Goal: Task Accomplishment & Management: Manage account settings

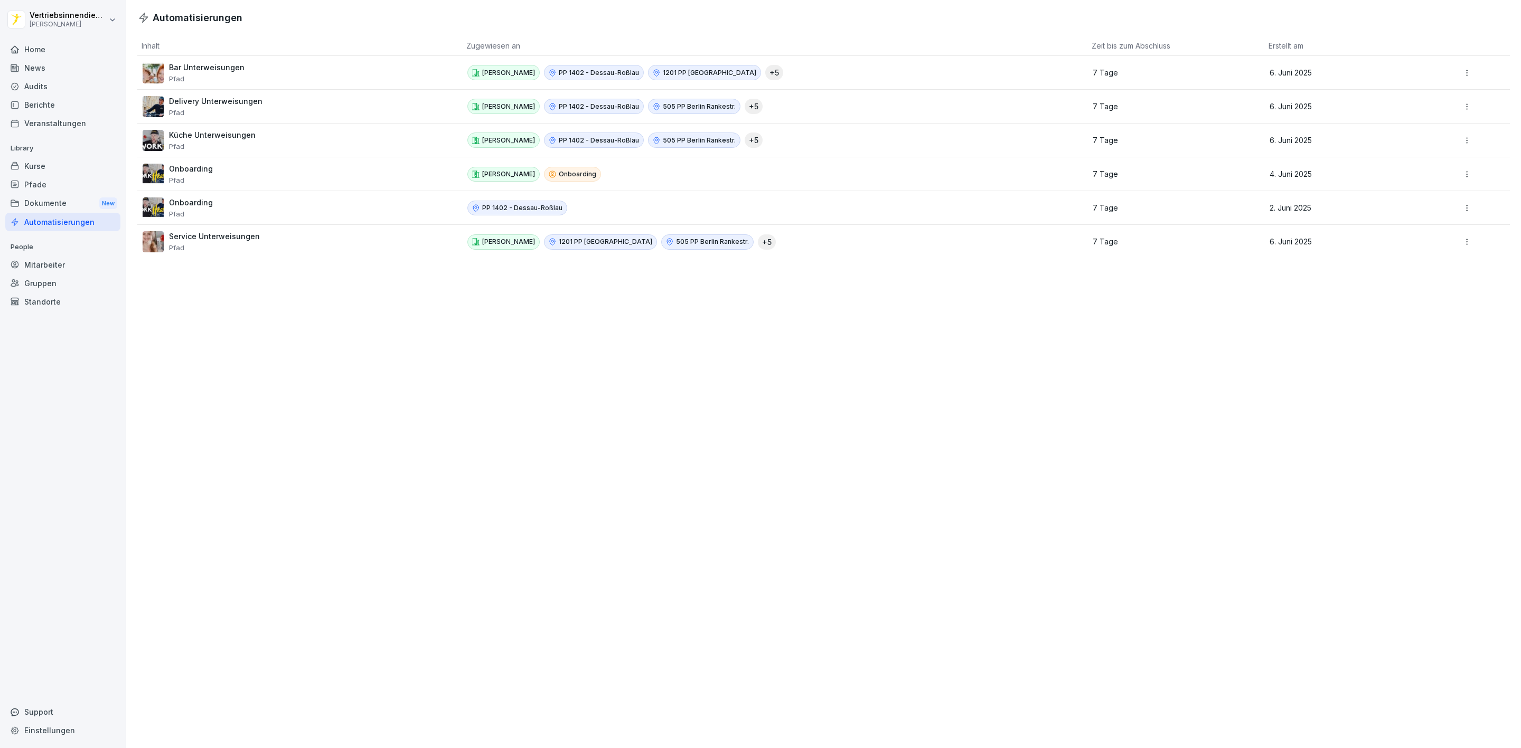
click at [43, 43] on div "Home" at bounding box center [62, 49] width 115 height 18
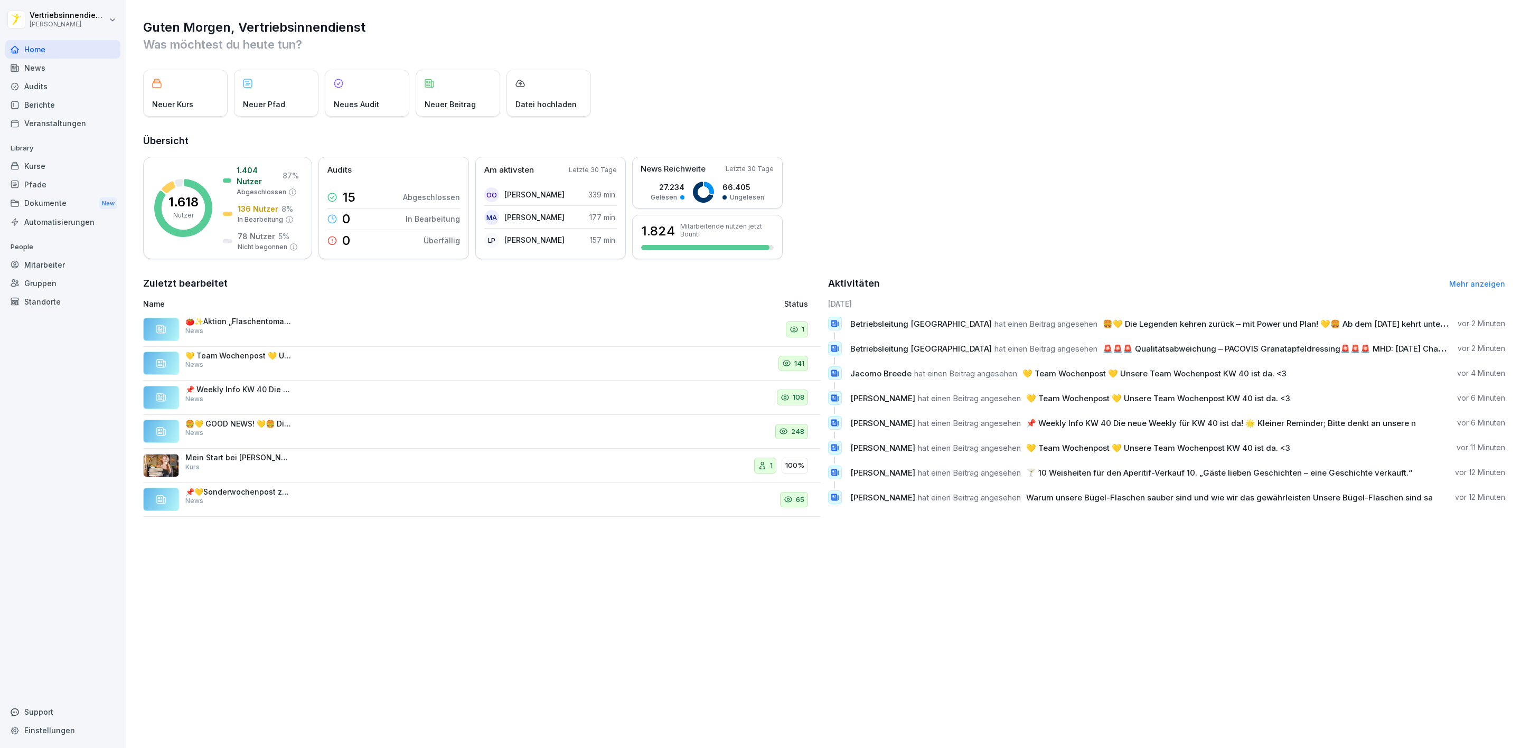
click at [62, 70] on div "News" at bounding box center [62, 68] width 115 height 18
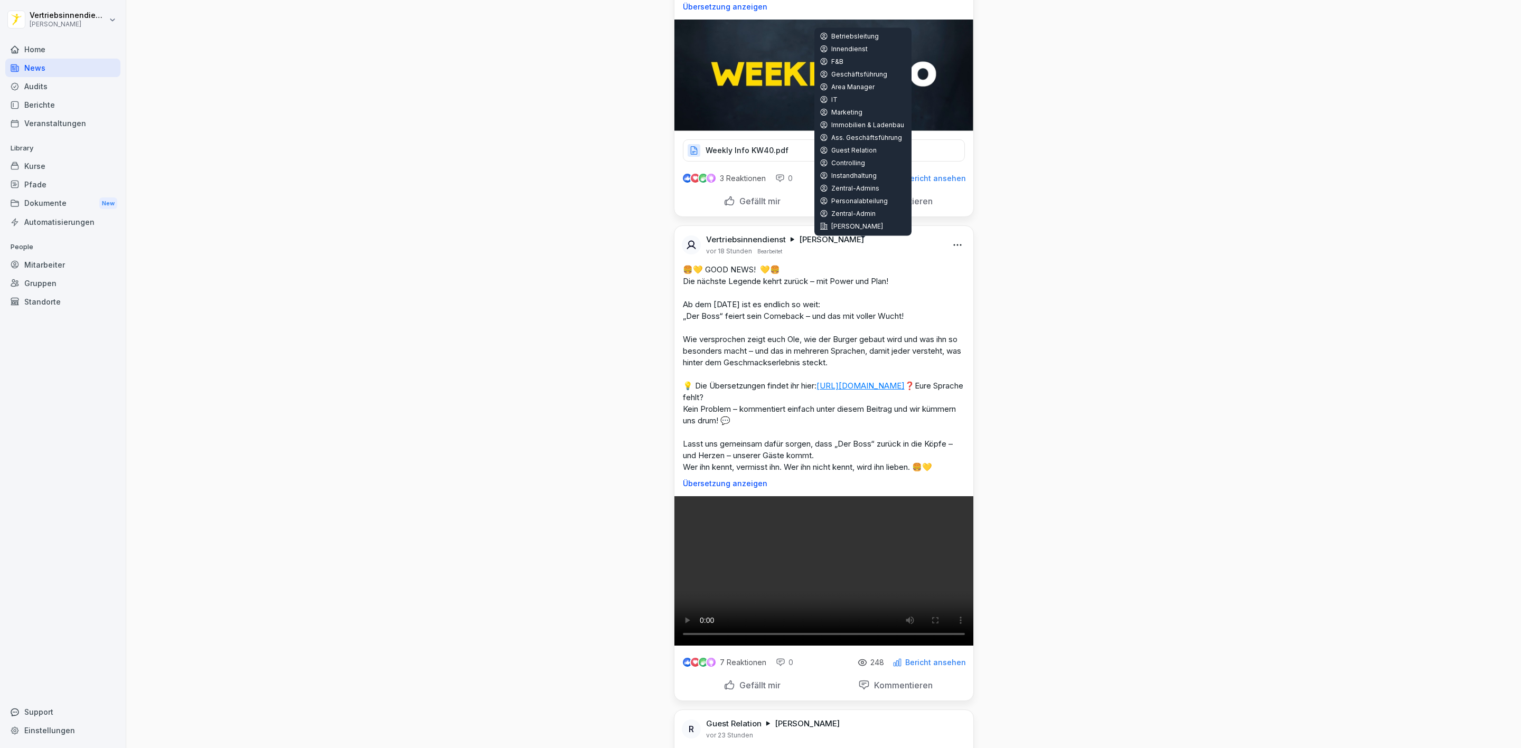
scroll to position [1268, 0]
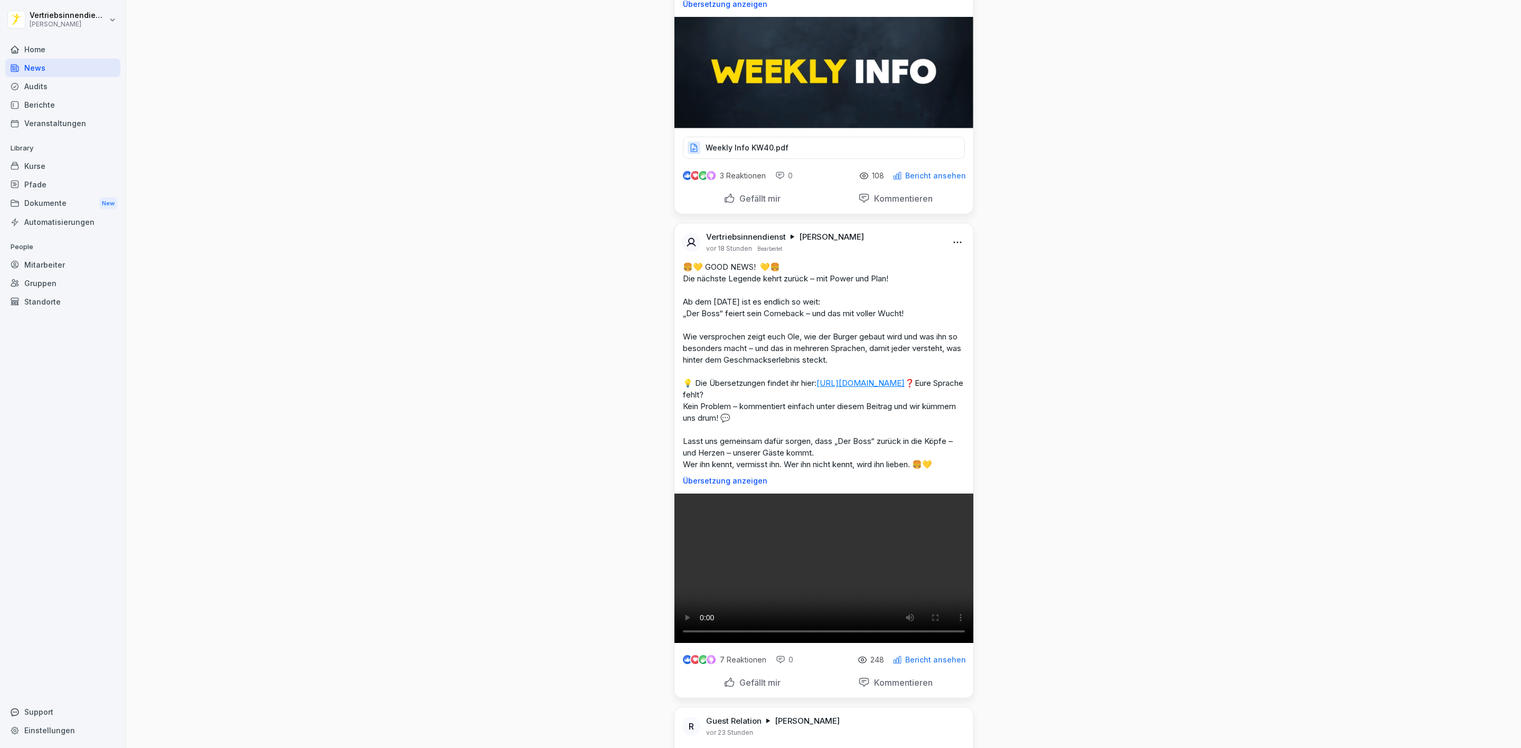
click at [784, 159] on div "Weekly Info KW40.pdf" at bounding box center [824, 148] width 282 height 22
click at [54, 198] on div "Dokumente New" at bounding box center [62, 204] width 115 height 20
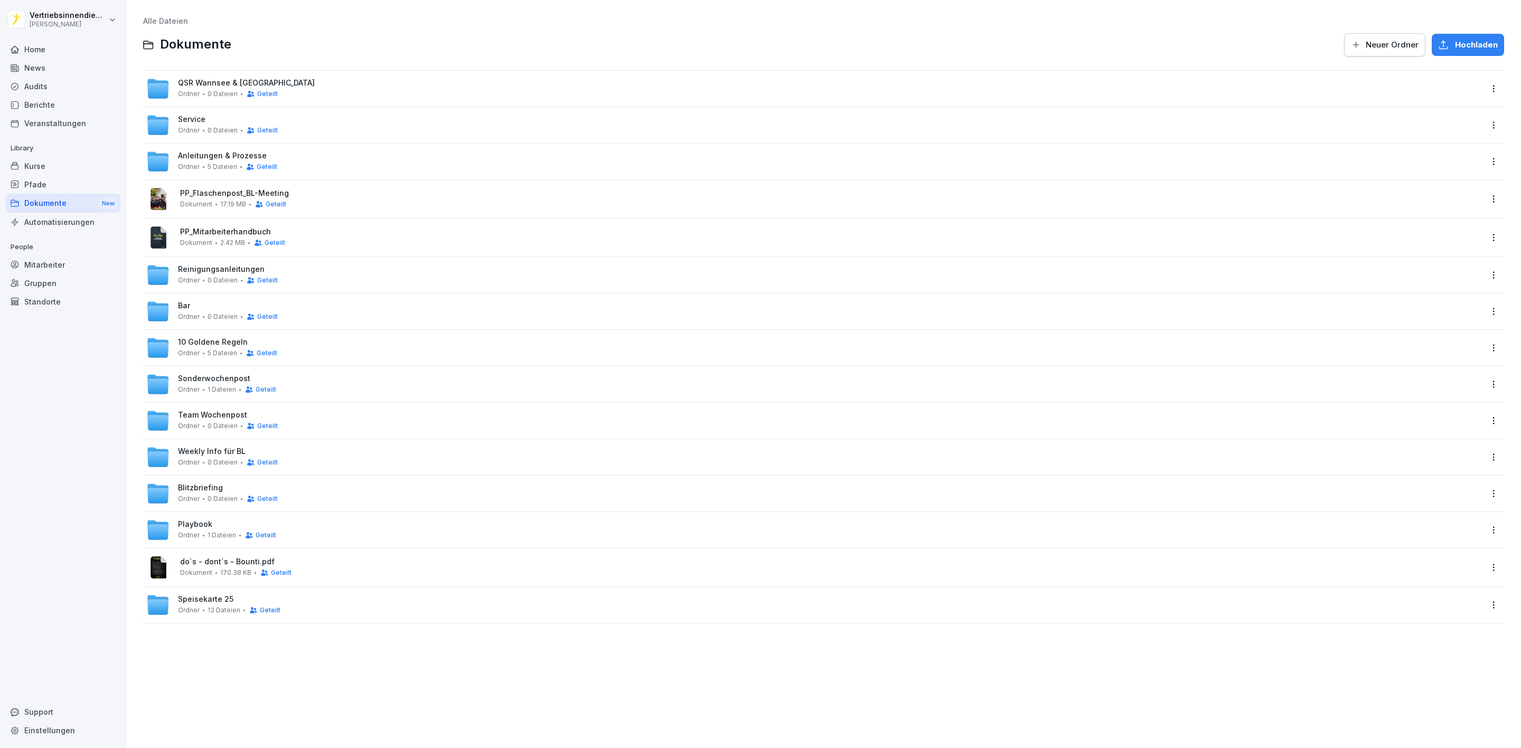
click at [67, 180] on div "Pfade" at bounding box center [62, 184] width 115 height 18
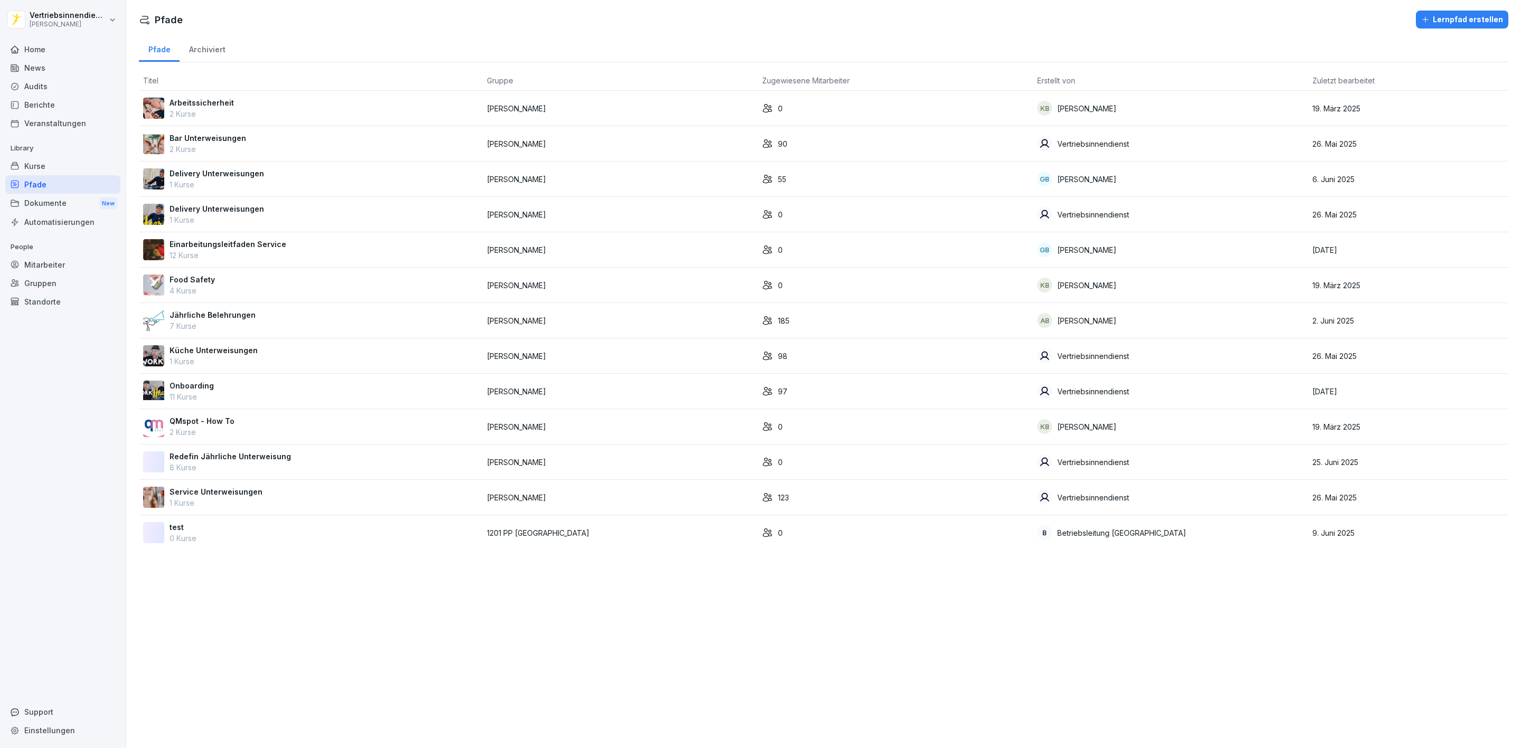
click at [73, 203] on div "Dokumente New" at bounding box center [62, 204] width 115 height 20
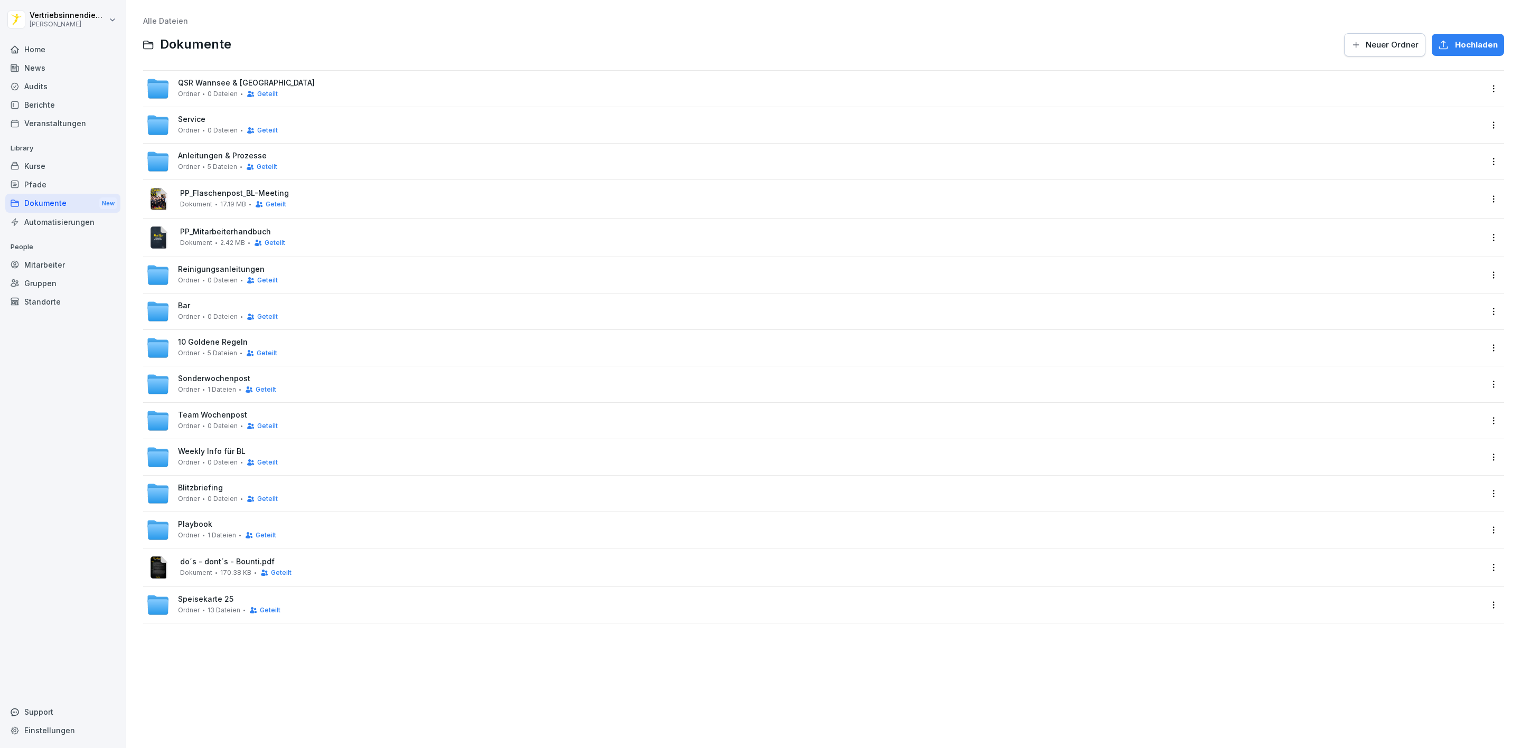
click at [228, 274] on div "Reinigungsanleitungen Ordner 0 Dateien Geteilt" at bounding box center [228, 275] width 100 height 20
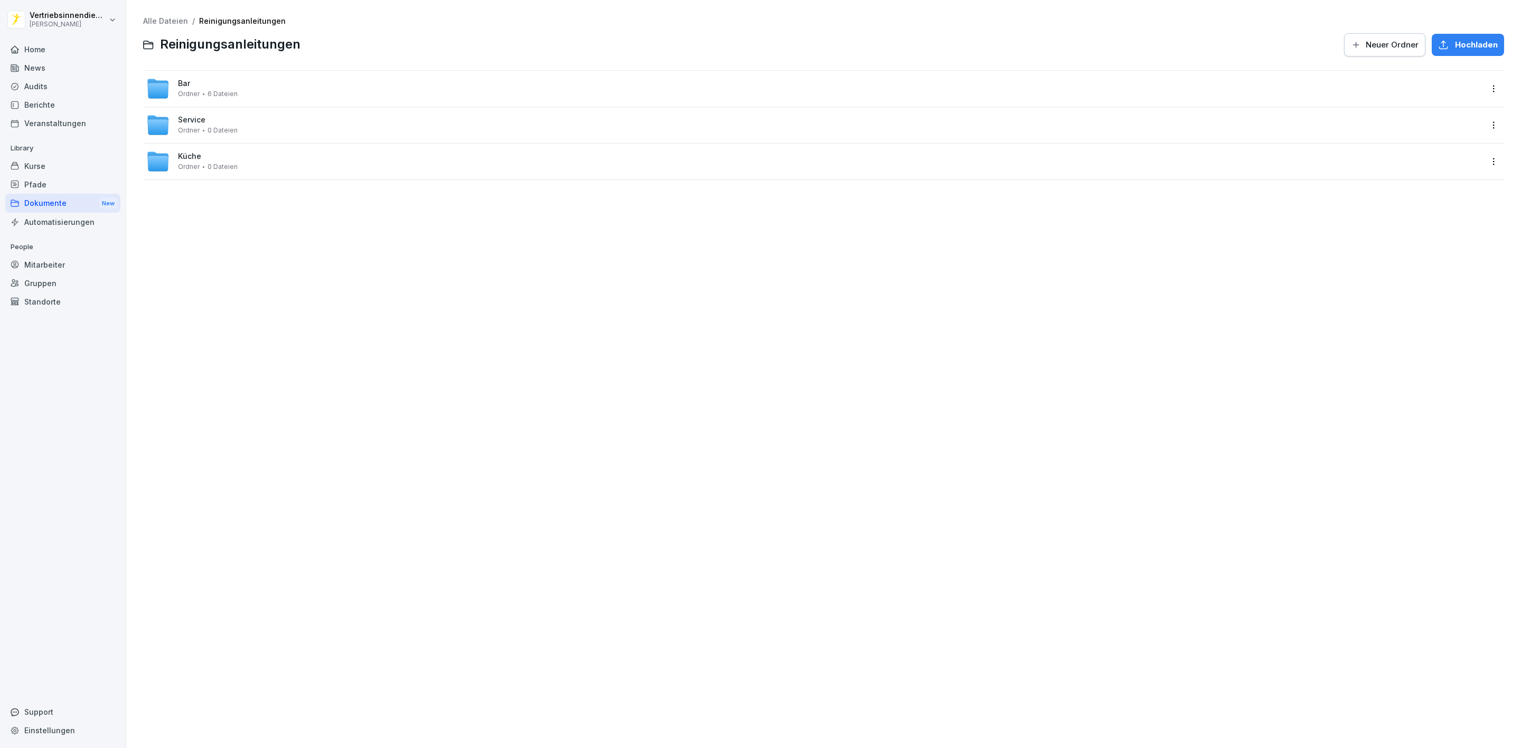
click at [204, 92] on div "Ordner 6 Dateien" at bounding box center [208, 93] width 60 height 7
click at [190, 155] on span "Küche" at bounding box center [189, 156] width 23 height 9
click at [183, 89] on div "Grill Ordner 2 Dateien" at bounding box center [207, 88] width 59 height 18
click at [78, 49] on div "Home" at bounding box center [62, 49] width 115 height 18
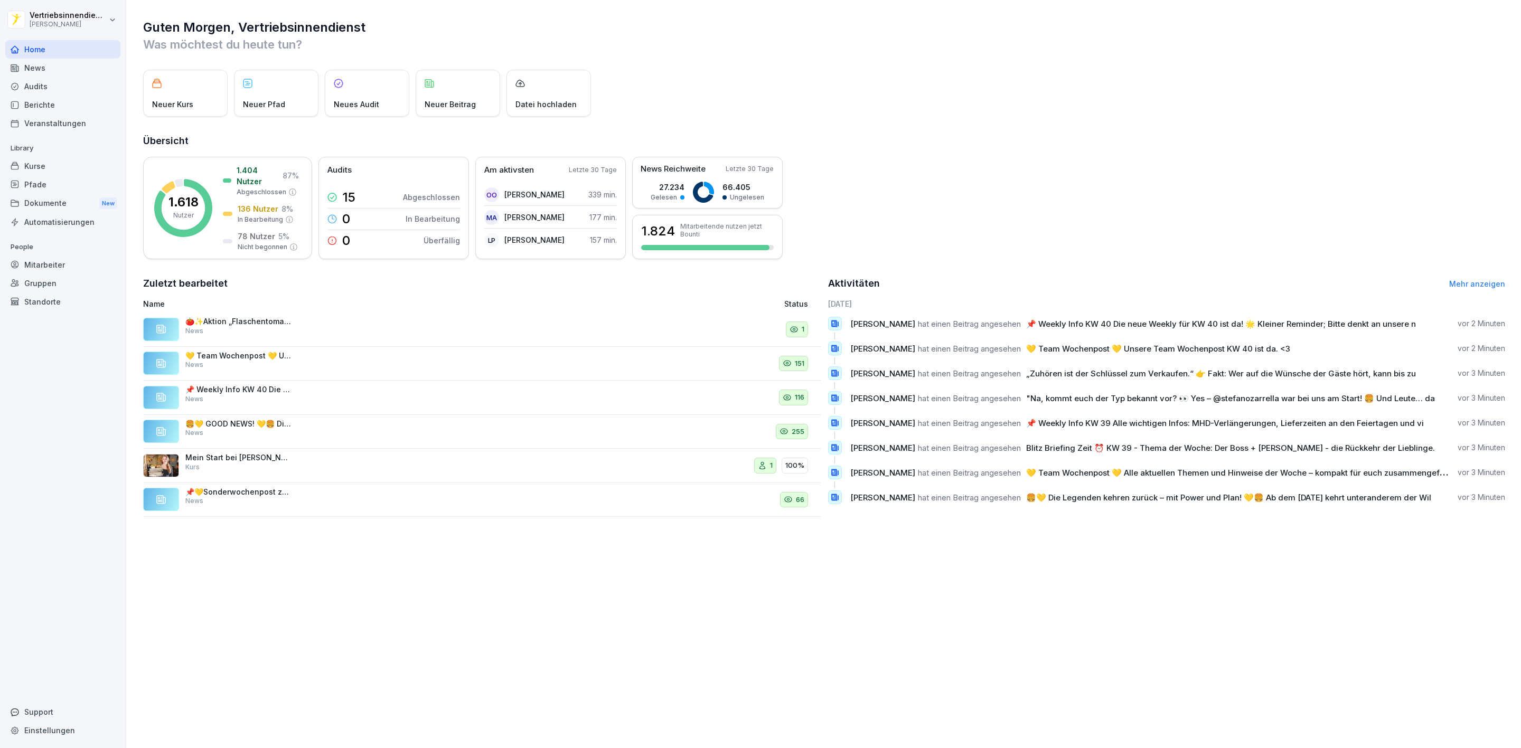
click at [87, 73] on div "News" at bounding box center [62, 68] width 115 height 18
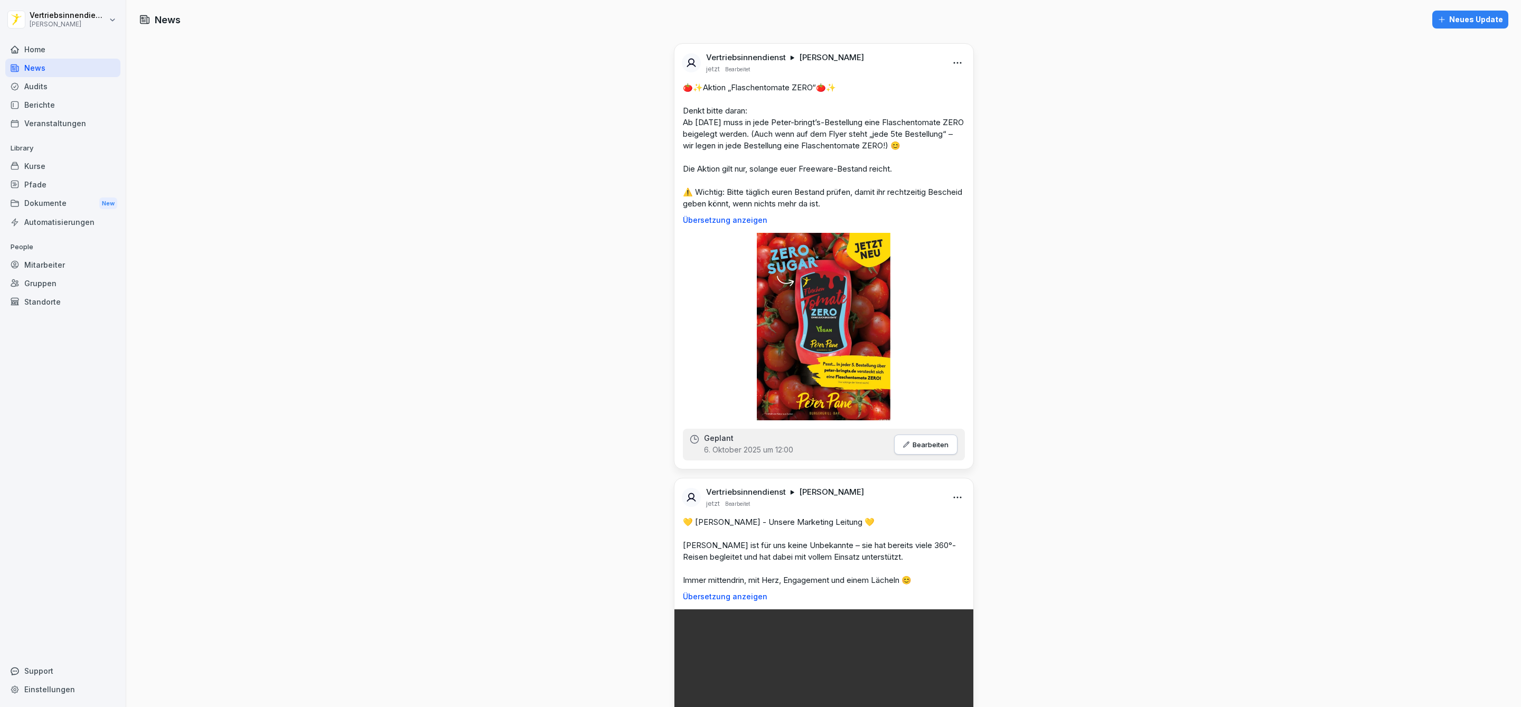
click at [37, 263] on div "Mitarbeiter" at bounding box center [62, 265] width 115 height 18
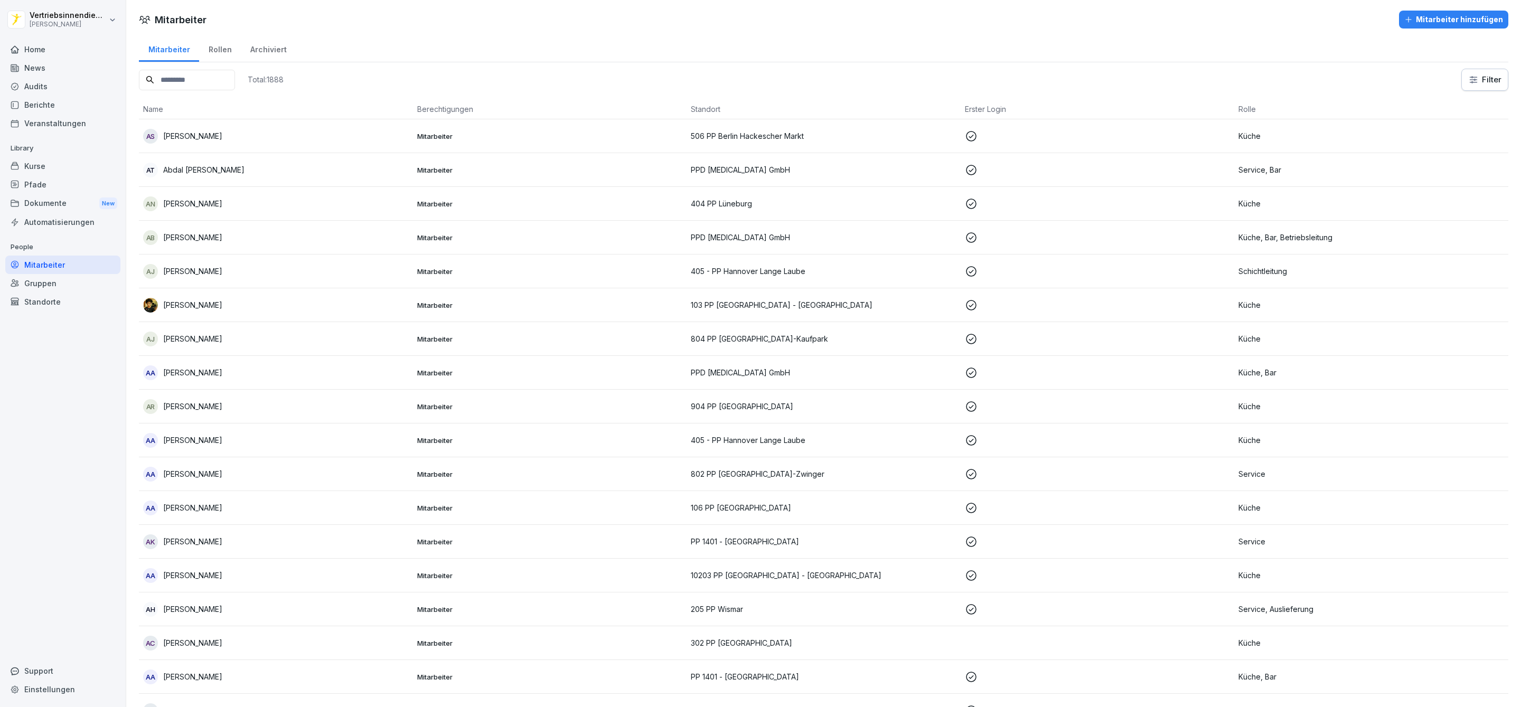
click at [1417, 14] on div "Mitarbeiter hinzufügen" at bounding box center [1454, 20] width 99 height 12
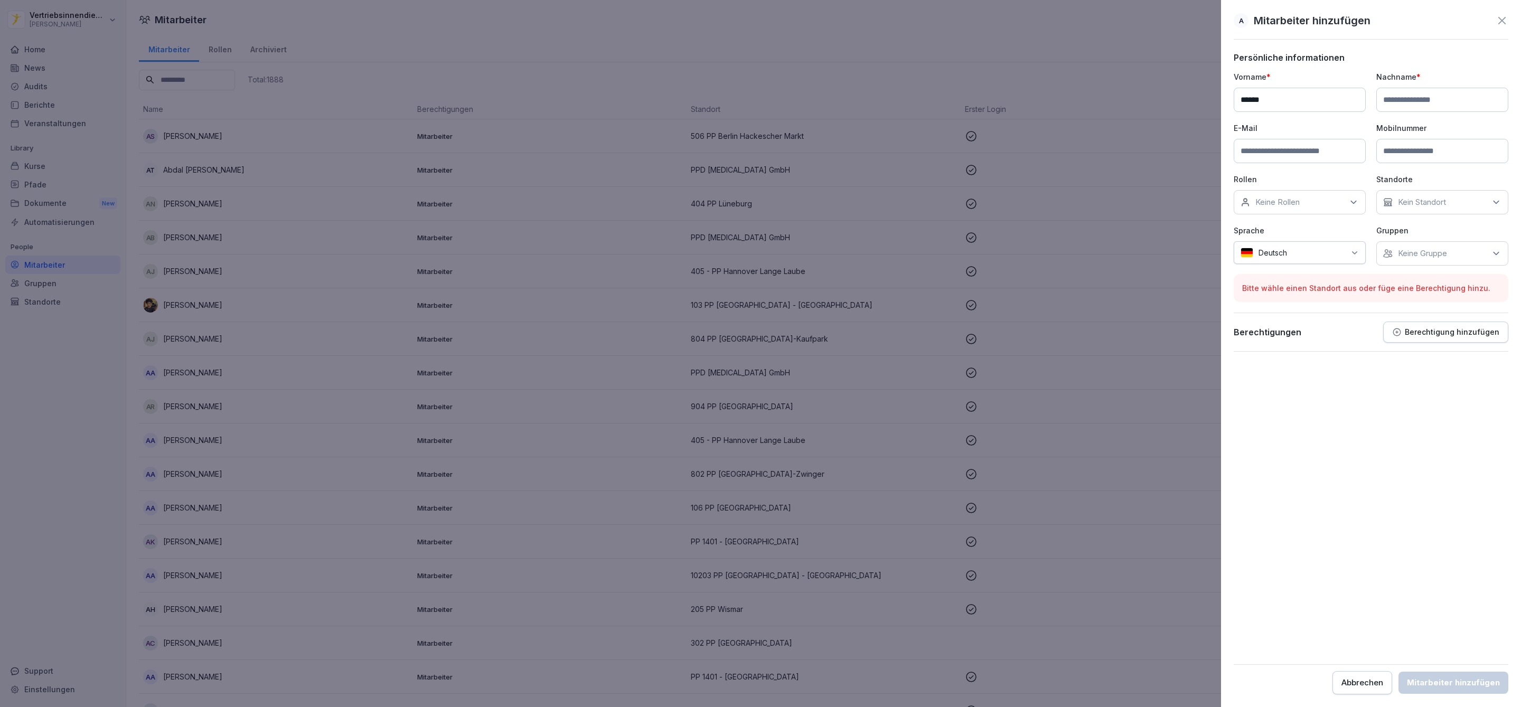
type input "*****"
type input "******"
click at [1257, 157] on input at bounding box center [1300, 151] width 132 height 24
click at [1370, 399] on form "Persönliche informationen Vorname * ***** Nachname * ****** E-Mail Mobilnummer …" at bounding box center [1371, 373] width 275 height 642
click at [1309, 163] on input at bounding box center [1300, 151] width 132 height 24
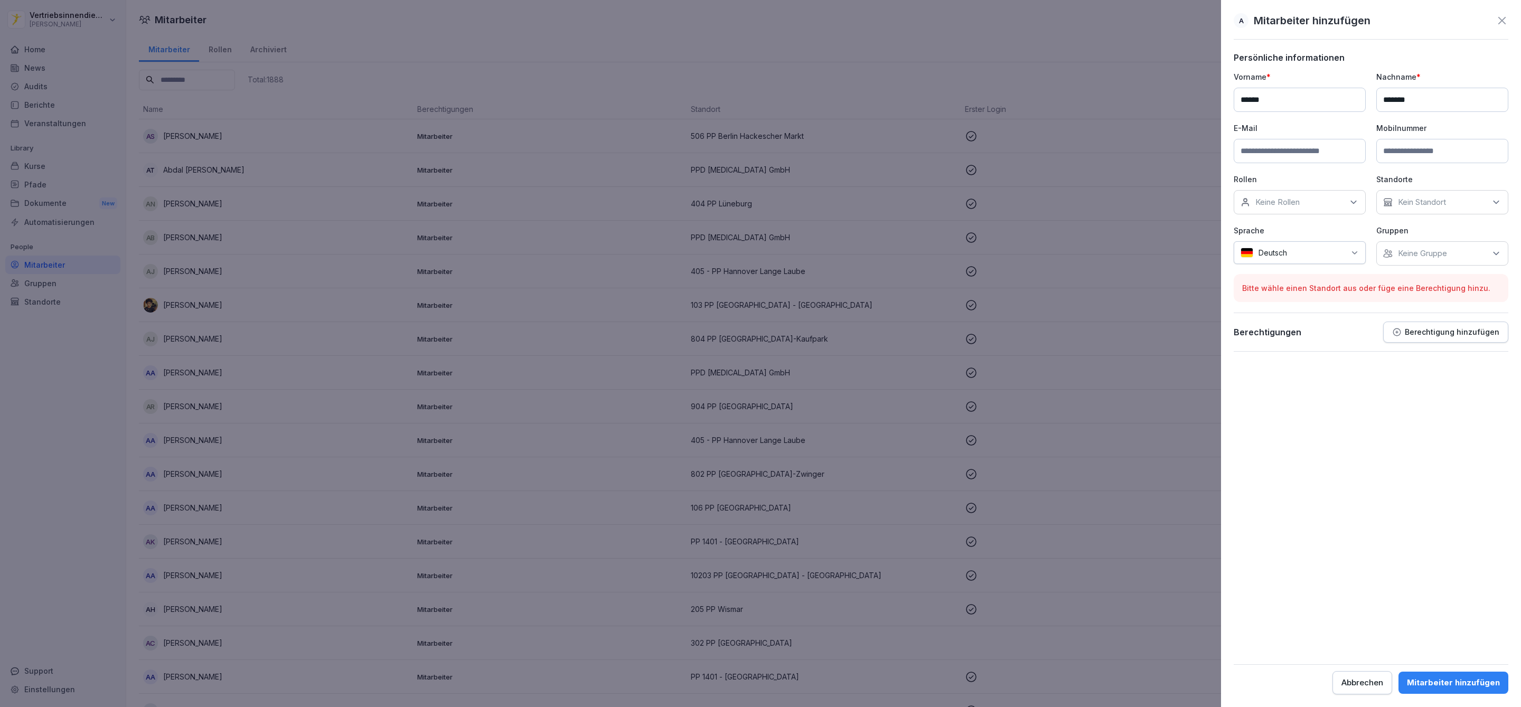
click at [1252, 201] on div "Keine Rollen" at bounding box center [1300, 202] width 132 height 24
type input "***"
click at [1267, 249] on label "Onboarding" at bounding box center [1277, 253] width 42 height 10
click at [1341, 447] on form "Persönliche informationen Vorname * ***** Nachname * ****** E-Mail Mobilnummer …" at bounding box center [1371, 373] width 275 height 642
click at [1426, 209] on div "Kein Standort" at bounding box center [1443, 202] width 132 height 24
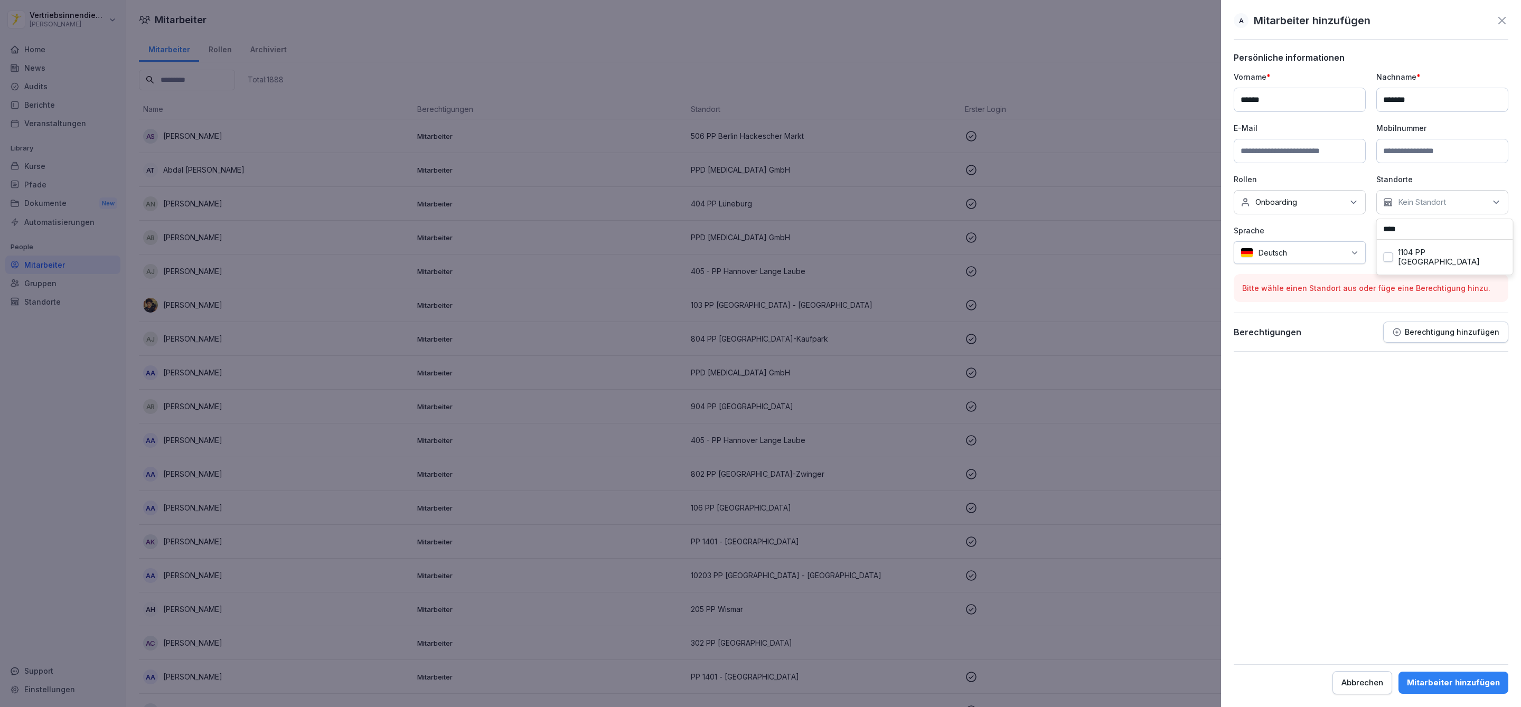
type input "****"
click at [1424, 252] on label "1104 PP [GEOGRAPHIC_DATA]" at bounding box center [1452, 257] width 108 height 19
click at [1382, 689] on button "Abbrechen" at bounding box center [1363, 682] width 60 height 23
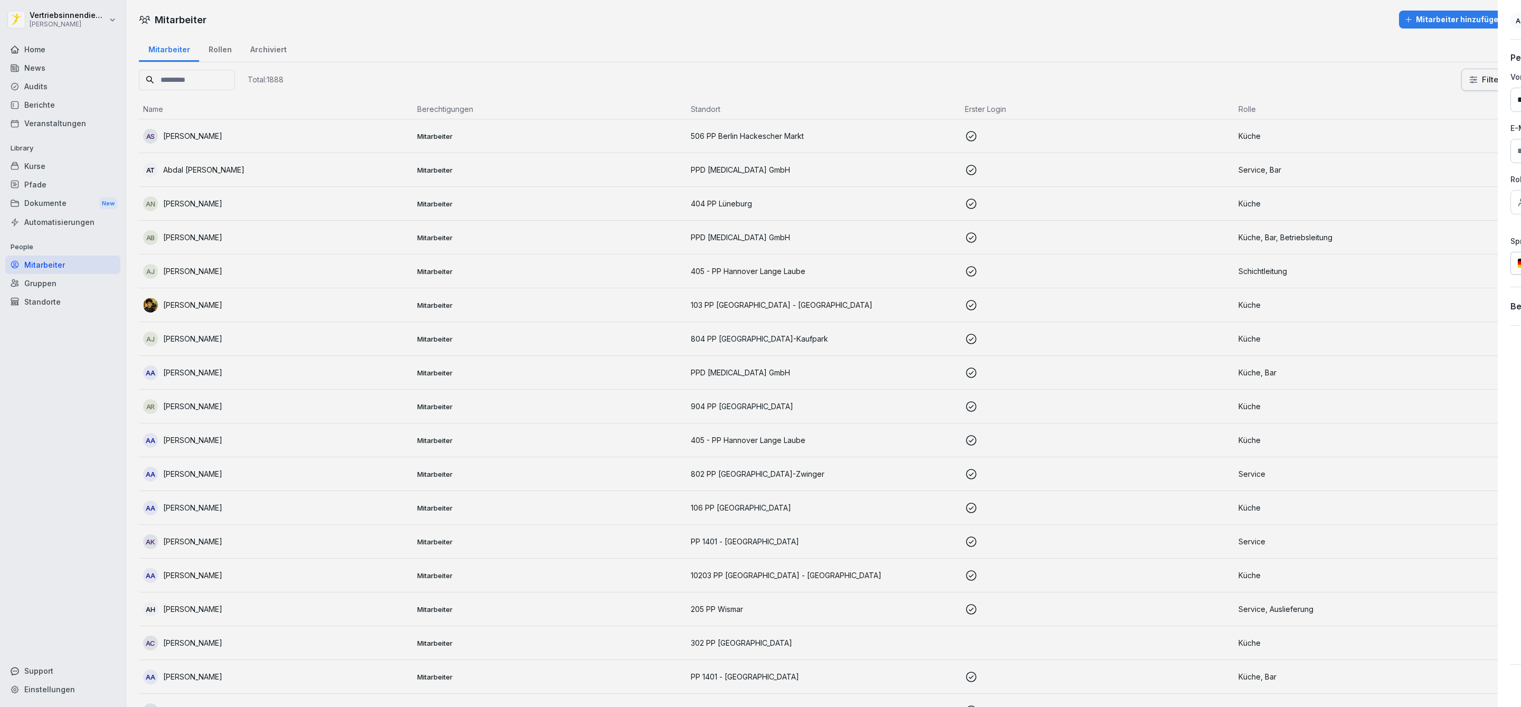
click at [60, 184] on div "Pfade" at bounding box center [62, 184] width 115 height 18
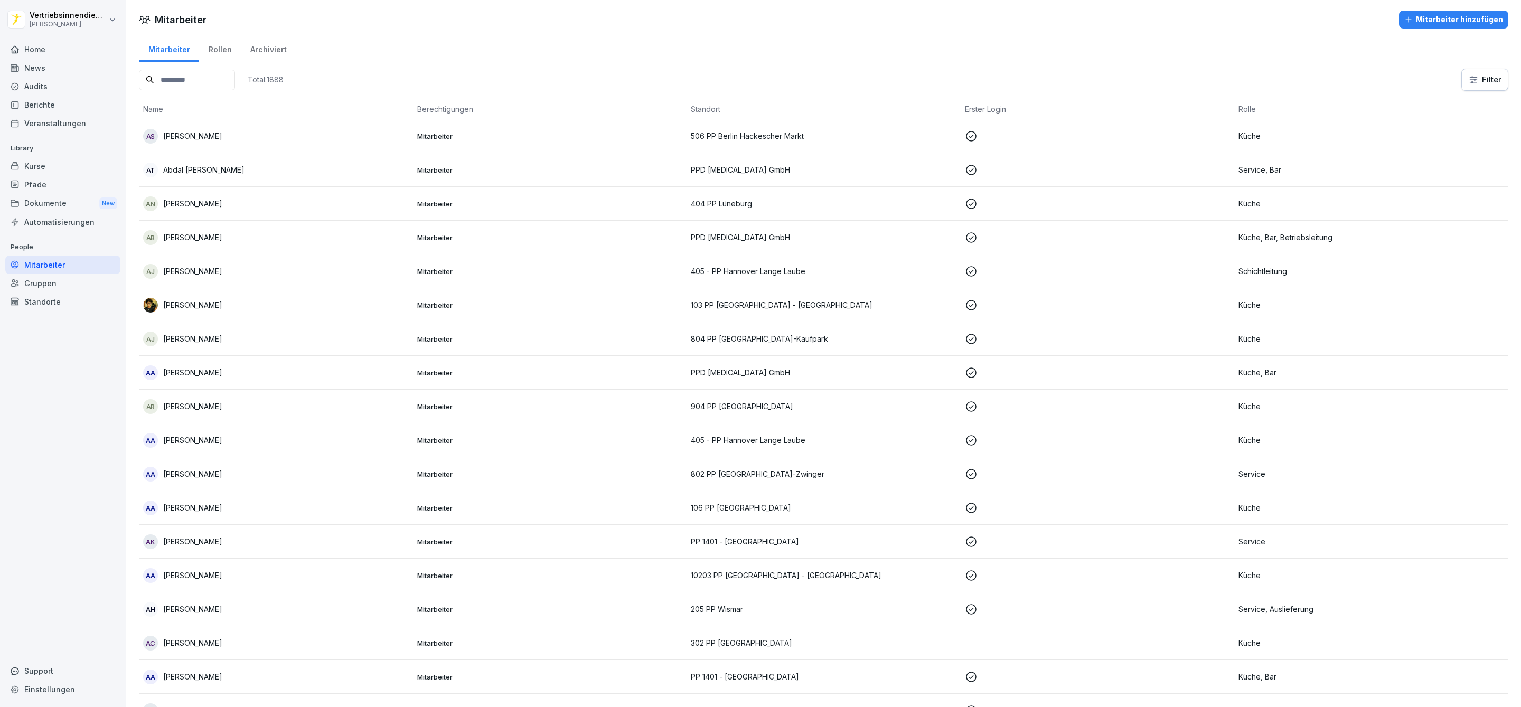
click at [44, 184] on div "Pfade" at bounding box center [62, 184] width 115 height 18
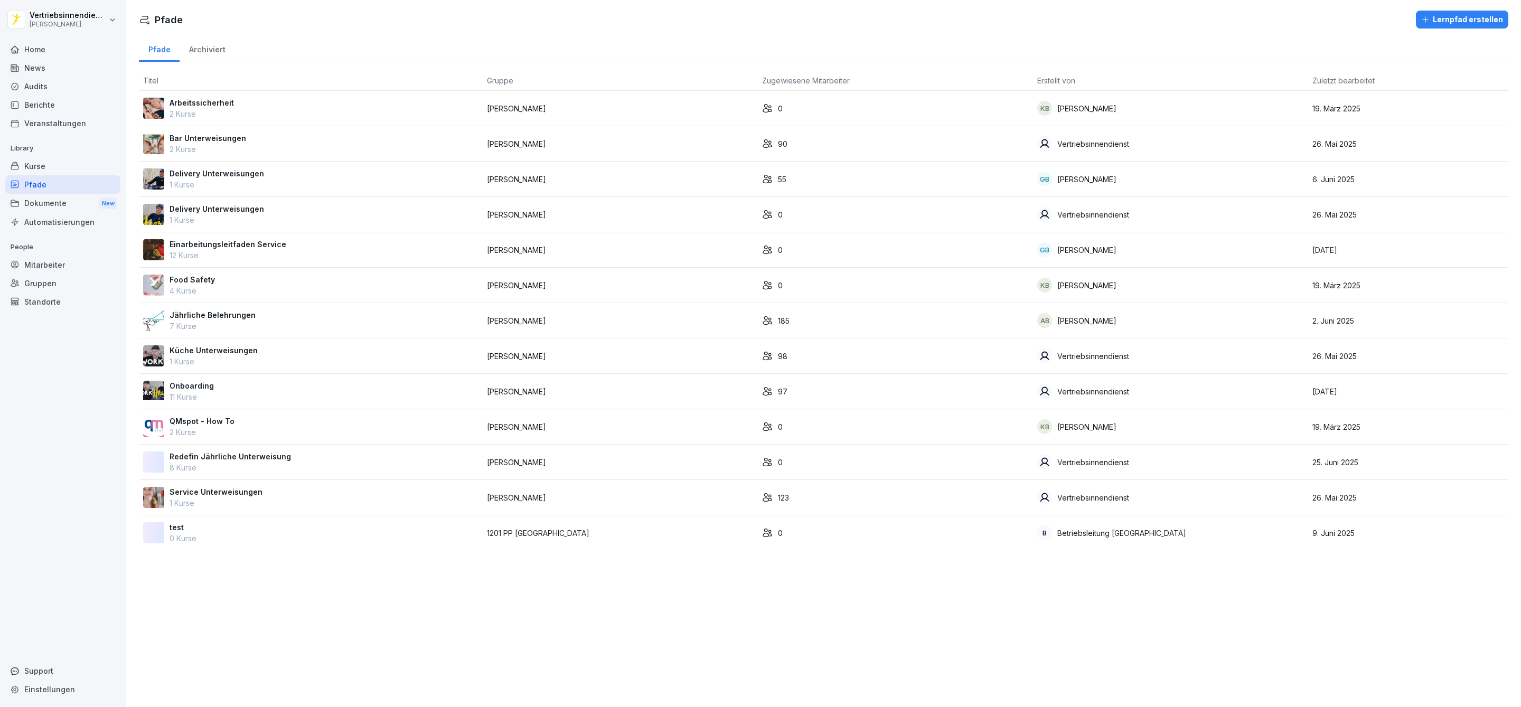
click at [203, 395] on p "11 Kurse" at bounding box center [192, 396] width 44 height 11
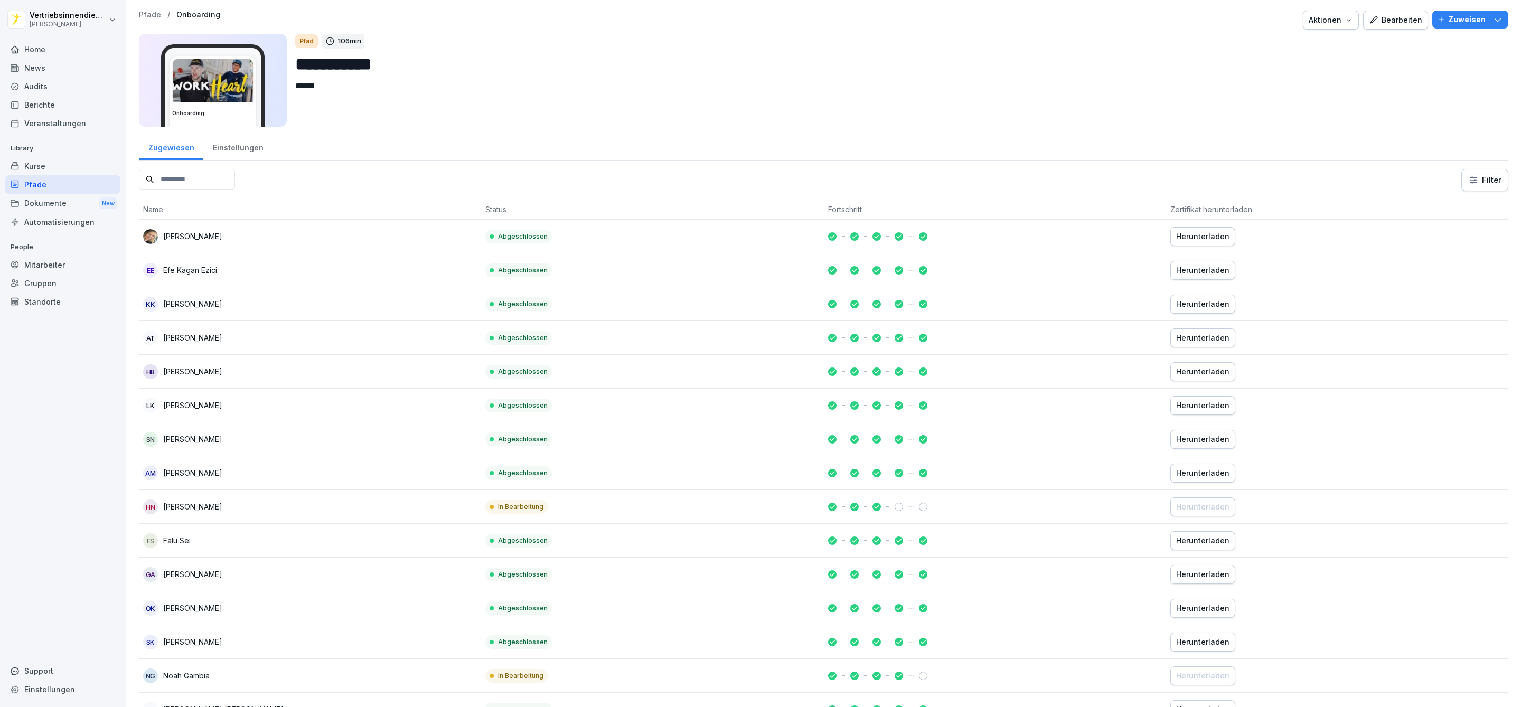
click at [1328, 21] on div "Aktionen" at bounding box center [1331, 20] width 44 height 12
click at [1404, 19] on div "Bearbeiten" at bounding box center [1395, 20] width 53 height 12
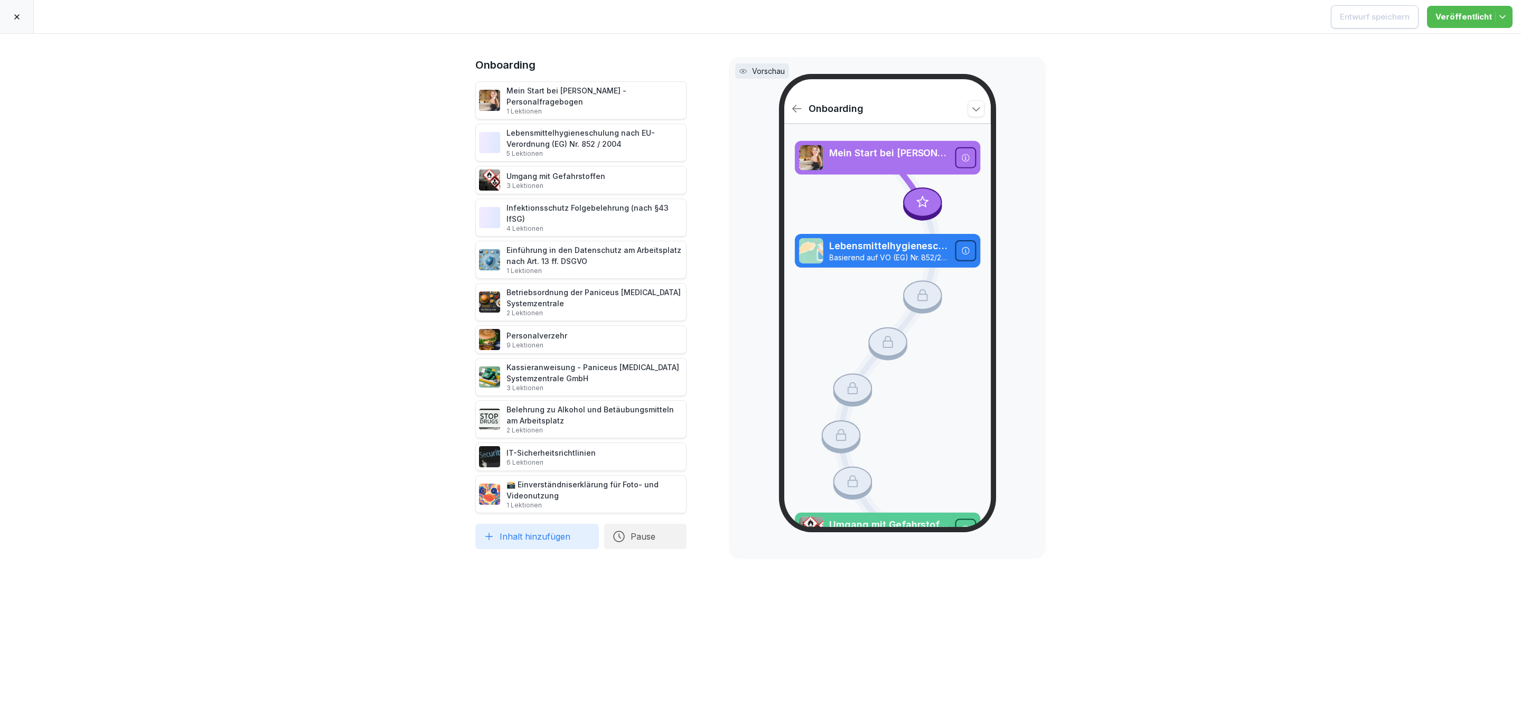
click at [517, 107] on p "1 Lektionen" at bounding box center [595, 111] width 176 height 8
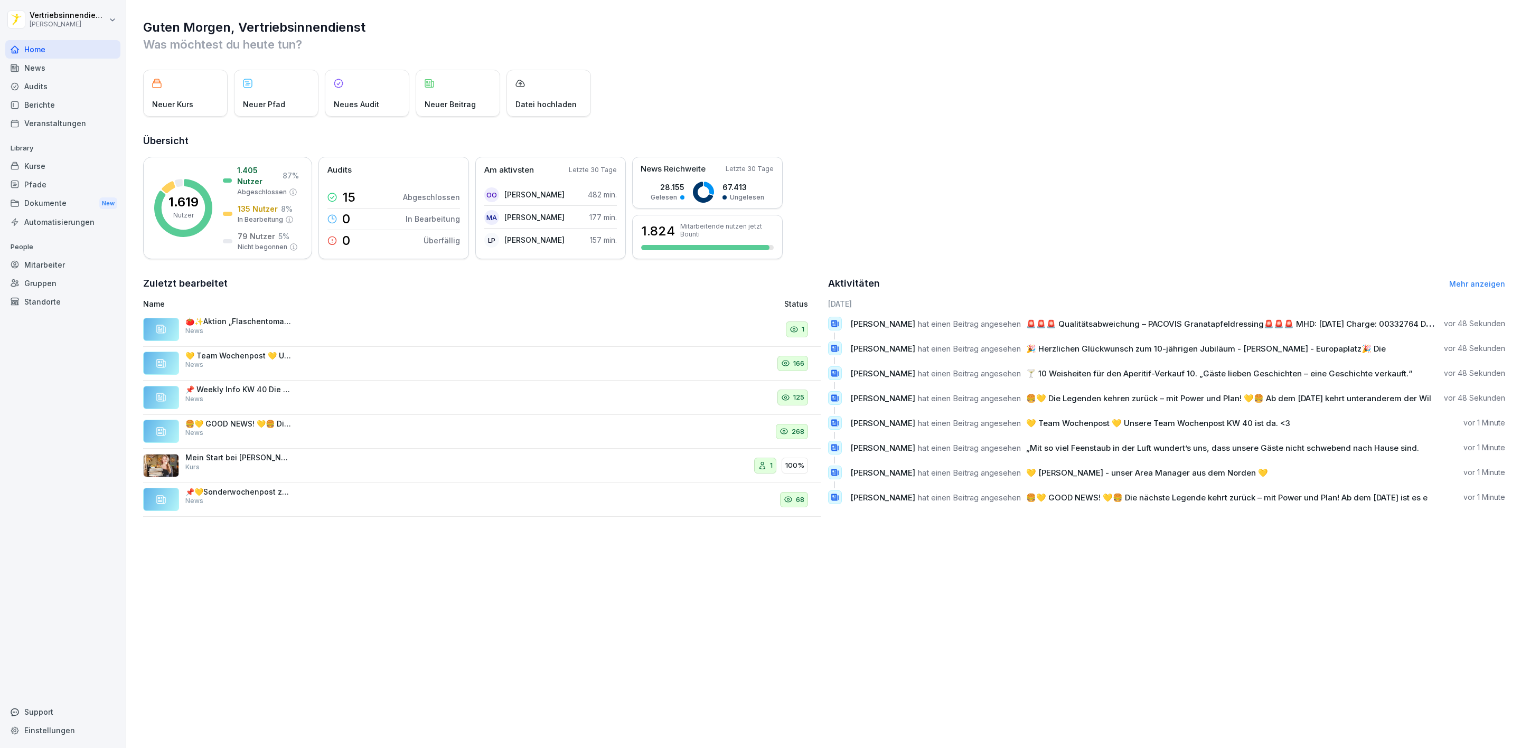
click at [53, 164] on div "Kurse" at bounding box center [62, 166] width 115 height 18
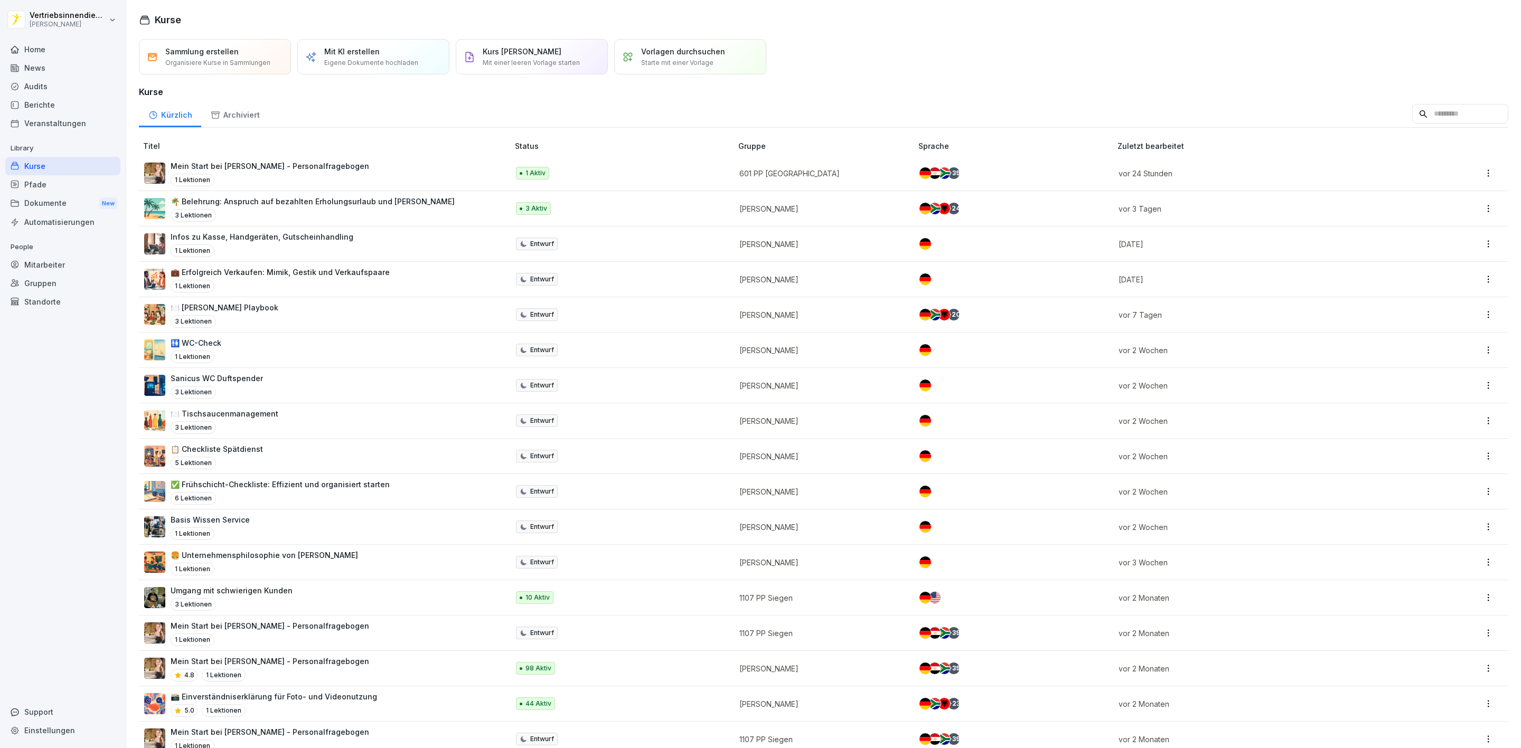
click at [45, 254] on p "People" at bounding box center [62, 247] width 115 height 17
click at [51, 258] on div "Mitarbeiter" at bounding box center [62, 265] width 115 height 18
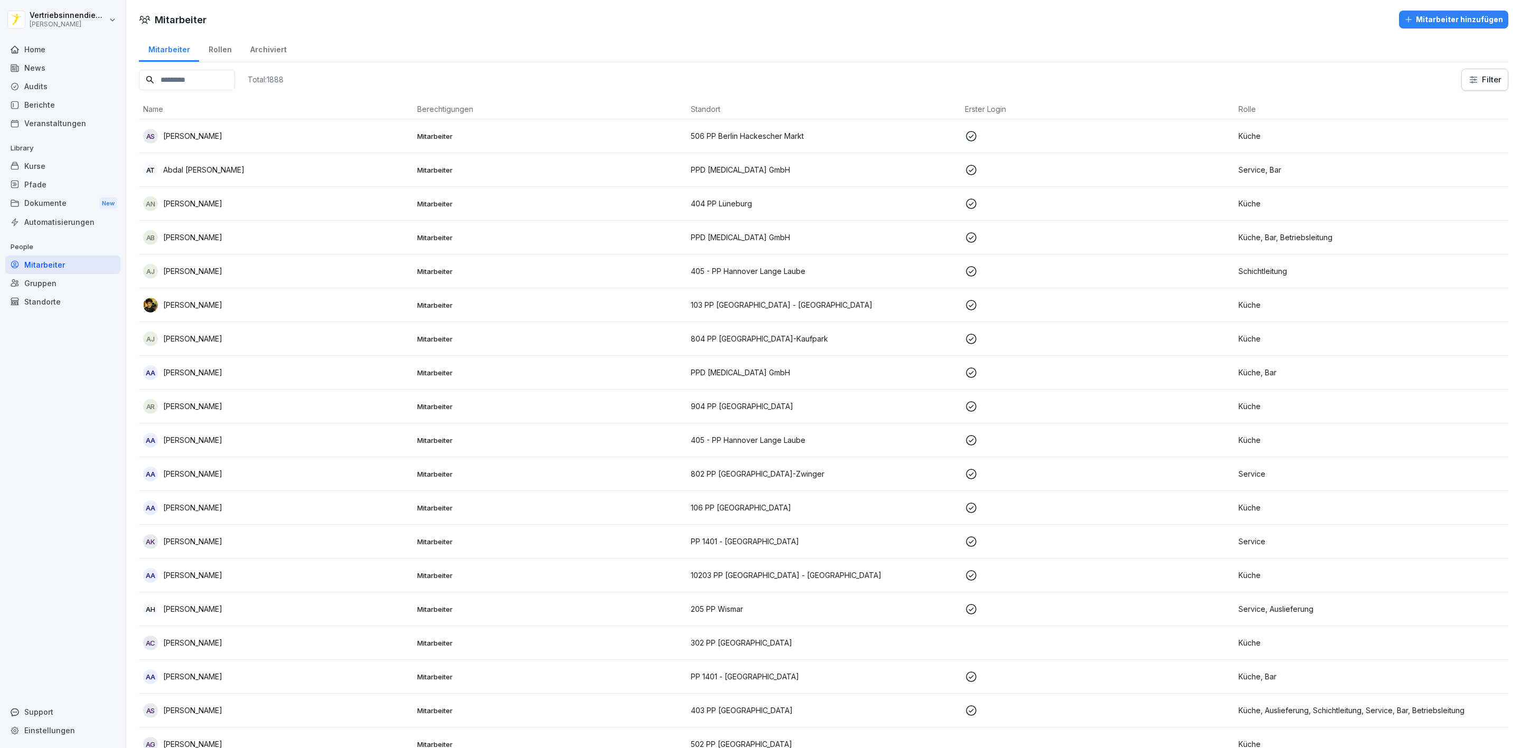
click at [201, 86] on input at bounding box center [187, 80] width 96 height 21
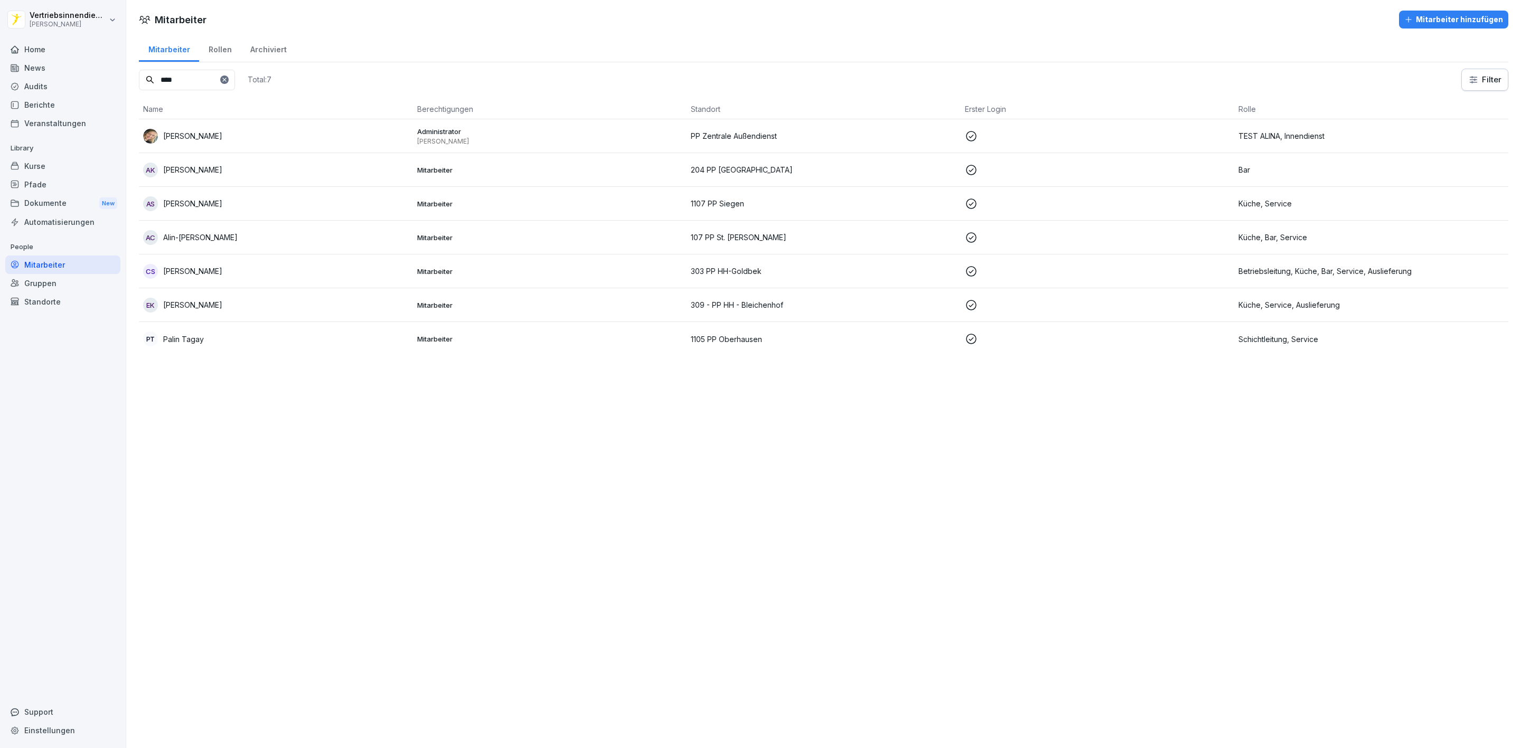
type input "****"
click at [222, 137] on p "[PERSON_NAME]" at bounding box center [192, 135] width 59 height 11
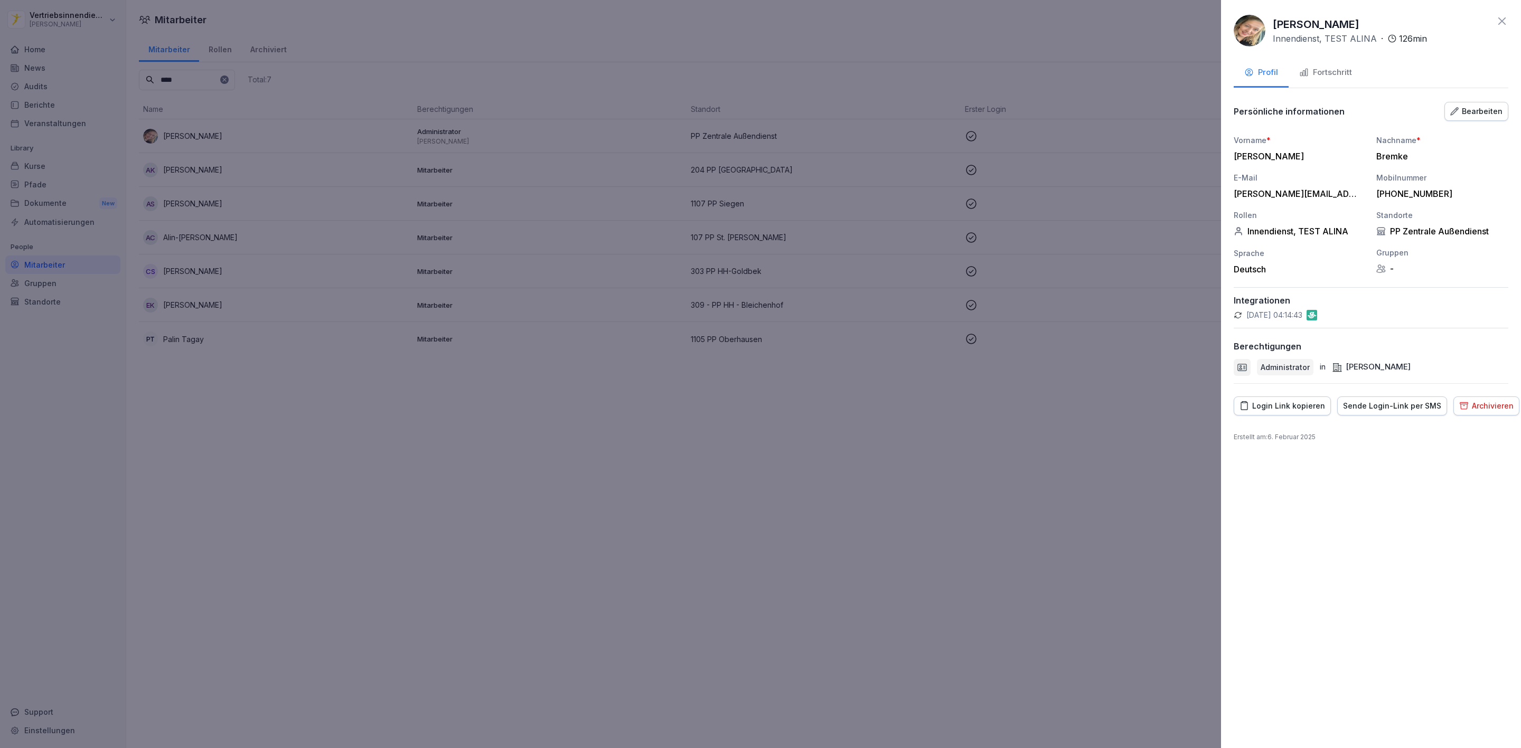
click at [1278, 58] on div "Alina Henni Bremke Innendienst, TEST ALINA · 126 min Profil Fortschritt Persönl…" at bounding box center [1371, 374] width 300 height 748
click at [1328, 67] on div "Fortschritt" at bounding box center [1325, 73] width 53 height 12
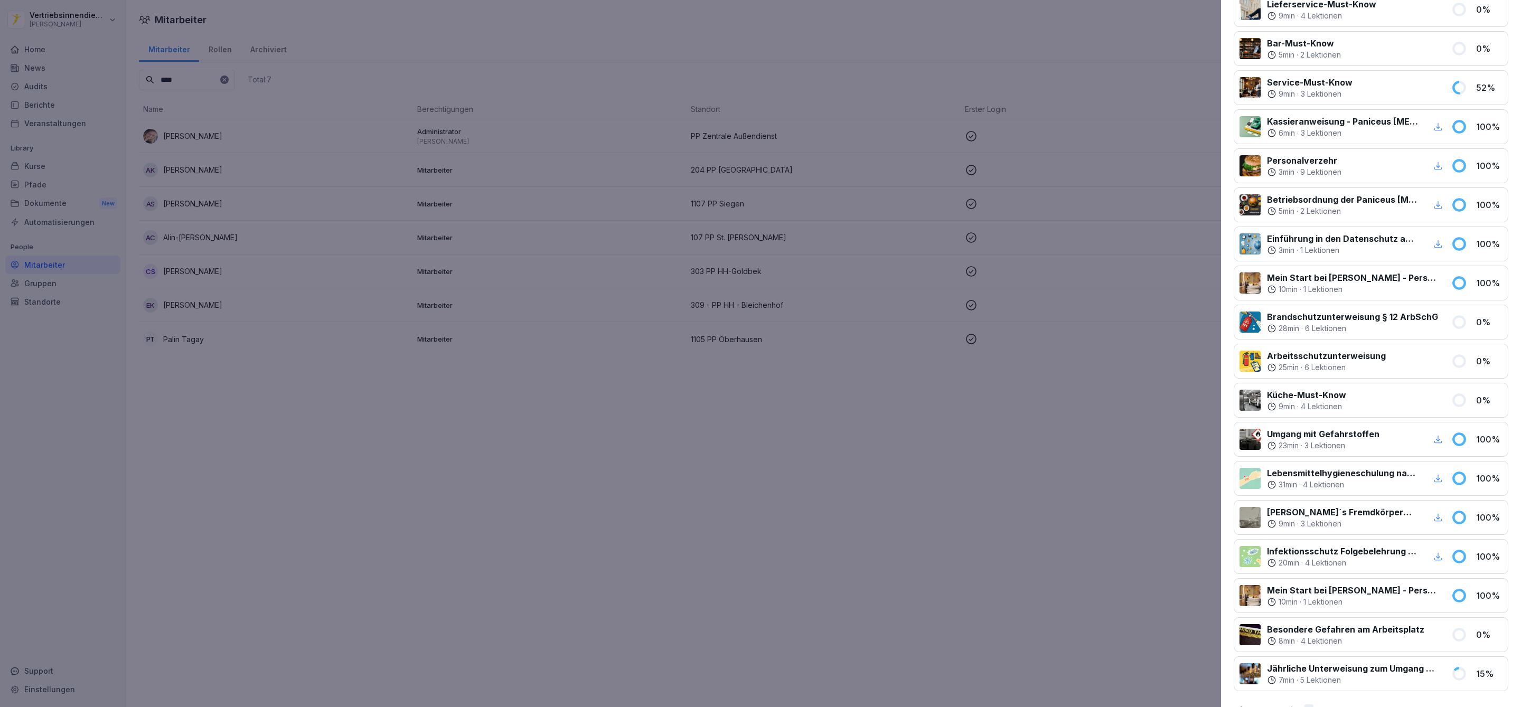
scroll to position [384, 0]
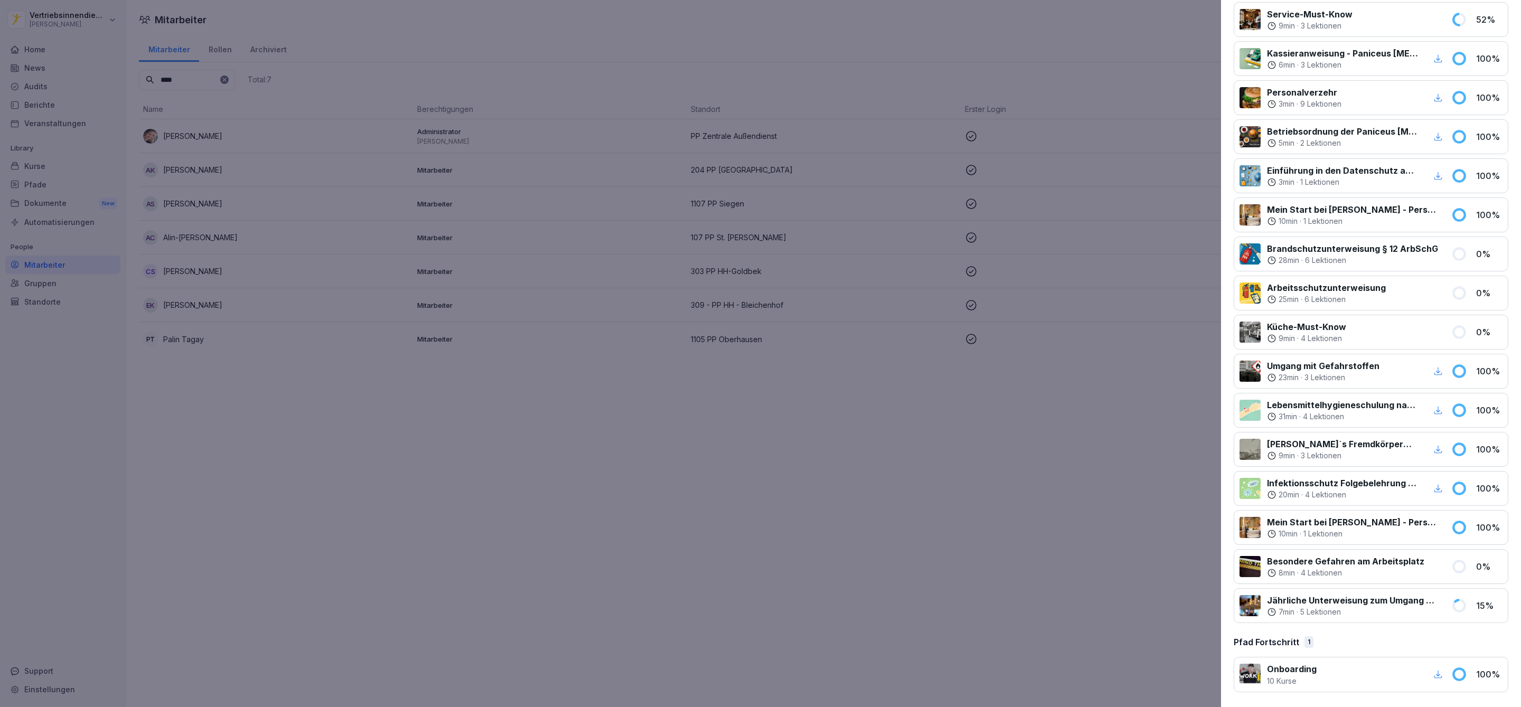
click at [1284, 523] on p "Mein Start bei [PERSON_NAME] - Personalfragebogen" at bounding box center [1353, 522] width 172 height 13
click at [1465, 532] on div "Mein Start bei Peter Pane - Personalfragebogen 10 min · 1 Lektionen 100 %" at bounding box center [1371, 527] width 275 height 35
click at [1476, 522] on p "100 %" at bounding box center [1489, 527] width 26 height 13
click at [1308, 532] on p "1 Lektionen" at bounding box center [1323, 534] width 39 height 11
click at [1308, 529] on p "1 Lektionen" at bounding box center [1323, 534] width 39 height 11
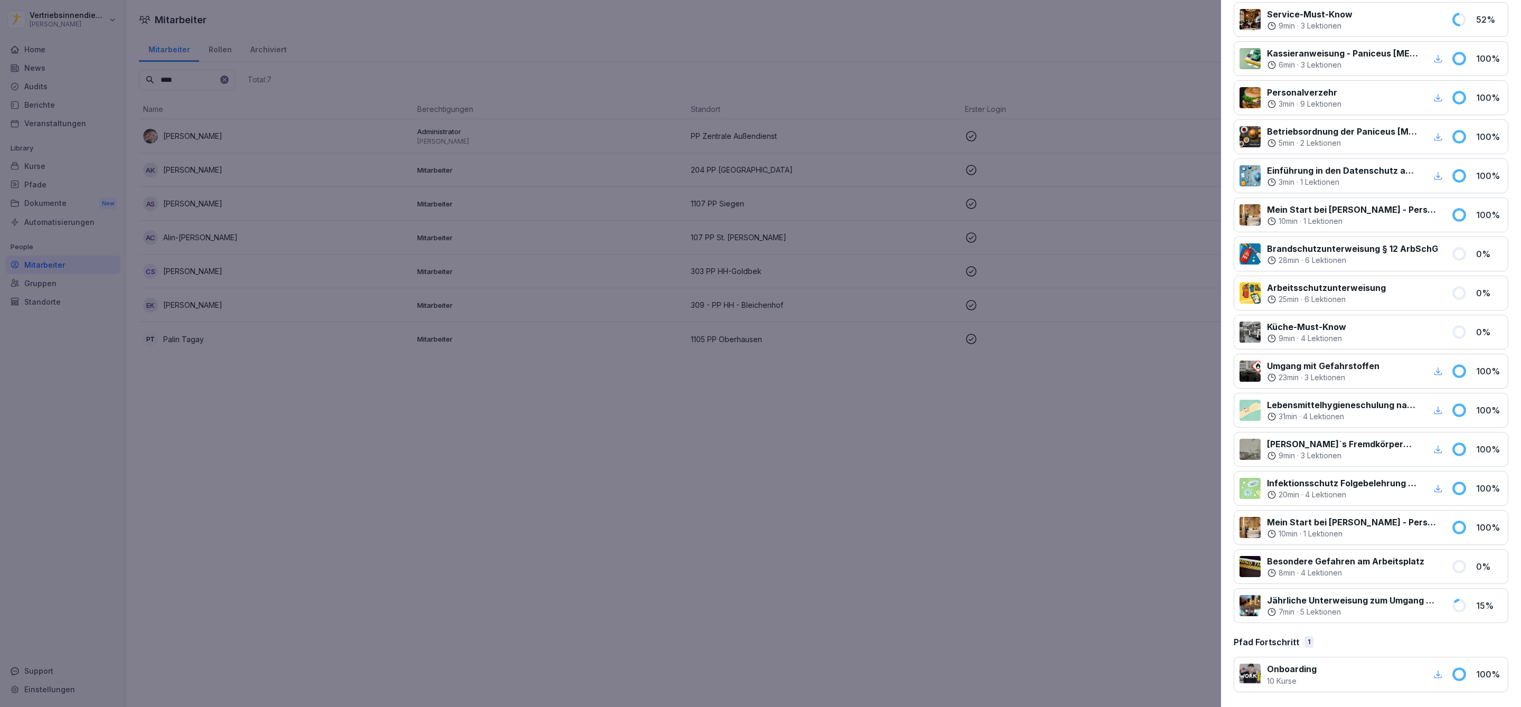
scroll to position [0, 0]
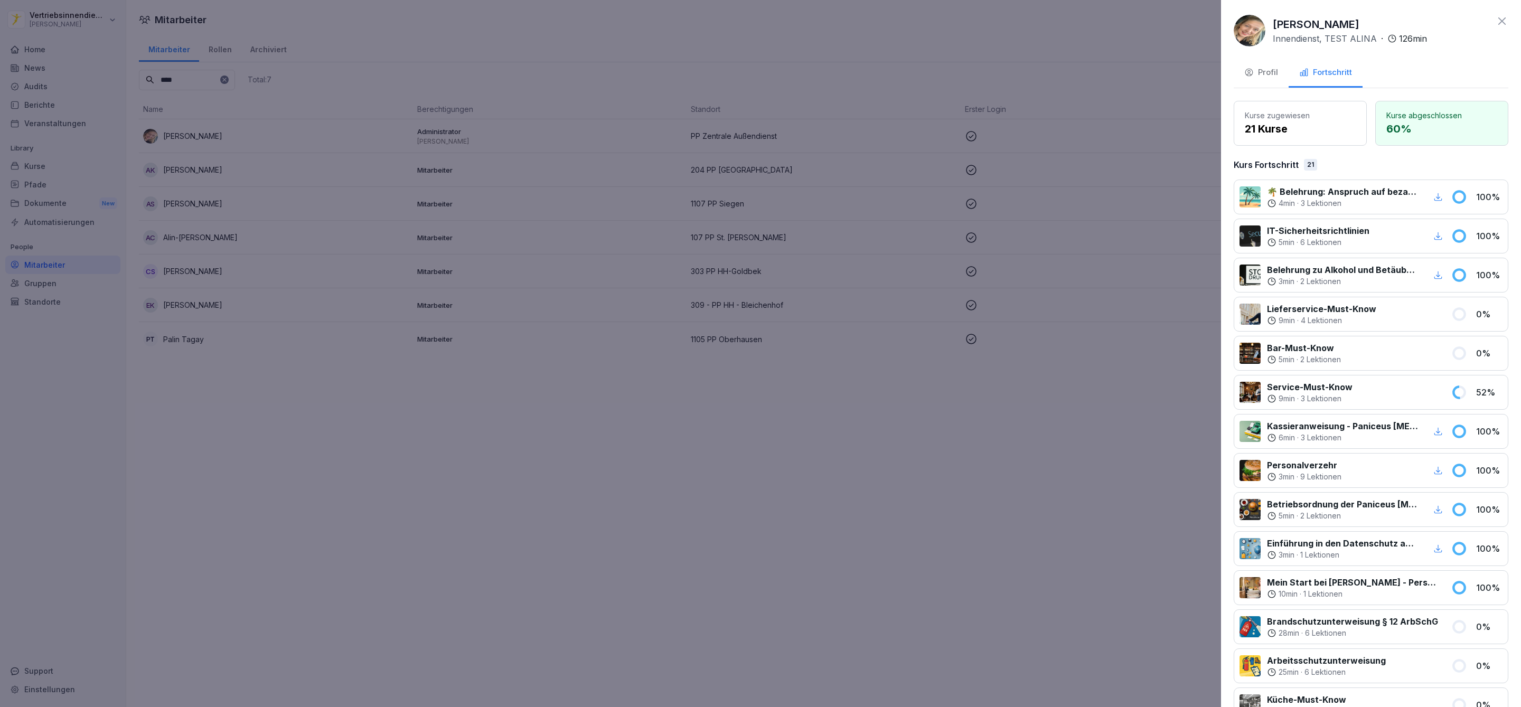
click at [1499, 19] on icon at bounding box center [1502, 20] width 7 height 7
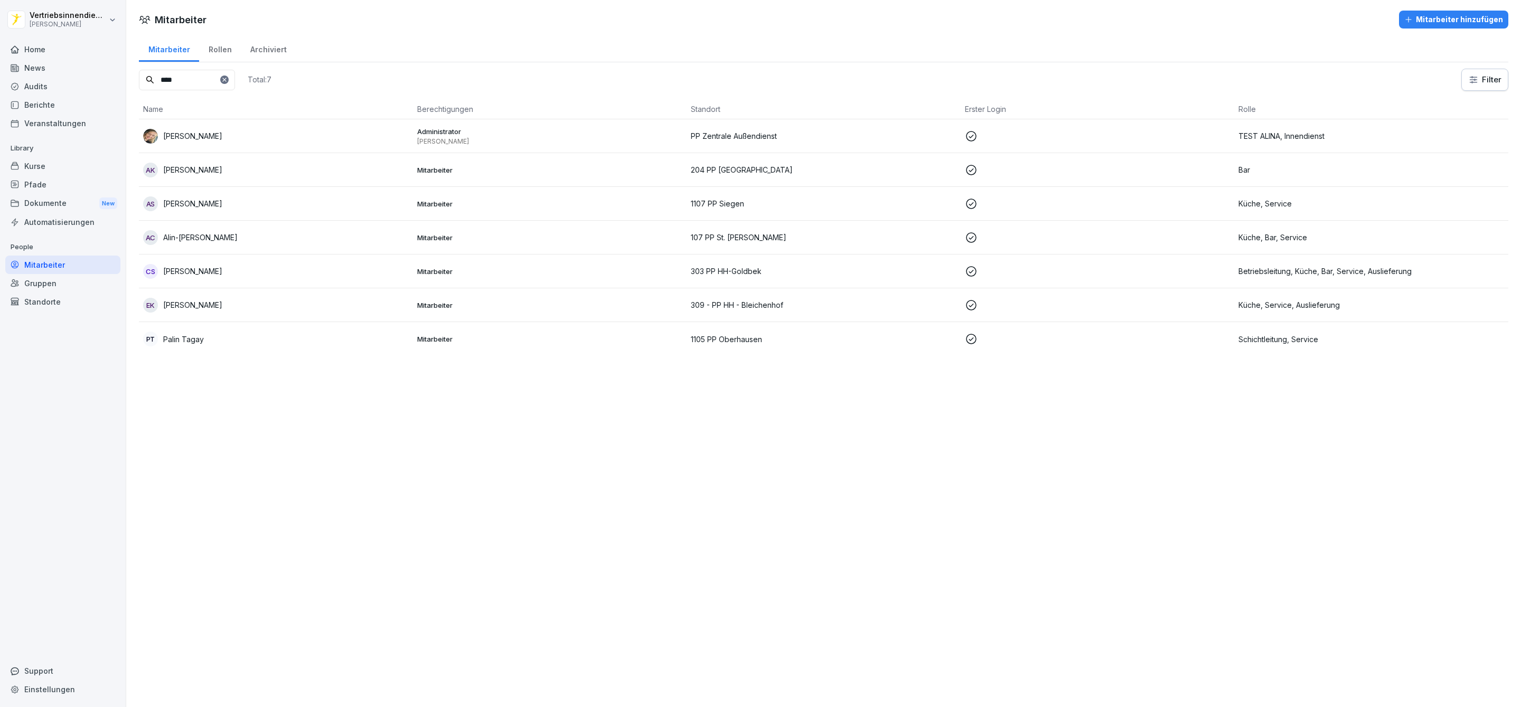
click at [54, 165] on div "Kurse" at bounding box center [62, 166] width 115 height 18
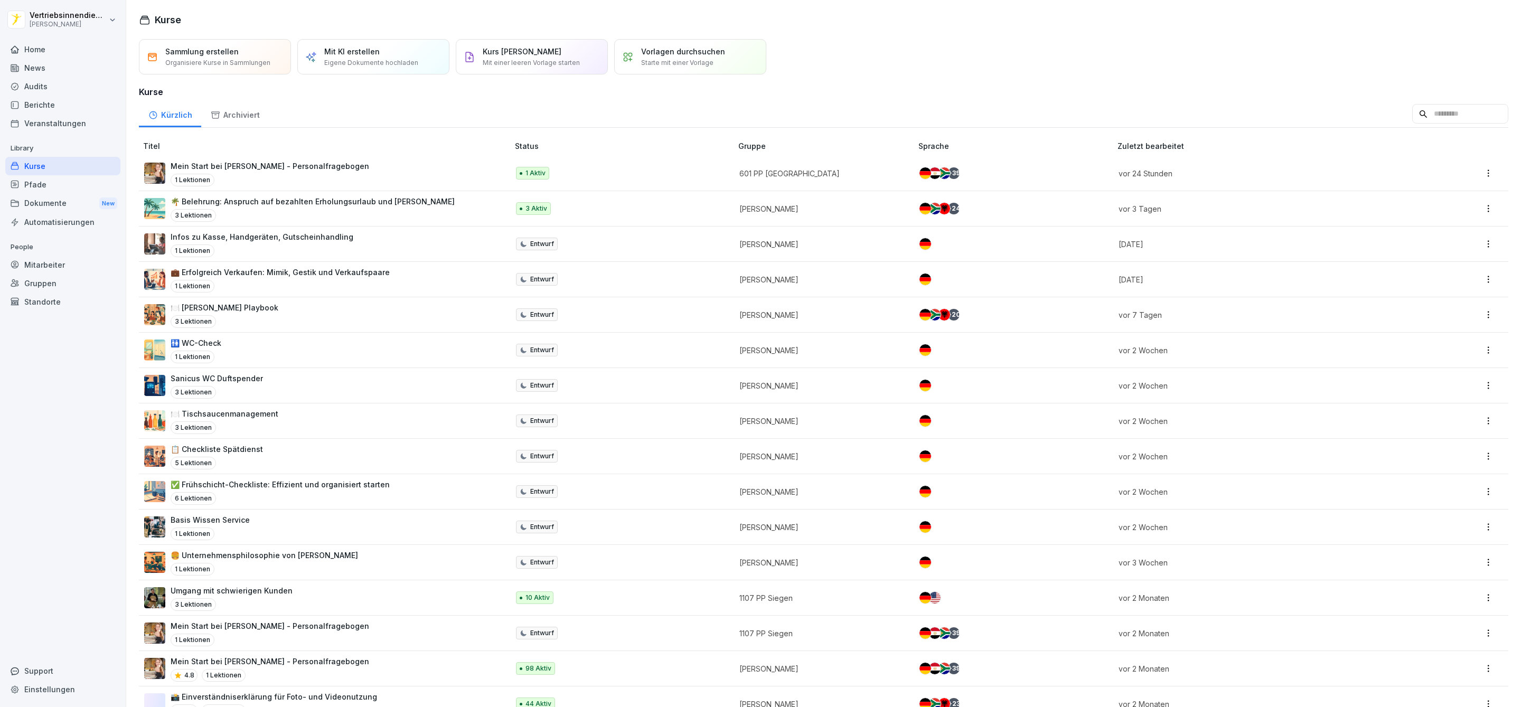
click at [213, 165] on p "Mein Start bei [PERSON_NAME] - Personalfragebogen" at bounding box center [270, 166] width 199 height 11
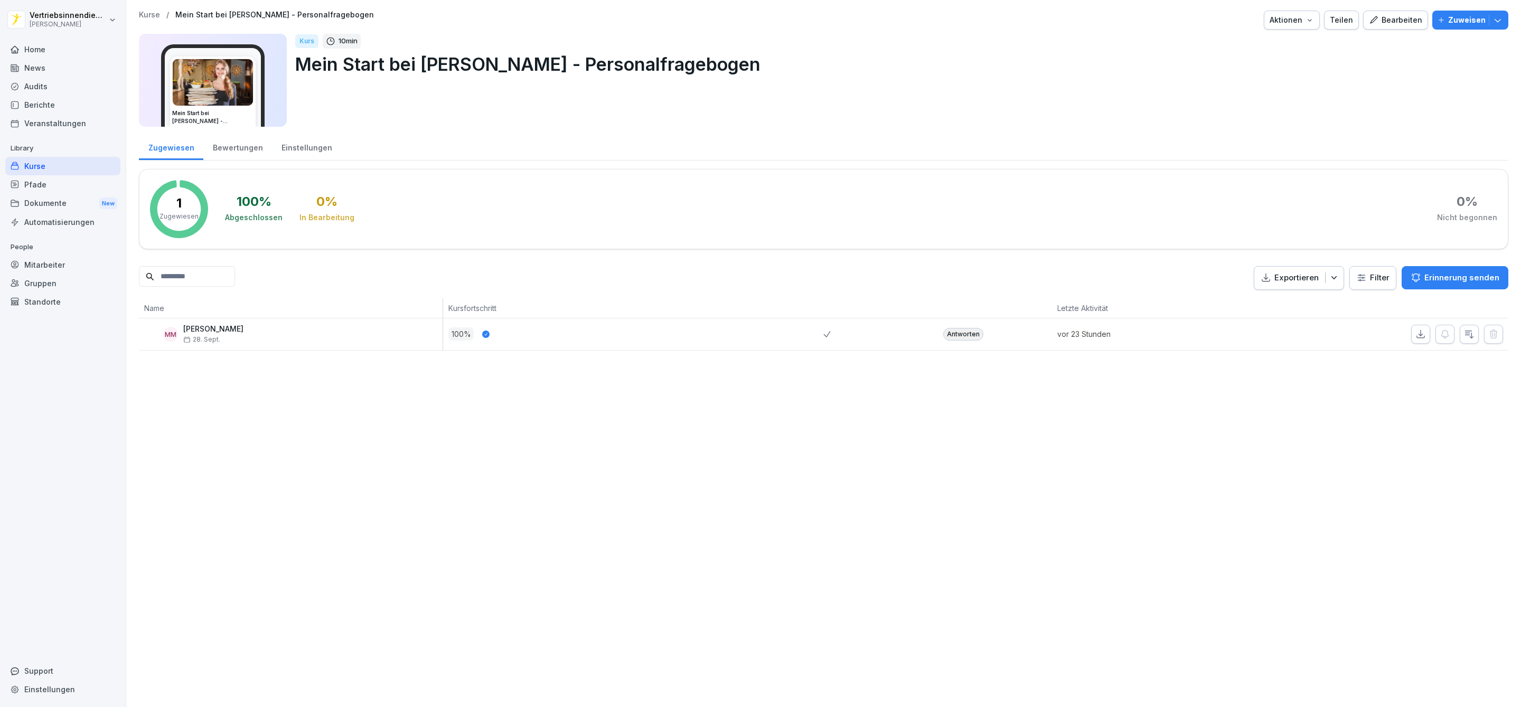
click at [198, 286] on input at bounding box center [187, 276] width 96 height 21
type input "*****"
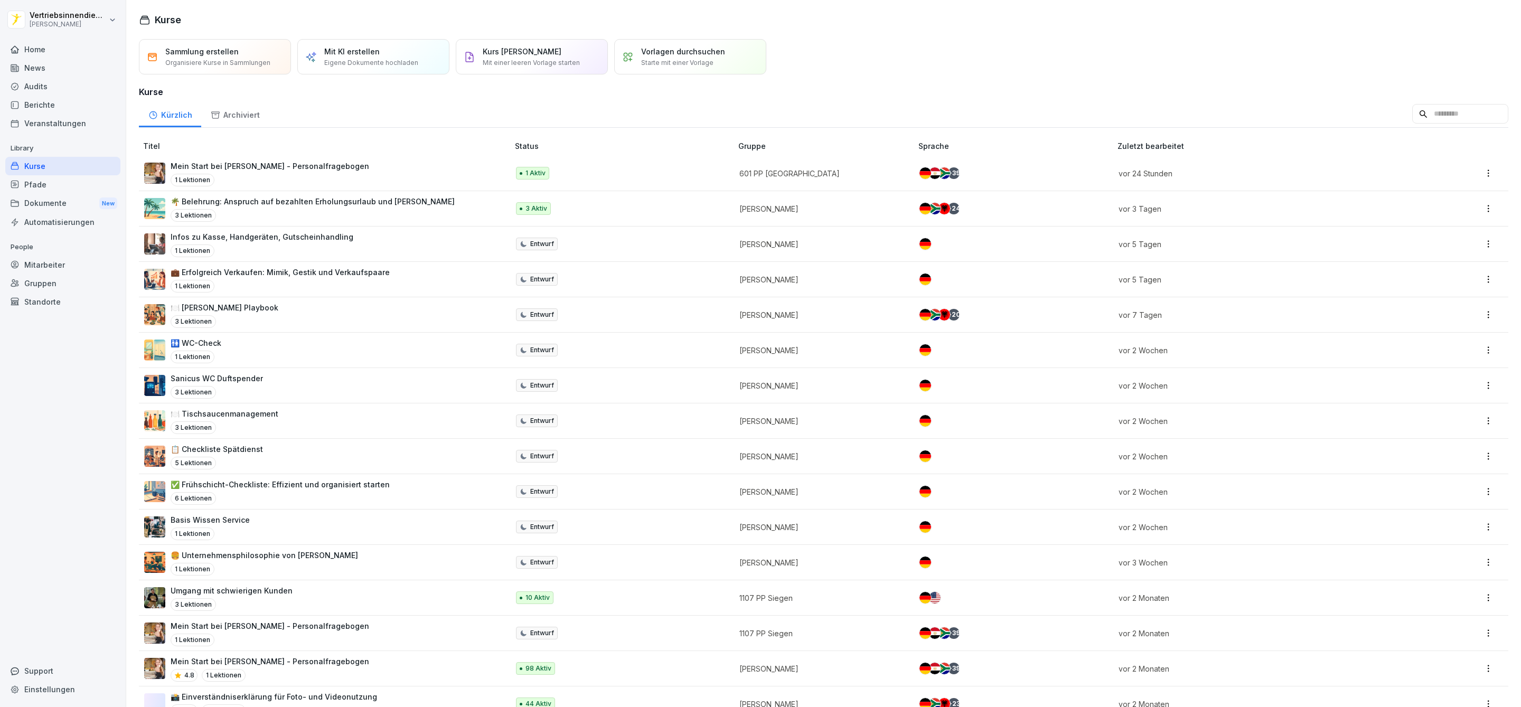
click at [282, 667] on p "Mein Start bei [PERSON_NAME] - Personalfragebogen" at bounding box center [270, 661] width 199 height 11
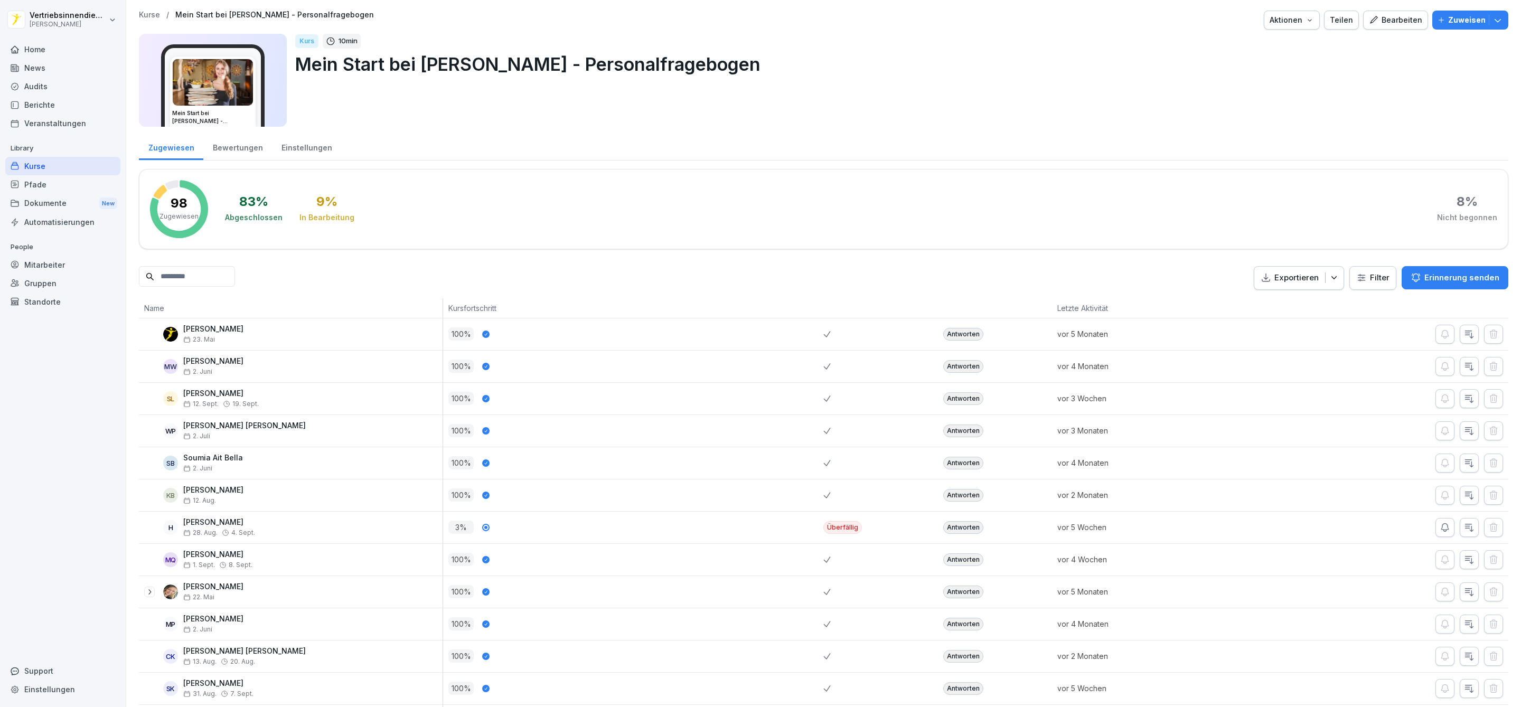
click at [962, 336] on div "Antworten" at bounding box center [963, 334] width 40 height 13
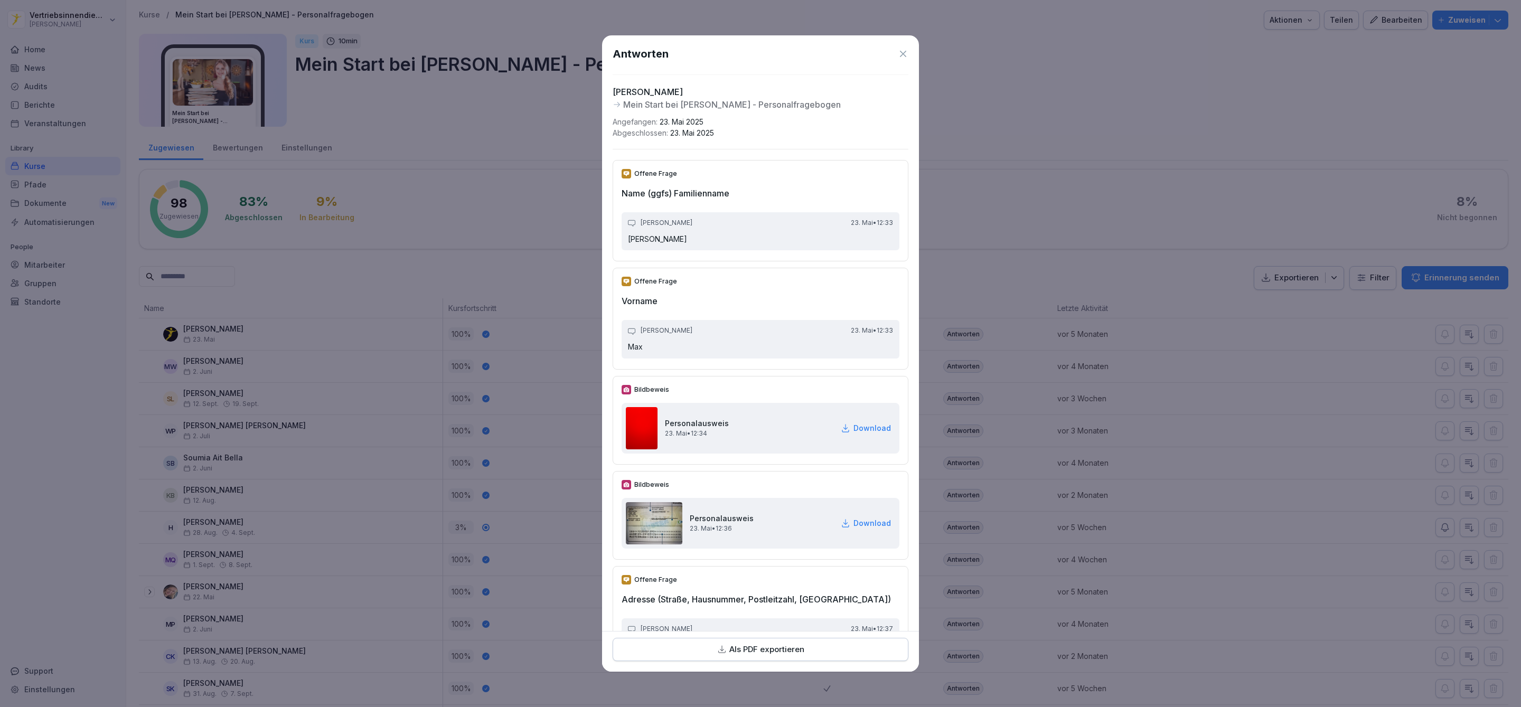
click at [1264, 159] on div at bounding box center [760, 353] width 1521 height 707
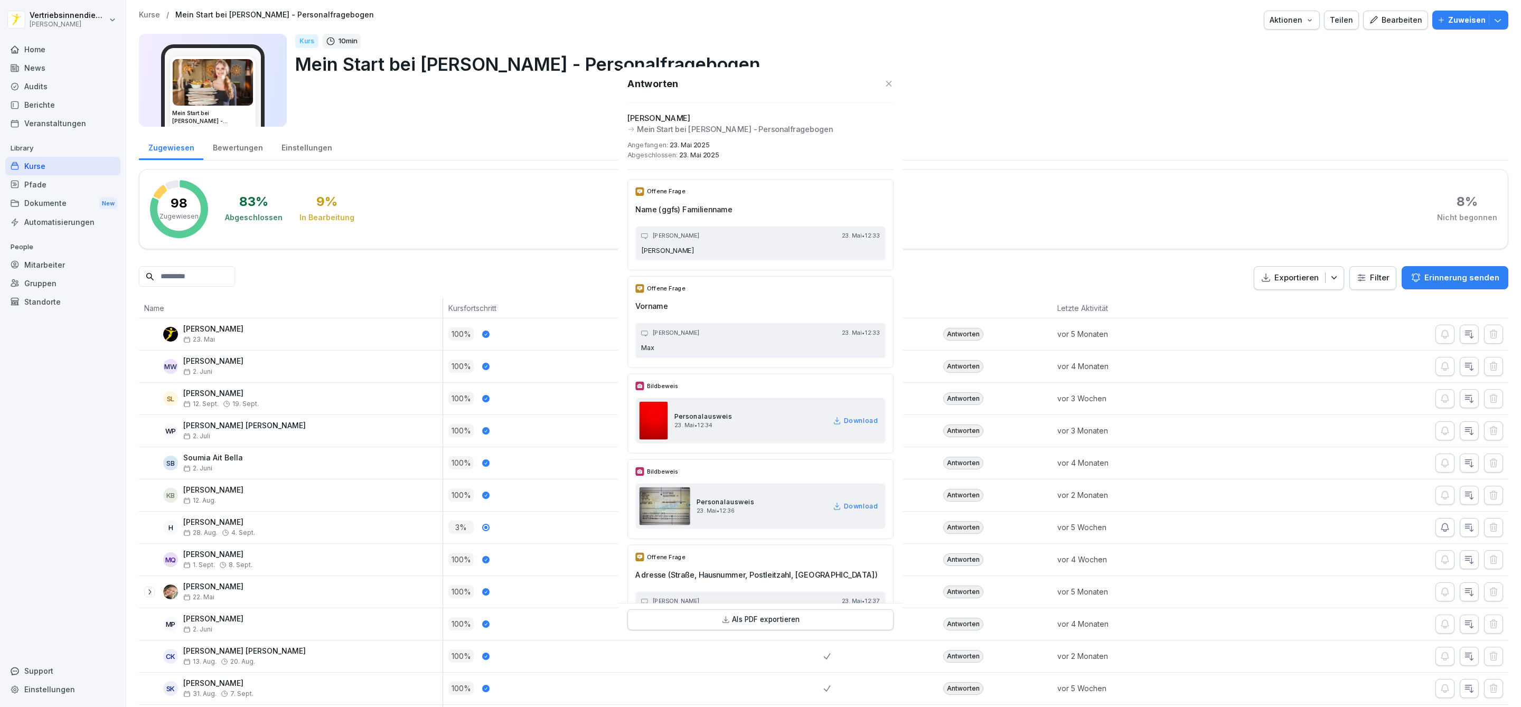
click at [891, 52] on p "Mein Start bei [PERSON_NAME] - Personalfragebogen" at bounding box center [897, 64] width 1205 height 27
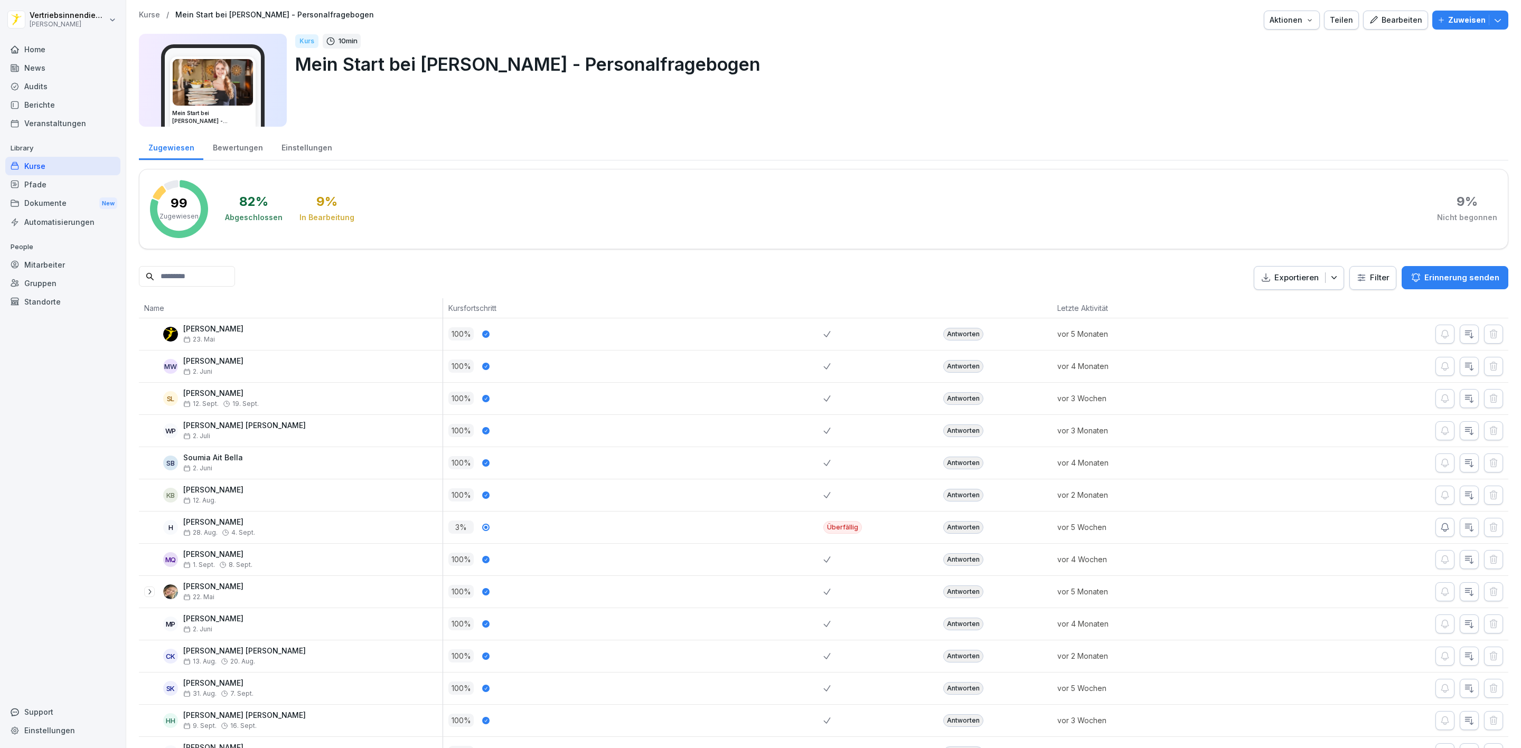
click at [46, 70] on div "News" at bounding box center [62, 68] width 115 height 18
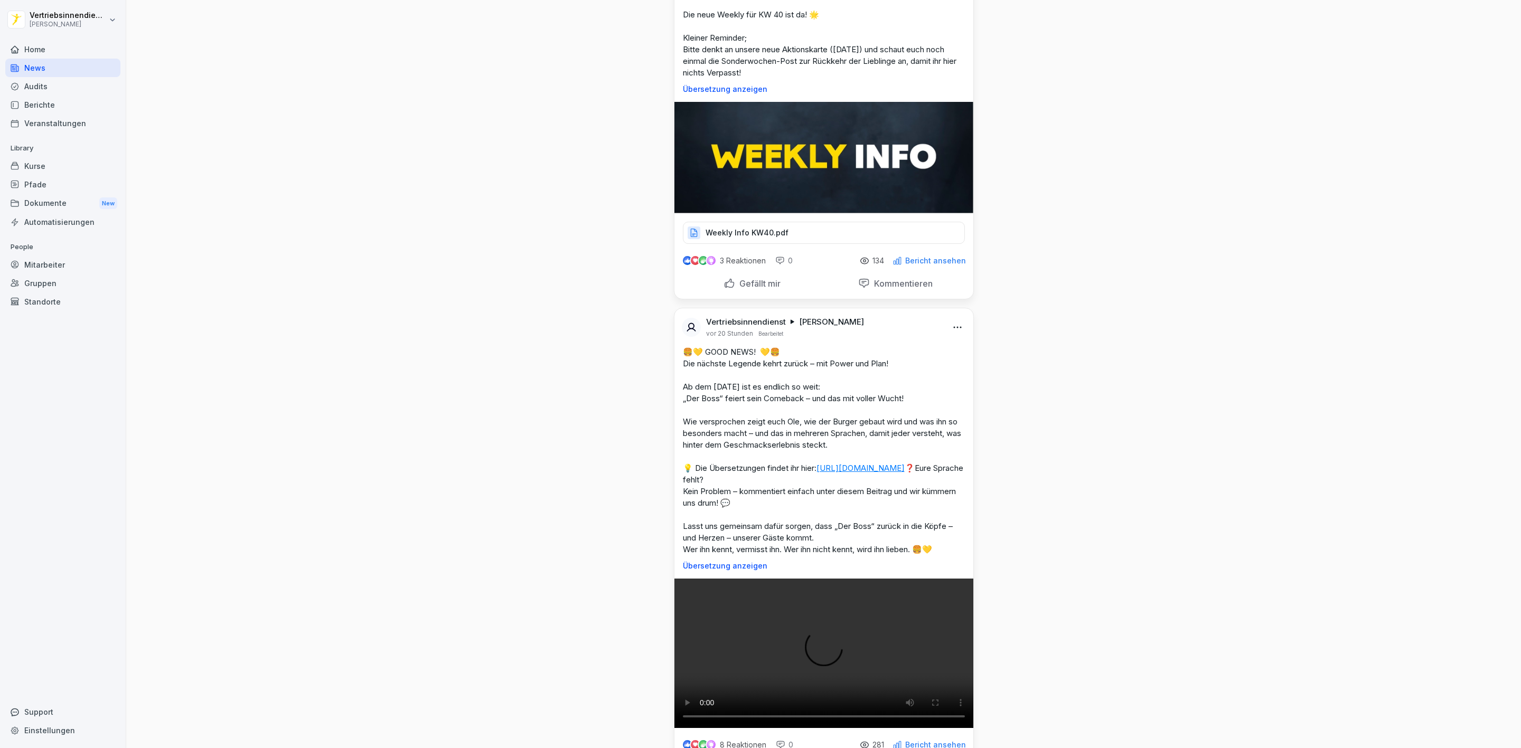
scroll to position [1189, 0]
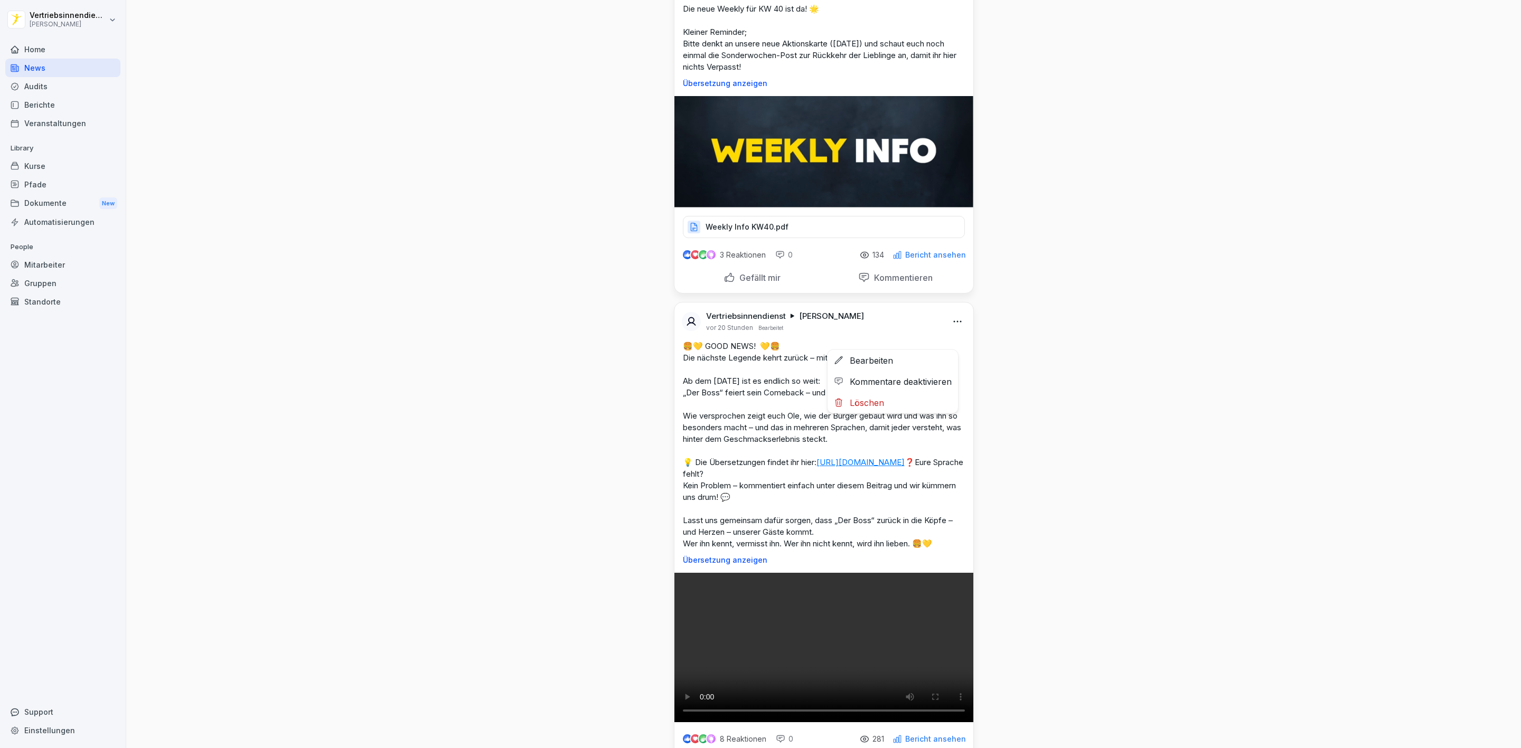
click at [948, 333] on html "Vertriebsinnendienst [PERSON_NAME] Home News Audits Berichte Veranstaltungen Li…" at bounding box center [760, 374] width 1521 height 748
click at [1155, 259] on html "Vertriebsinnendienst [PERSON_NAME] Home News Audits Berichte Veranstaltungen Li…" at bounding box center [760, 374] width 1521 height 748
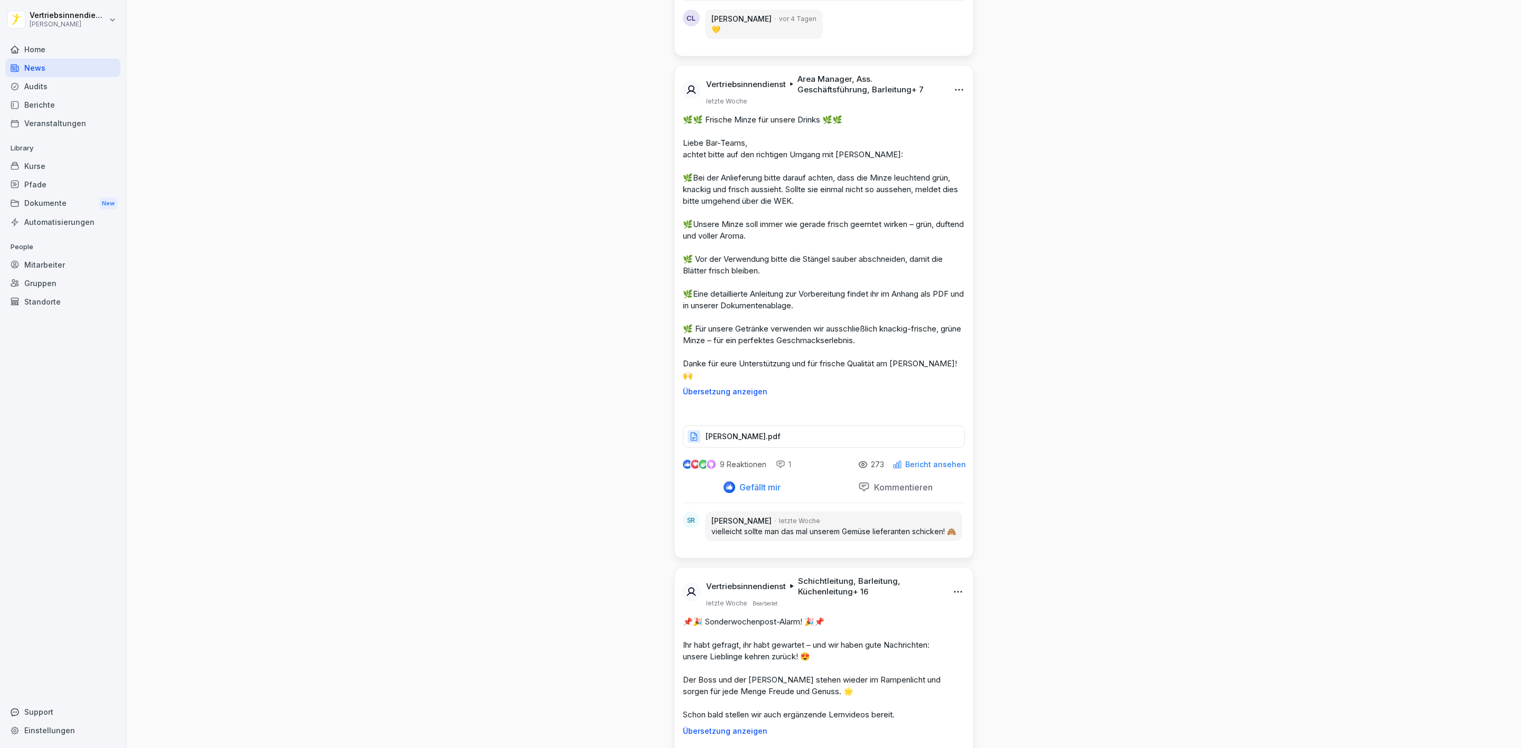
scroll to position [8953, 0]
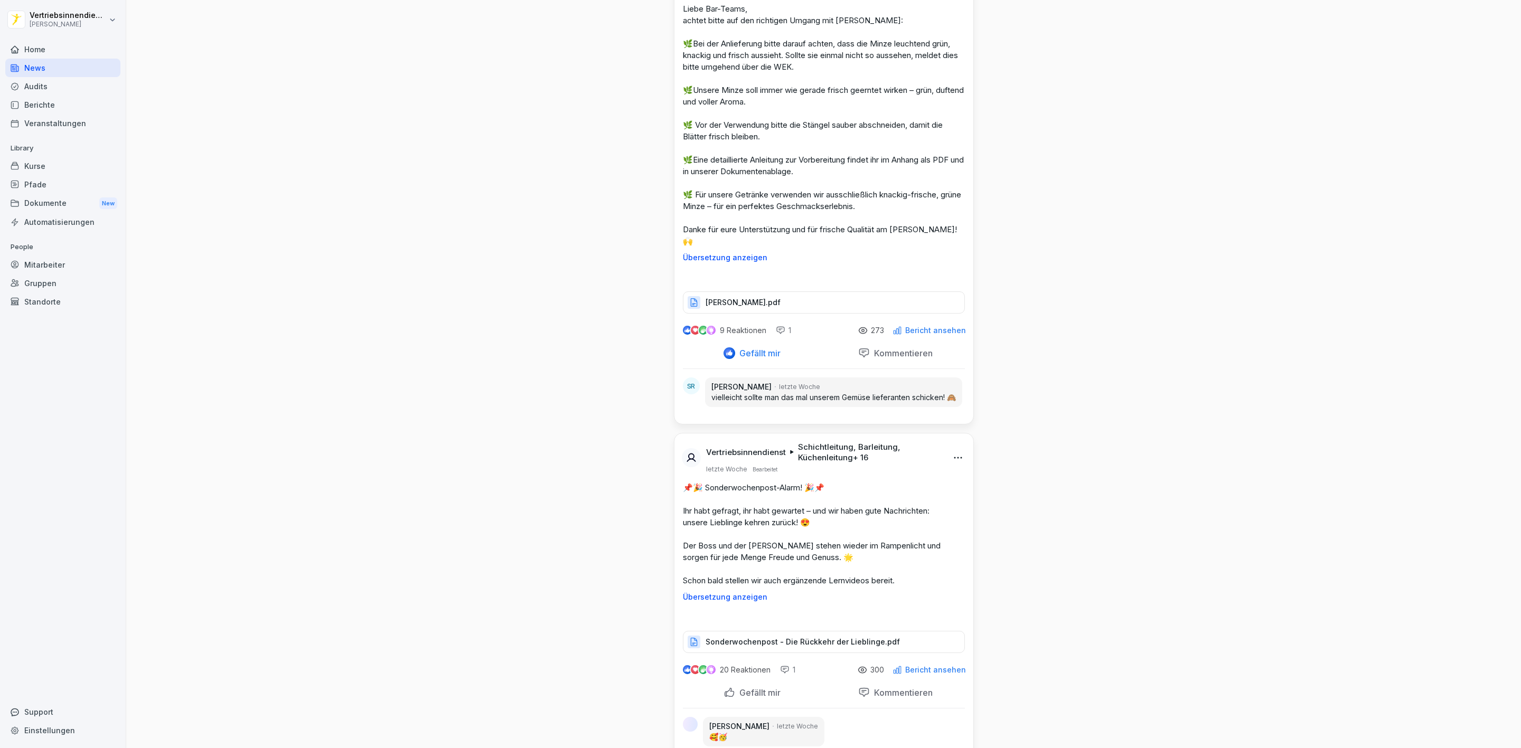
click at [950, 636] on html "Vertriebsinnendienst [PERSON_NAME] Home News Audits Berichte Veranstaltungen Li…" at bounding box center [760, 374] width 1521 height 748
click at [899, 652] on div "Bearbeiten" at bounding box center [893, 655] width 130 height 21
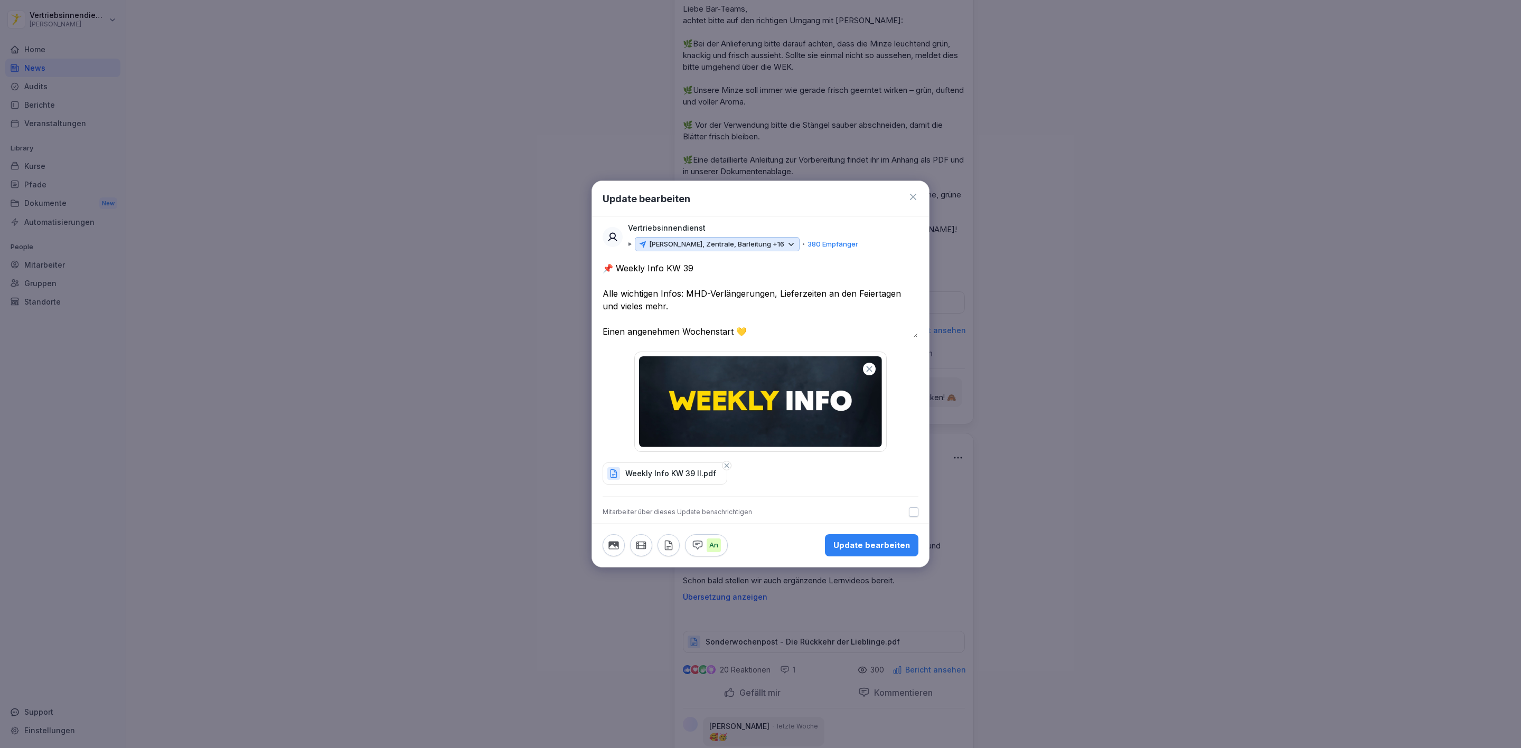
click at [758, 246] on p "[PERSON_NAME], Zentrale, Barleitung +16" at bounding box center [716, 244] width 135 height 11
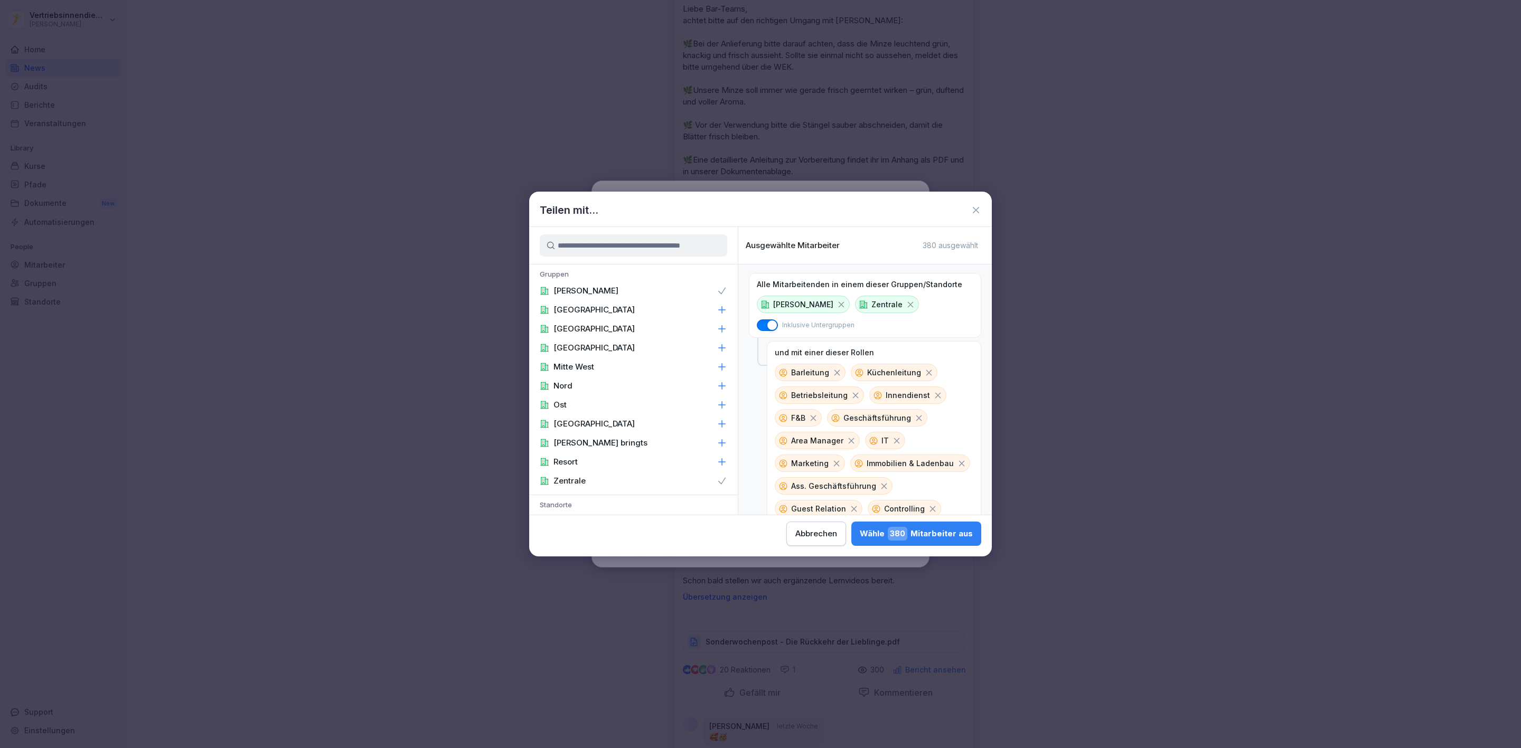
scroll to position [70, 0]
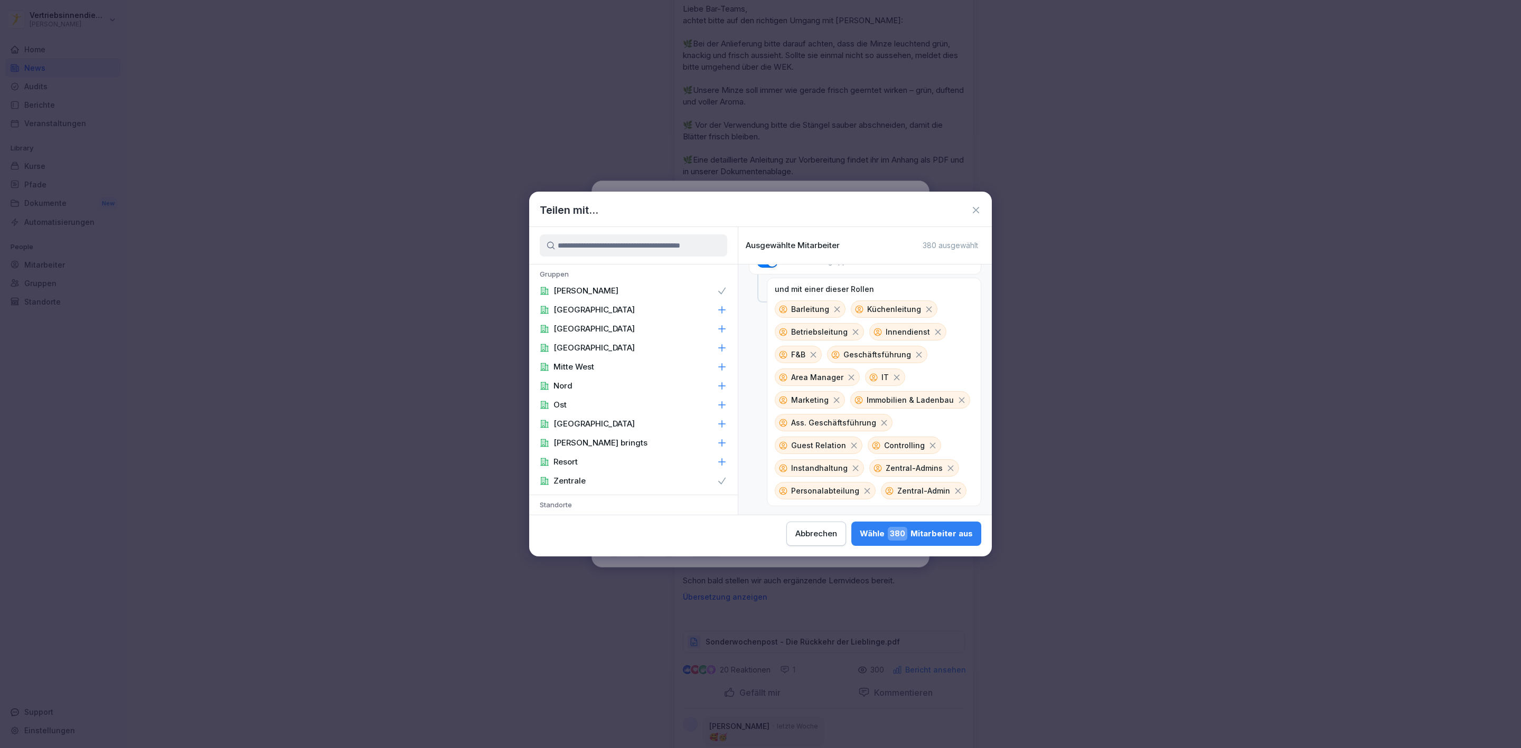
click at [843, 539] on button "Abbrechen" at bounding box center [817, 534] width 60 height 24
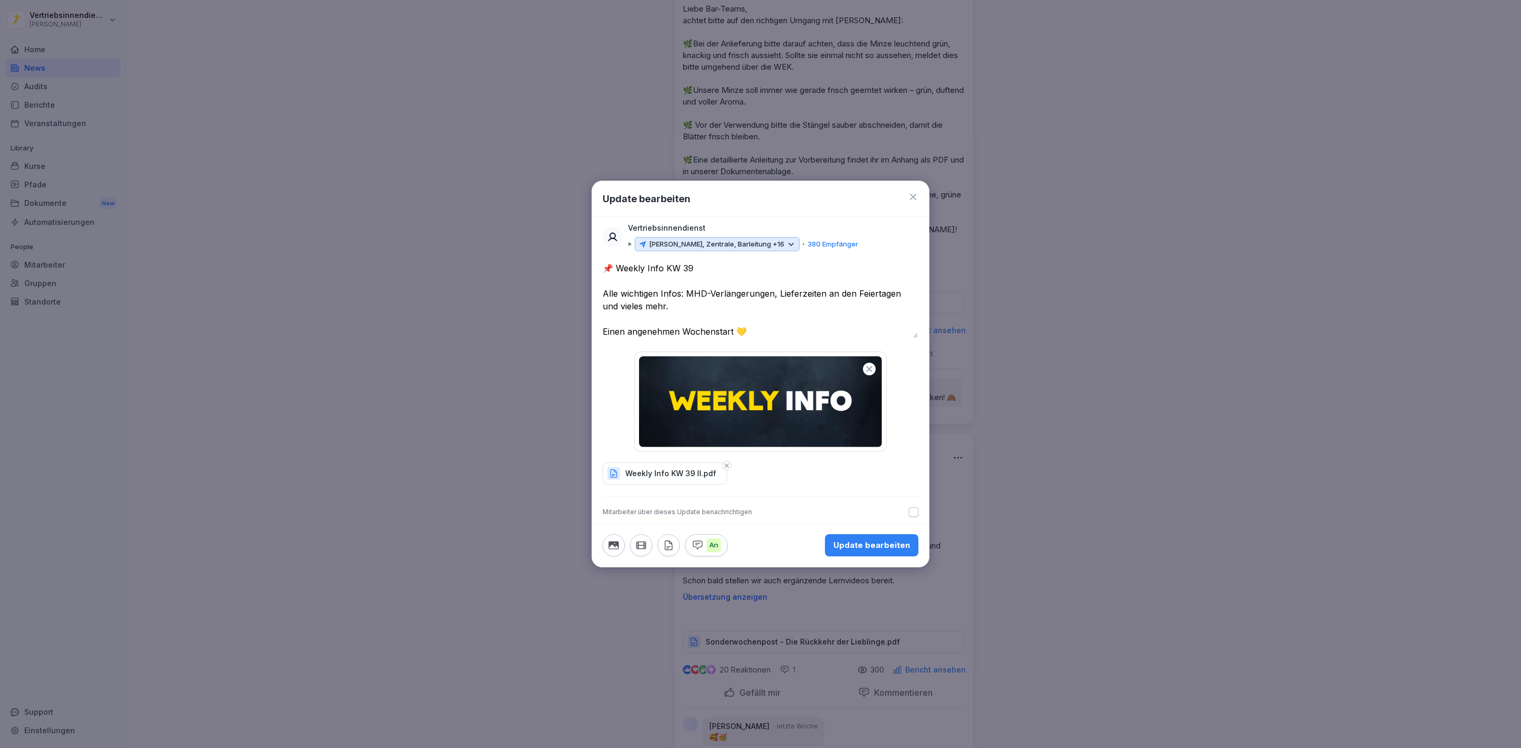
click at [911, 198] on icon at bounding box center [913, 197] width 6 height 6
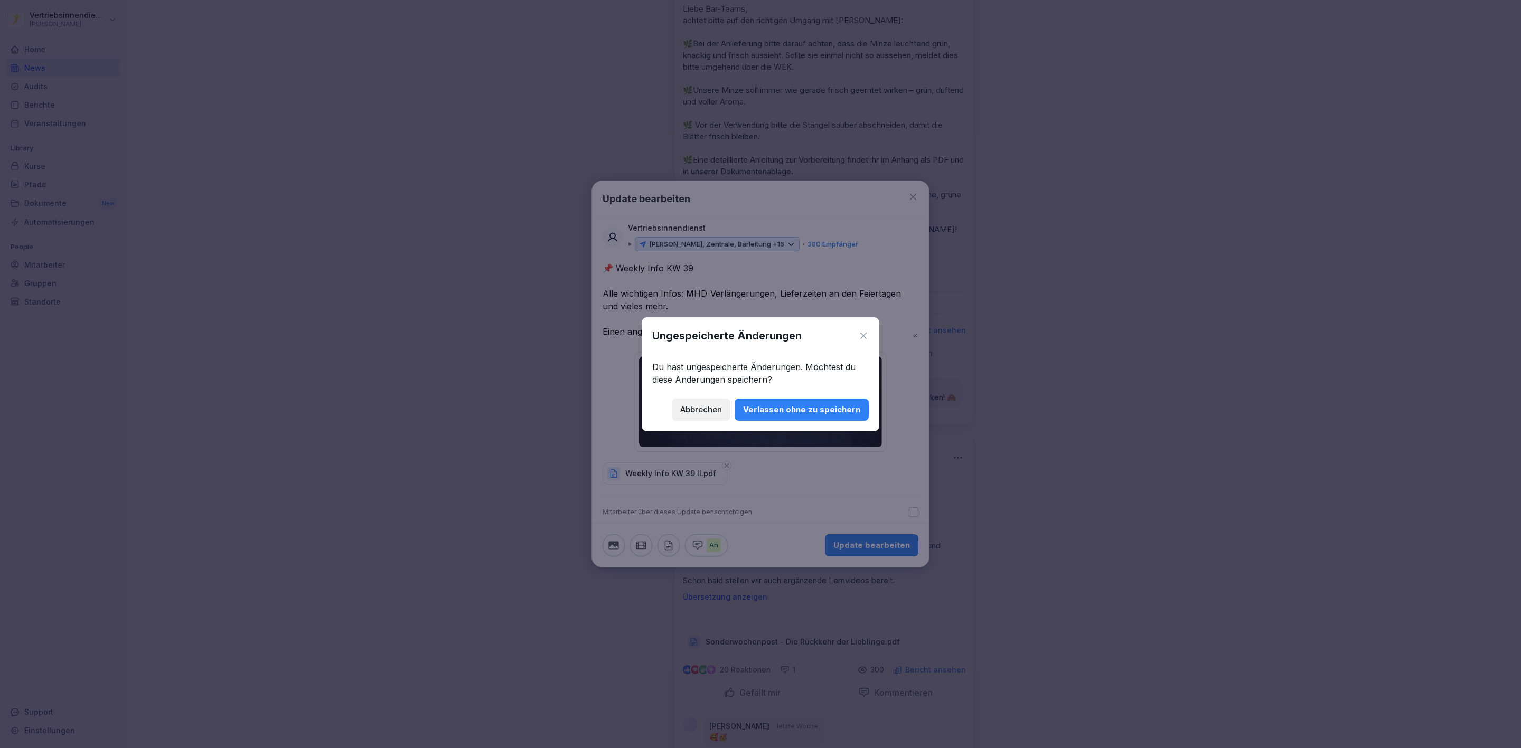
click at [782, 408] on div "Verlassen ohne zu speichern" at bounding box center [801, 410] width 117 height 12
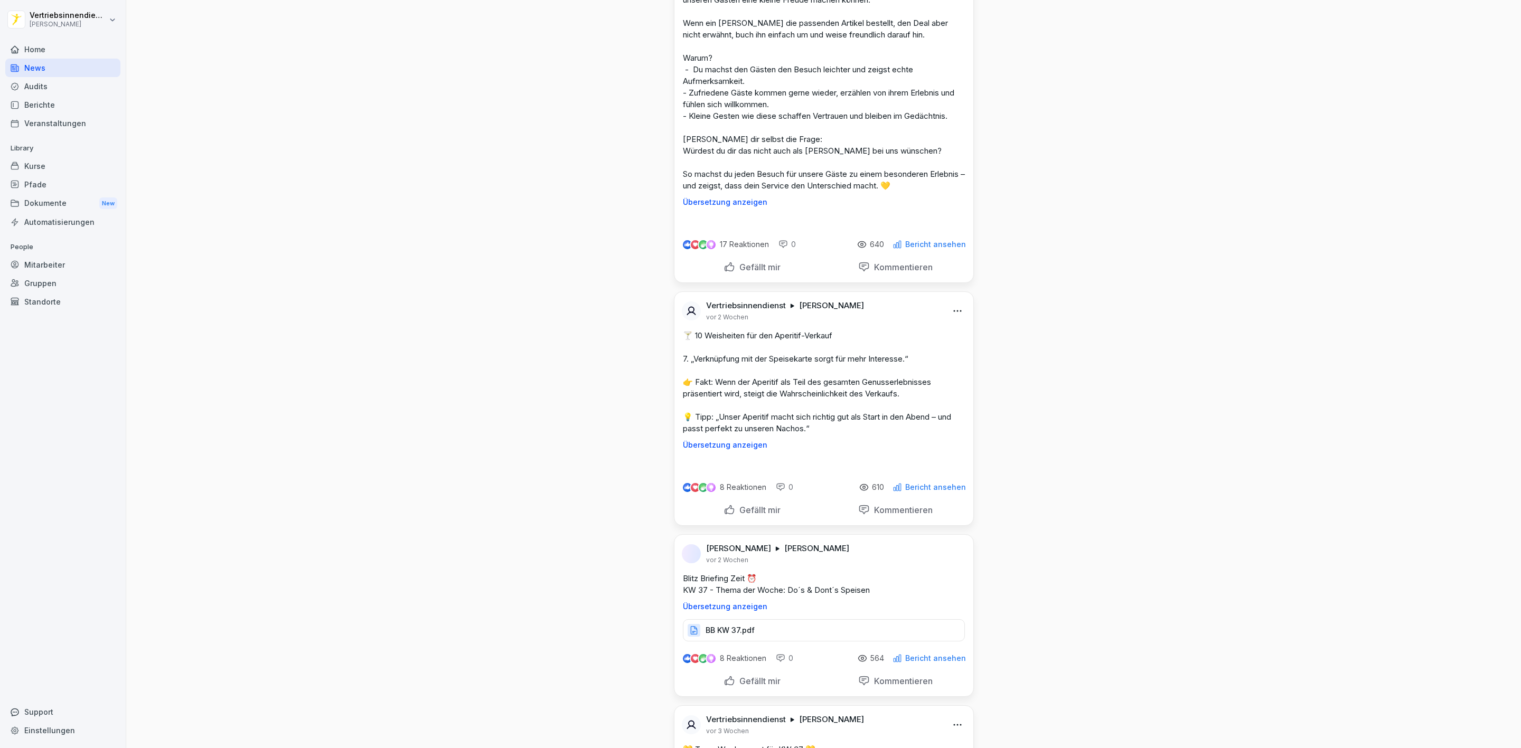
scroll to position [13631, 0]
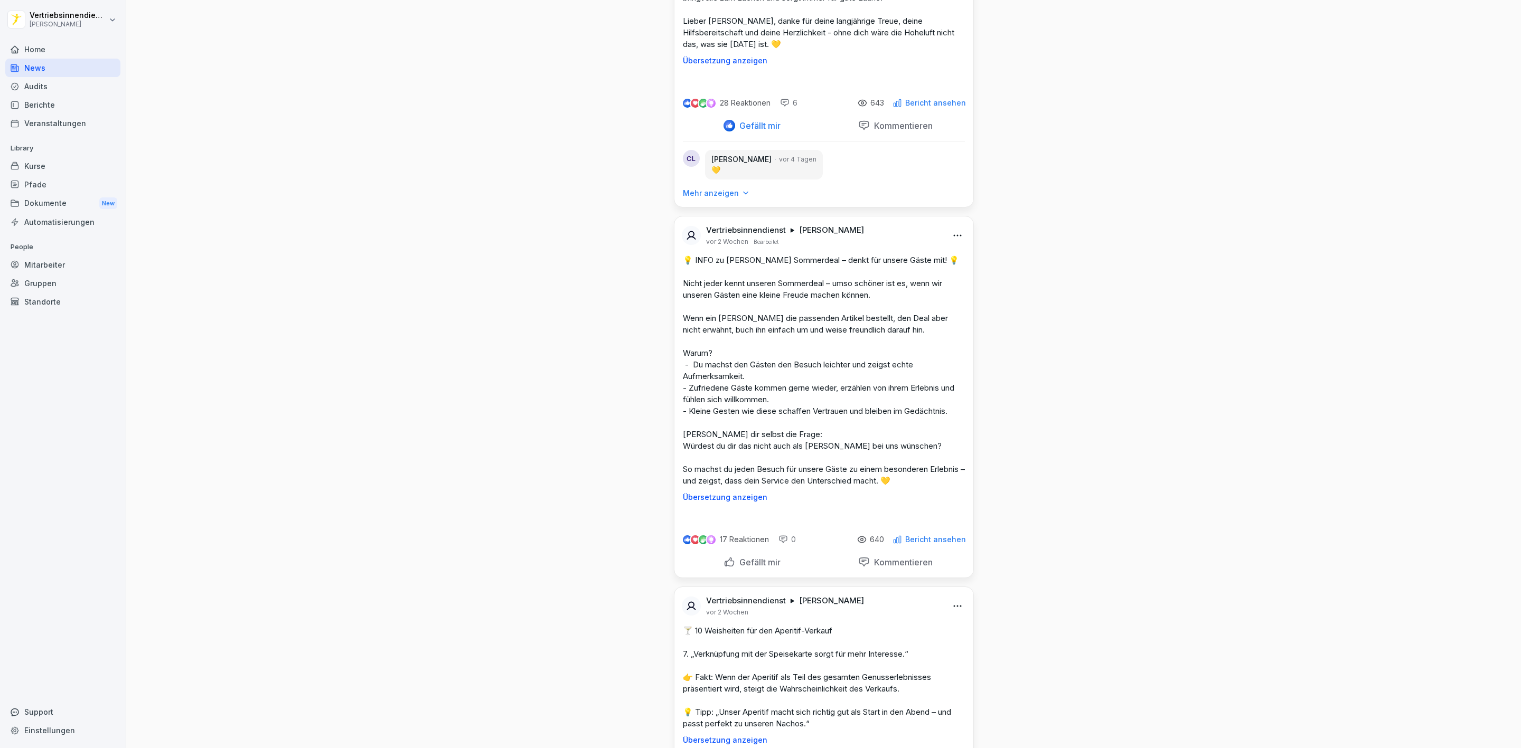
click at [35, 195] on div "Dokumente New" at bounding box center [62, 204] width 115 height 20
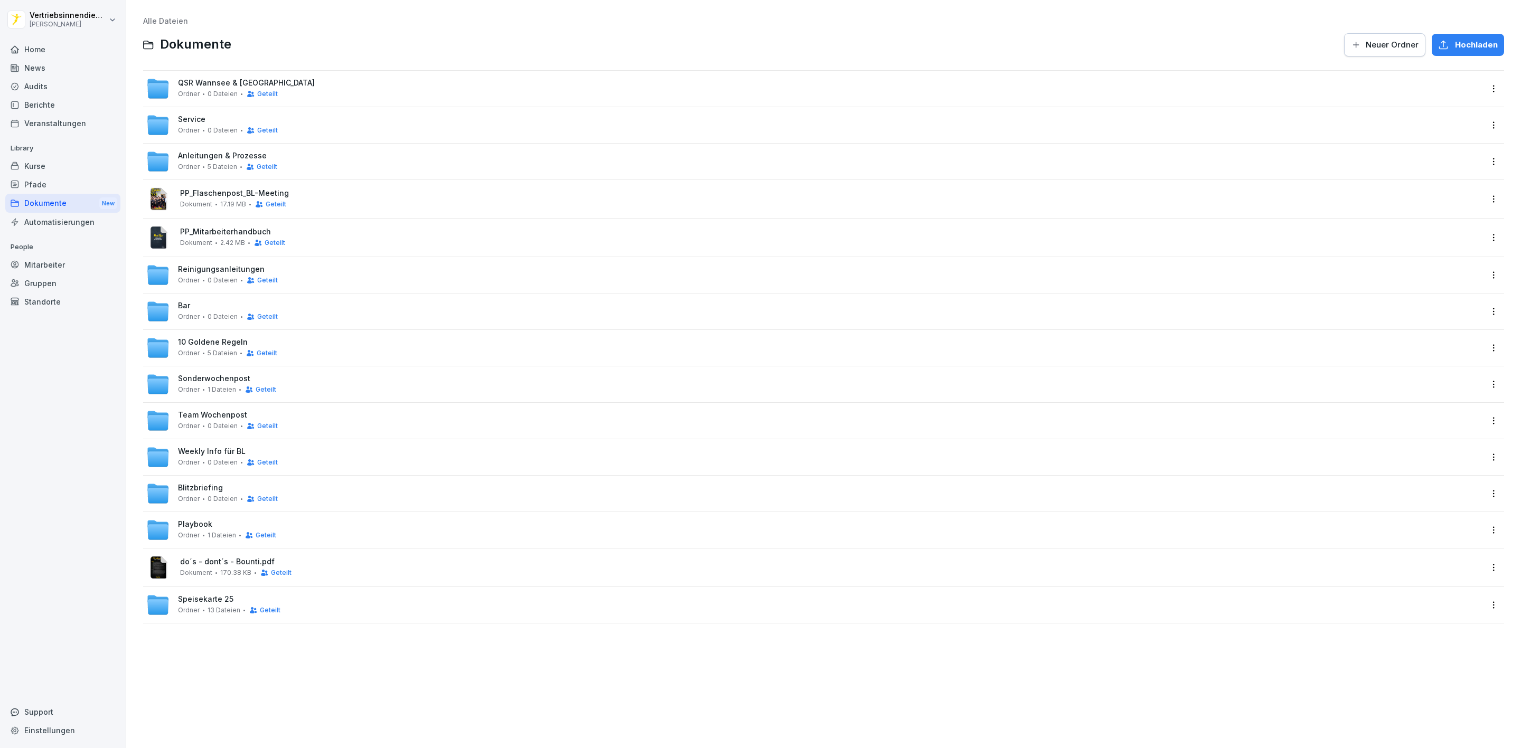
click at [223, 455] on span "Weekly Info für BL" at bounding box center [212, 451] width 68 height 9
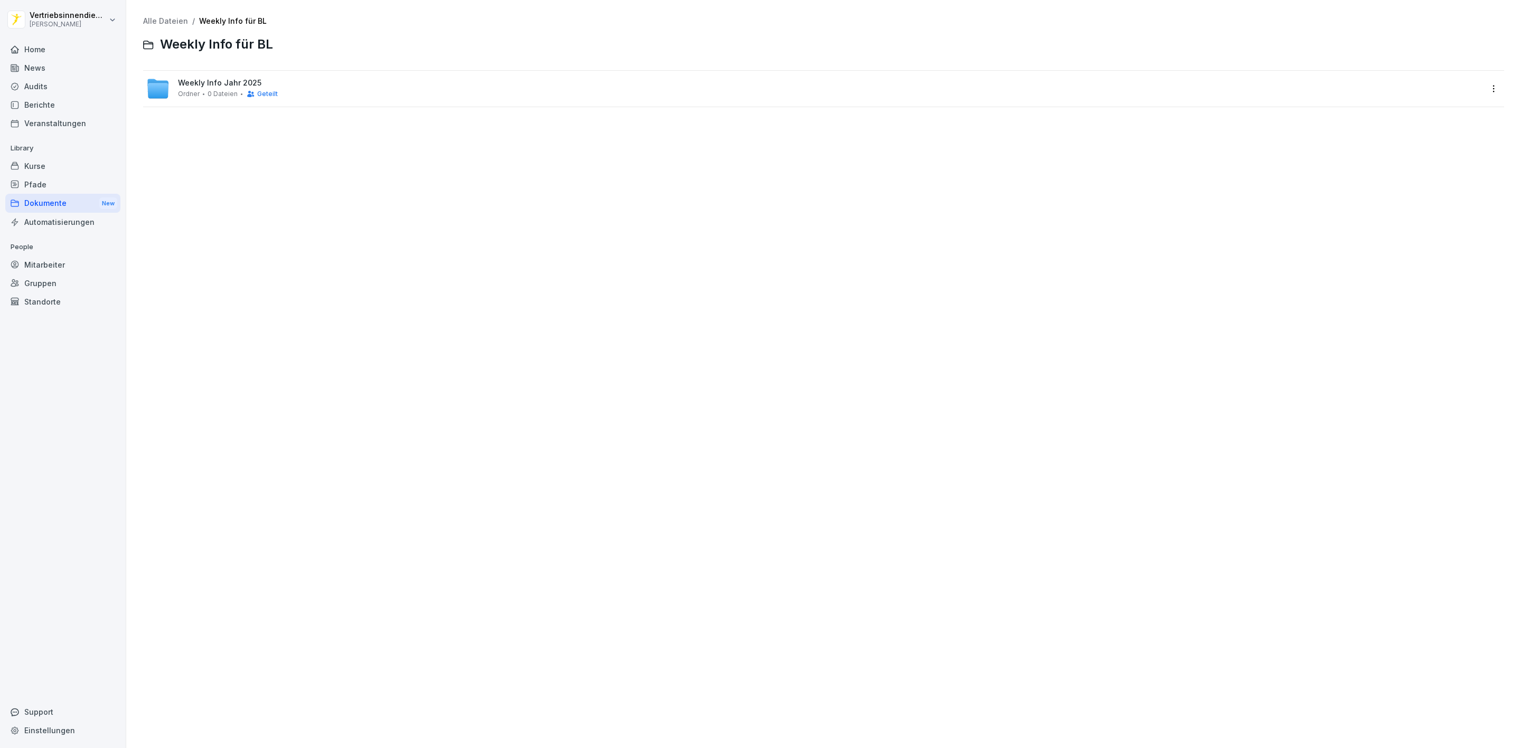
click at [240, 82] on span "Weekly Info Jahr 2025" at bounding box center [219, 83] width 83 height 9
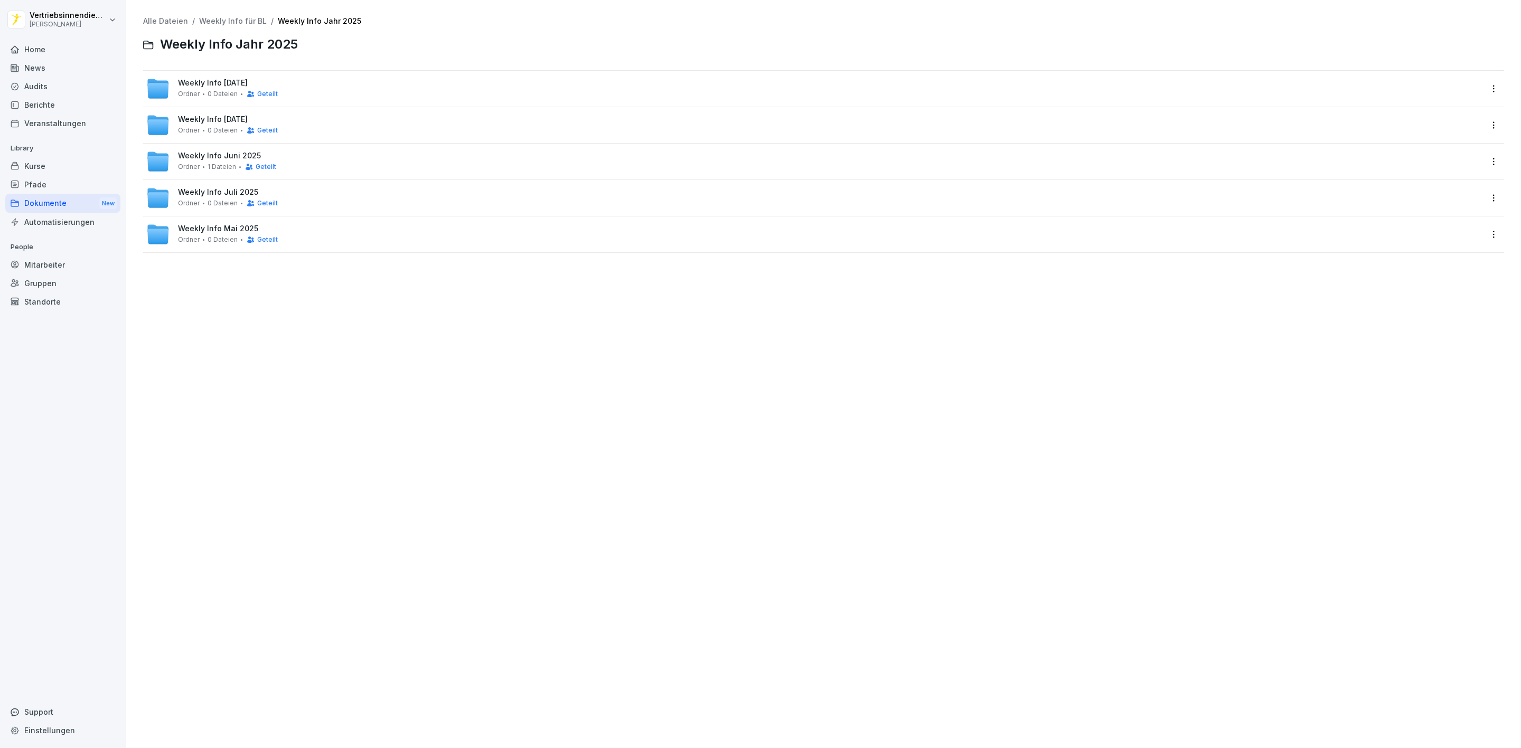
click at [1482, 86] on html "Vertriebsinnendienst [PERSON_NAME] Home News Audits Berichte Veranstaltungen Li…" at bounding box center [760, 374] width 1521 height 748
click at [1433, 114] on div "Details" at bounding box center [1420, 110] width 26 height 13
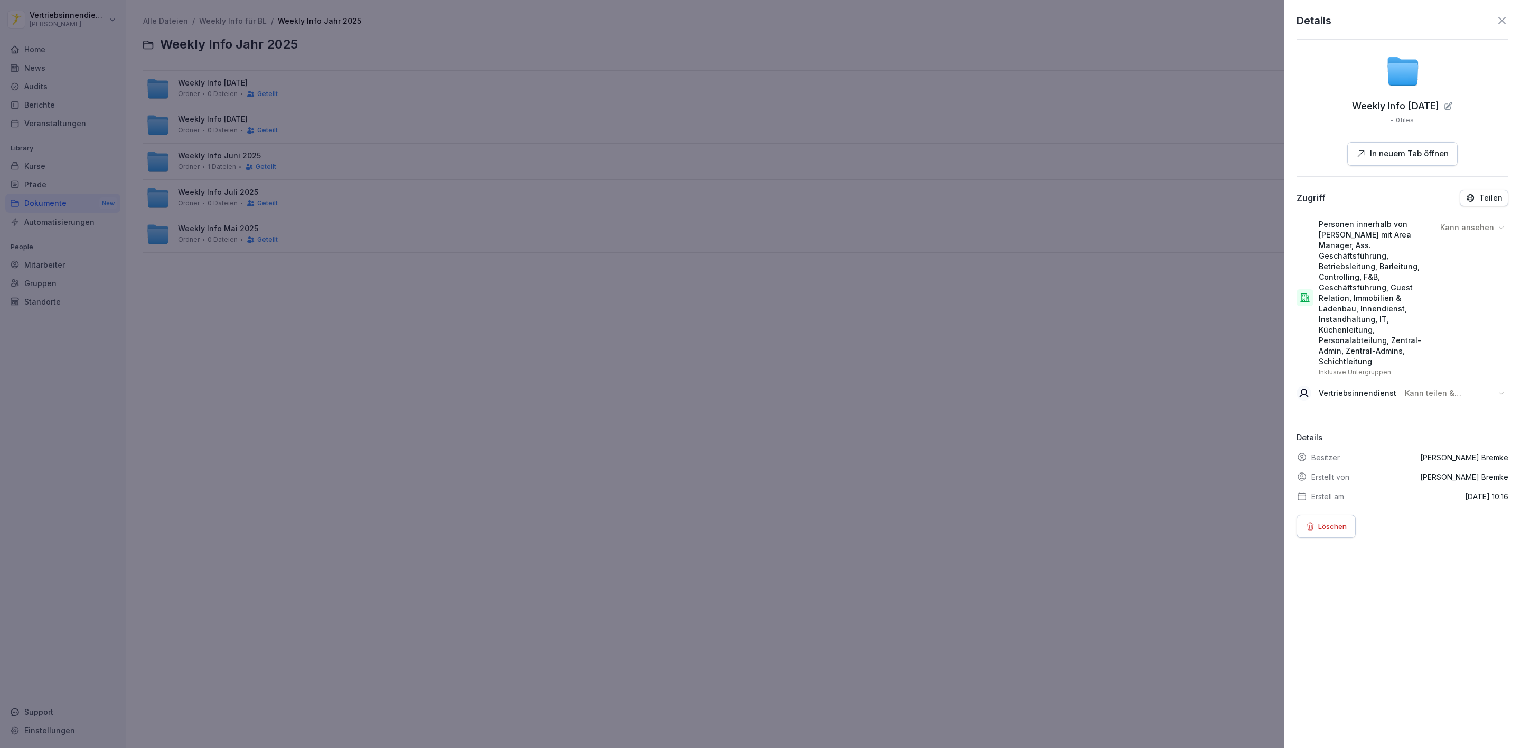
click at [848, 336] on div at bounding box center [760, 374] width 1521 height 748
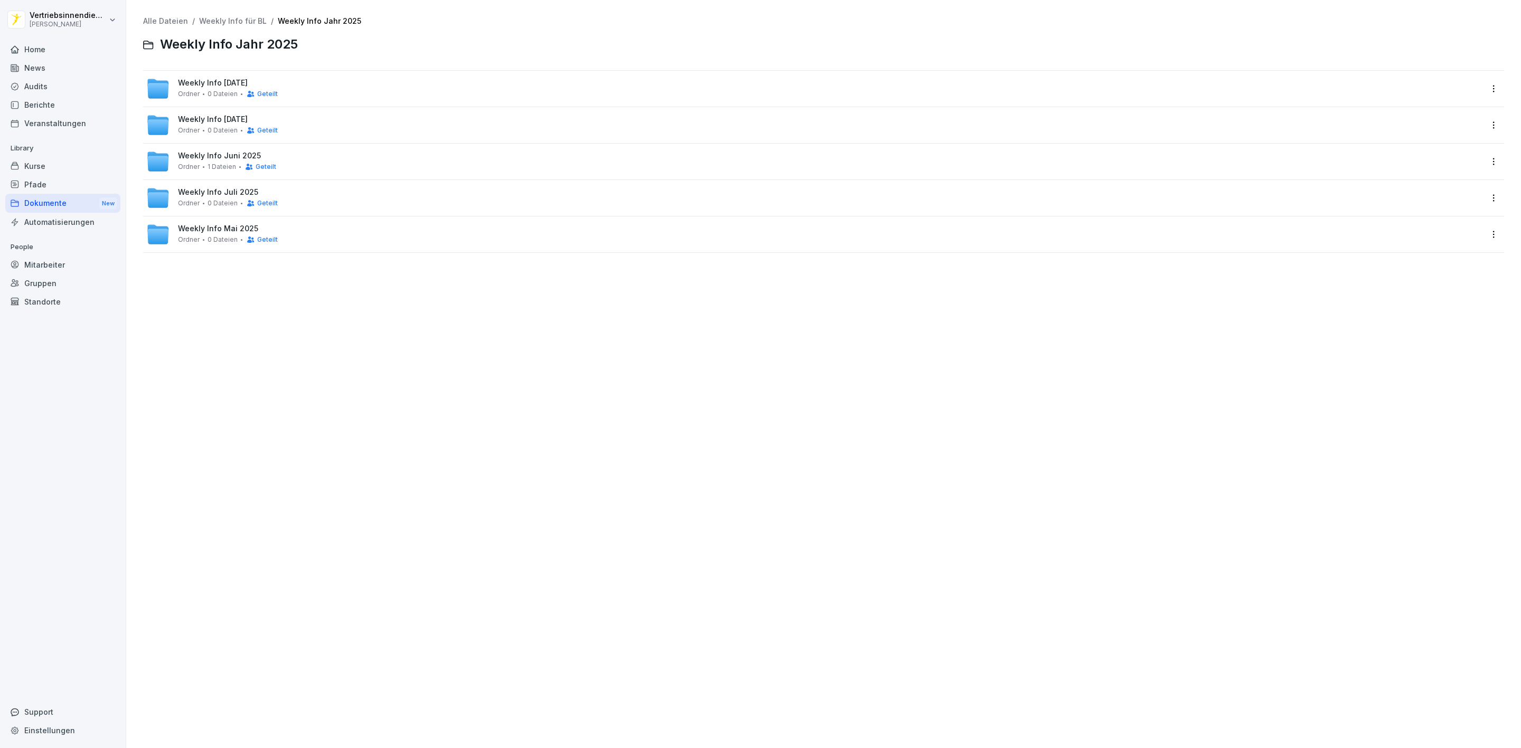
click at [218, 130] on span "0 Dateien" at bounding box center [223, 130] width 30 height 7
click at [1480, 121] on html "Vertriebsinnendienst [PERSON_NAME] Home News Audits Berichte Veranstaltungen Li…" at bounding box center [760, 374] width 1521 height 748
drag, startPoint x: 716, startPoint y: 366, endPoint x: 655, endPoint y: 355, distance: 62.2
click at [715, 366] on html "Vertriebsinnendienst [PERSON_NAME] Home News Audits Berichte Veranstaltungen Li…" at bounding box center [760, 374] width 1521 height 748
click at [1487, 89] on html "Vertriebsinnendienst [PERSON_NAME] Home News Audits Berichte Veranstaltungen Li…" at bounding box center [760, 374] width 1521 height 748
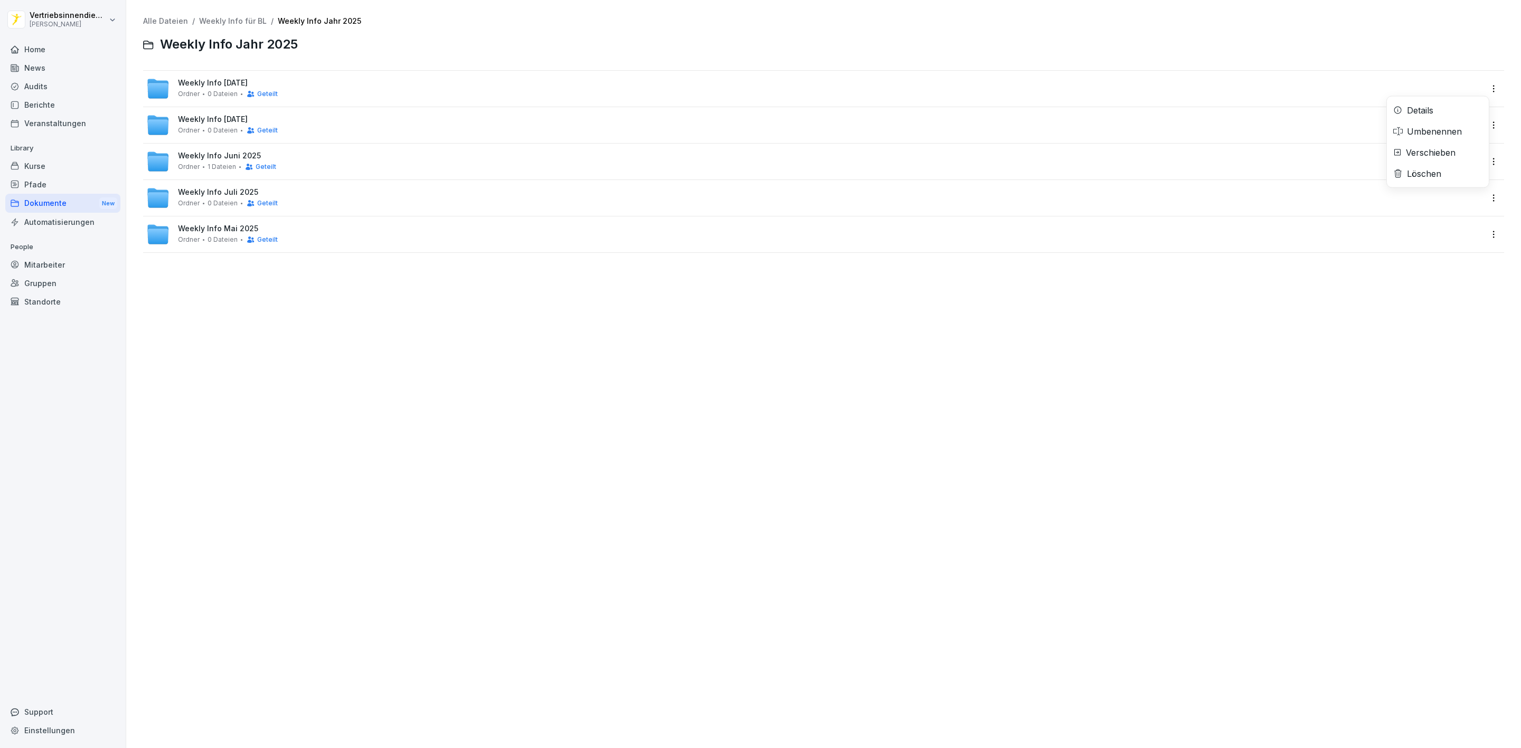
click at [1436, 104] on div "Details" at bounding box center [1438, 110] width 102 height 21
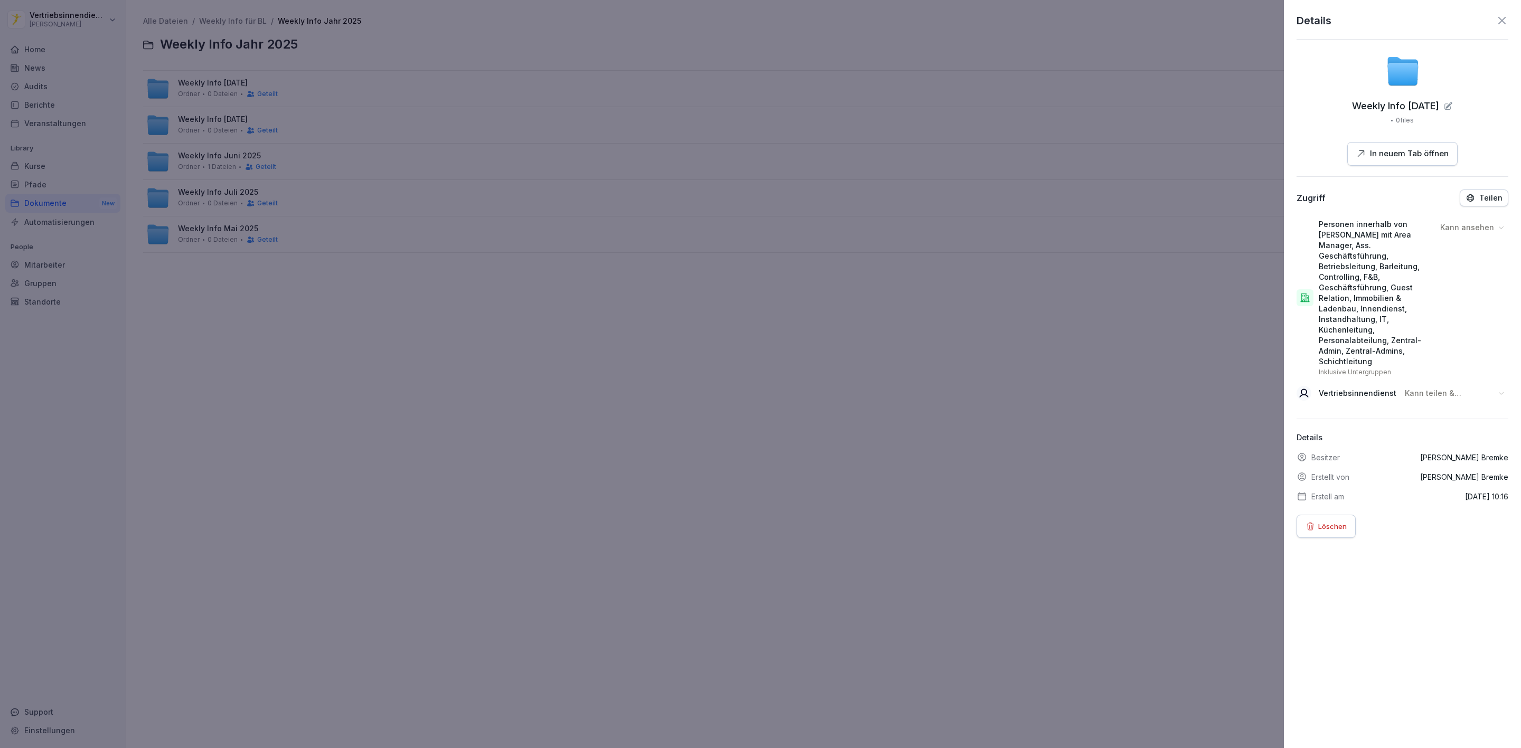
click at [726, 333] on div at bounding box center [760, 374] width 1521 height 748
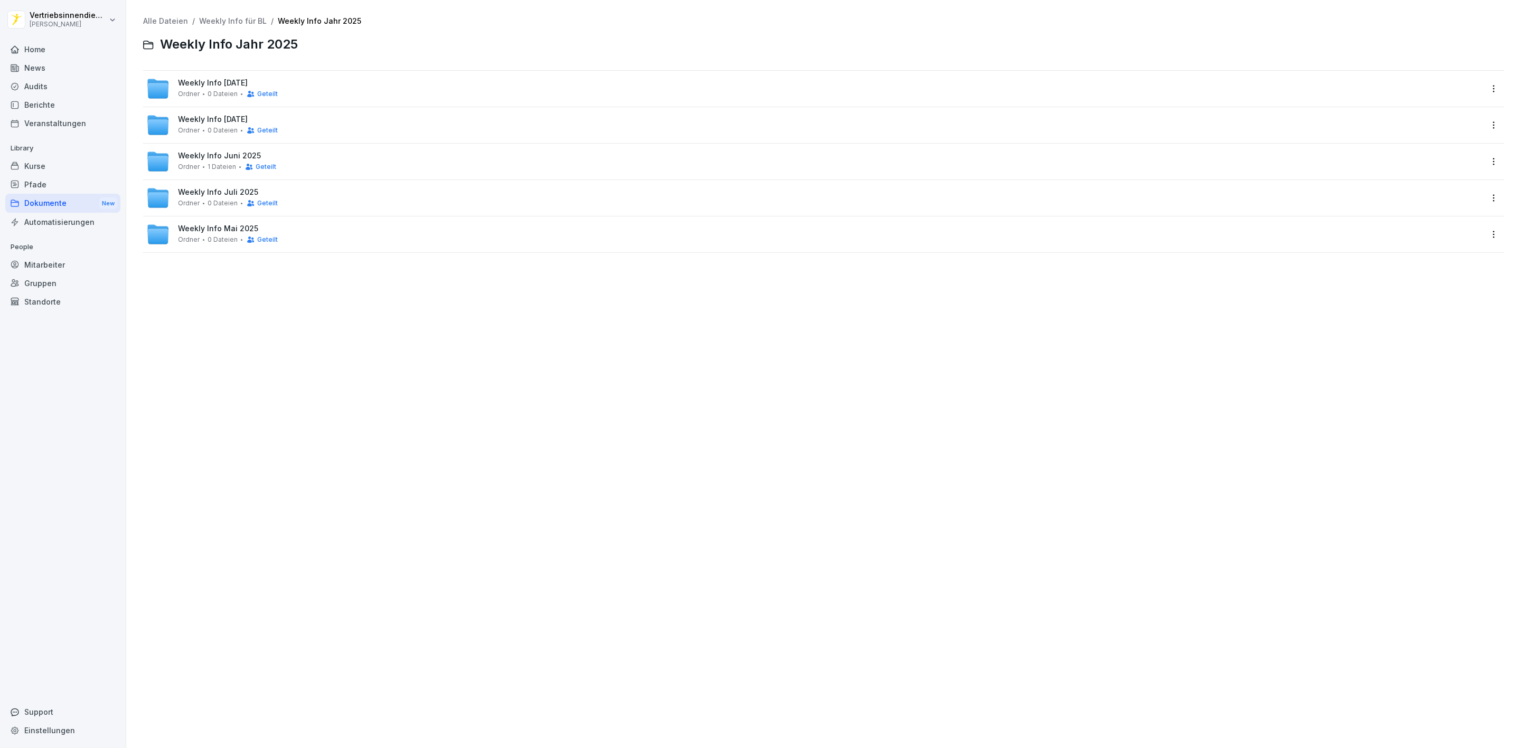
drag, startPoint x: 238, startPoint y: 93, endPoint x: 298, endPoint y: 107, distance: 61.6
click at [241, 93] on div "Geteilt" at bounding box center [259, 94] width 37 height 8
click at [40, 68] on div "News" at bounding box center [62, 68] width 115 height 18
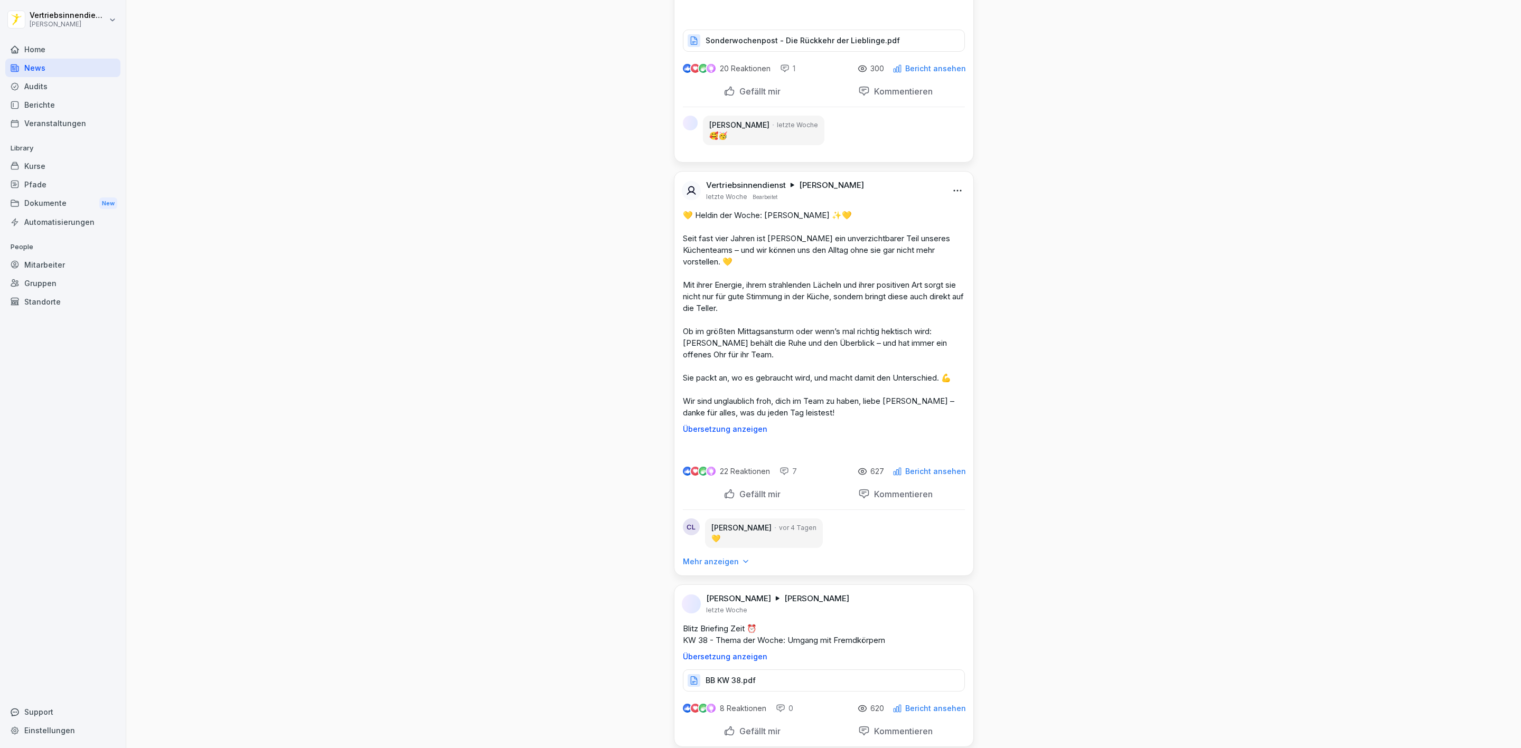
scroll to position [9178, 0]
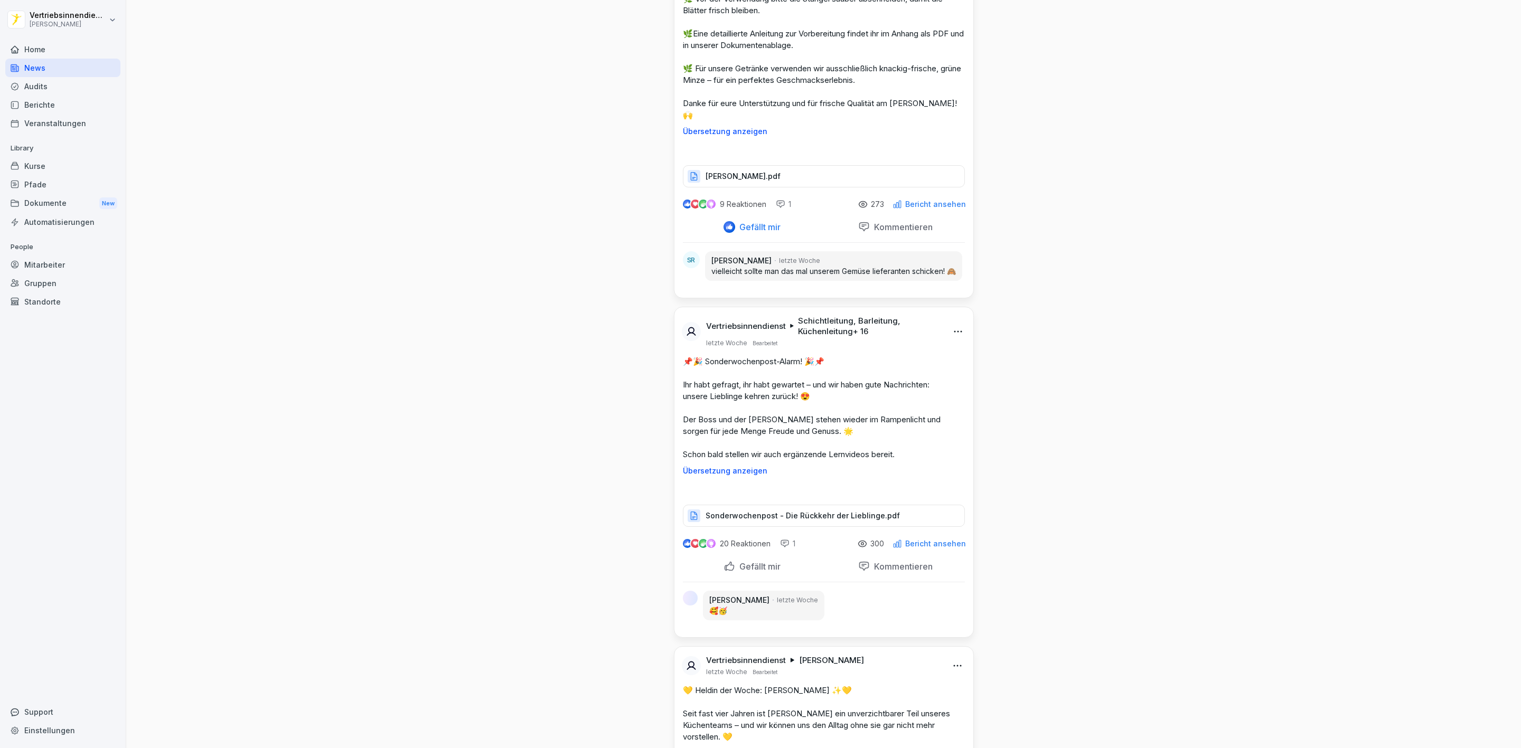
click at [952, 409] on html "Vertriebsinnendienst [PERSON_NAME] Home News Audits Berichte Veranstaltungen Li…" at bounding box center [760, 374] width 1521 height 748
click at [899, 430] on div "Bearbeiten" at bounding box center [893, 430] width 130 height 21
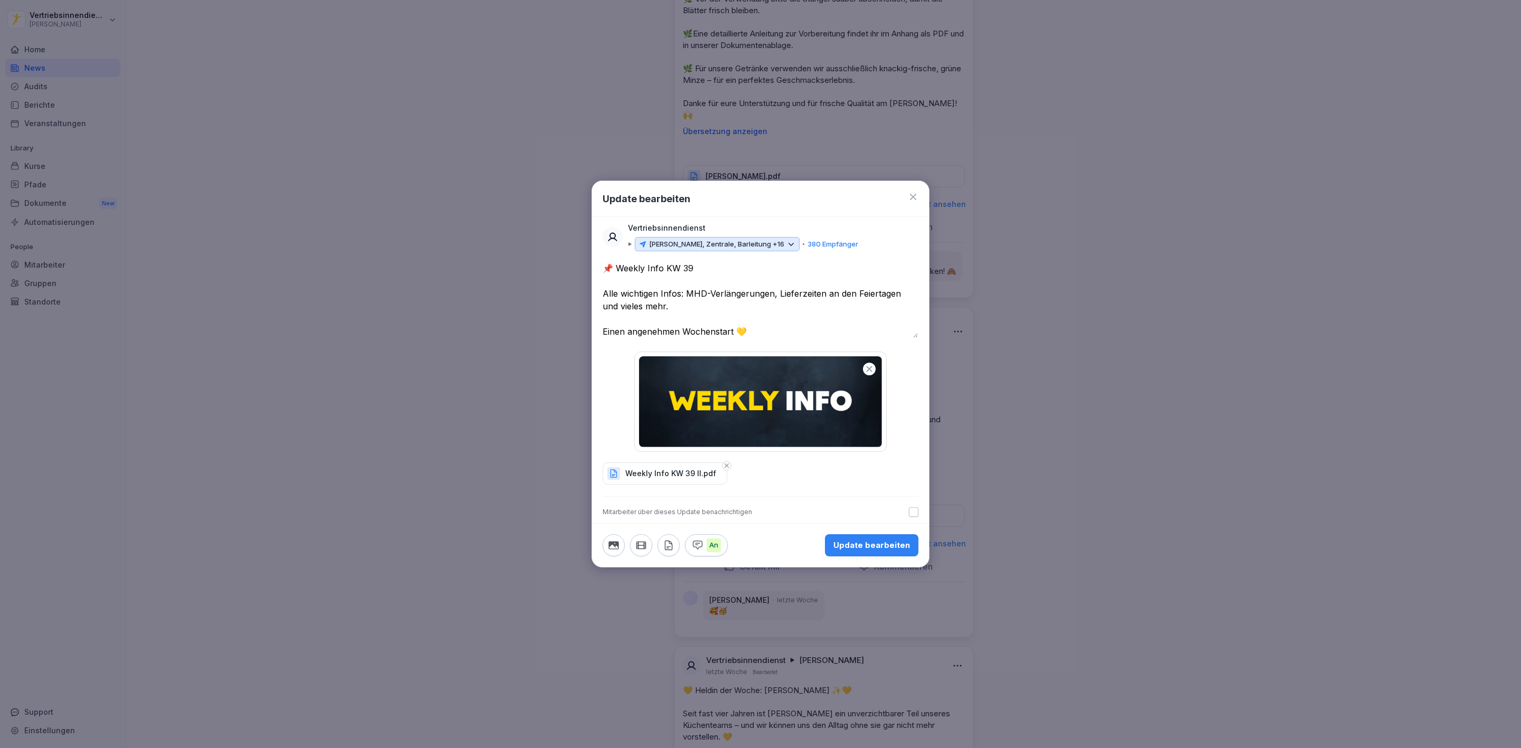
click at [787, 241] on icon at bounding box center [792, 245] width 10 height 10
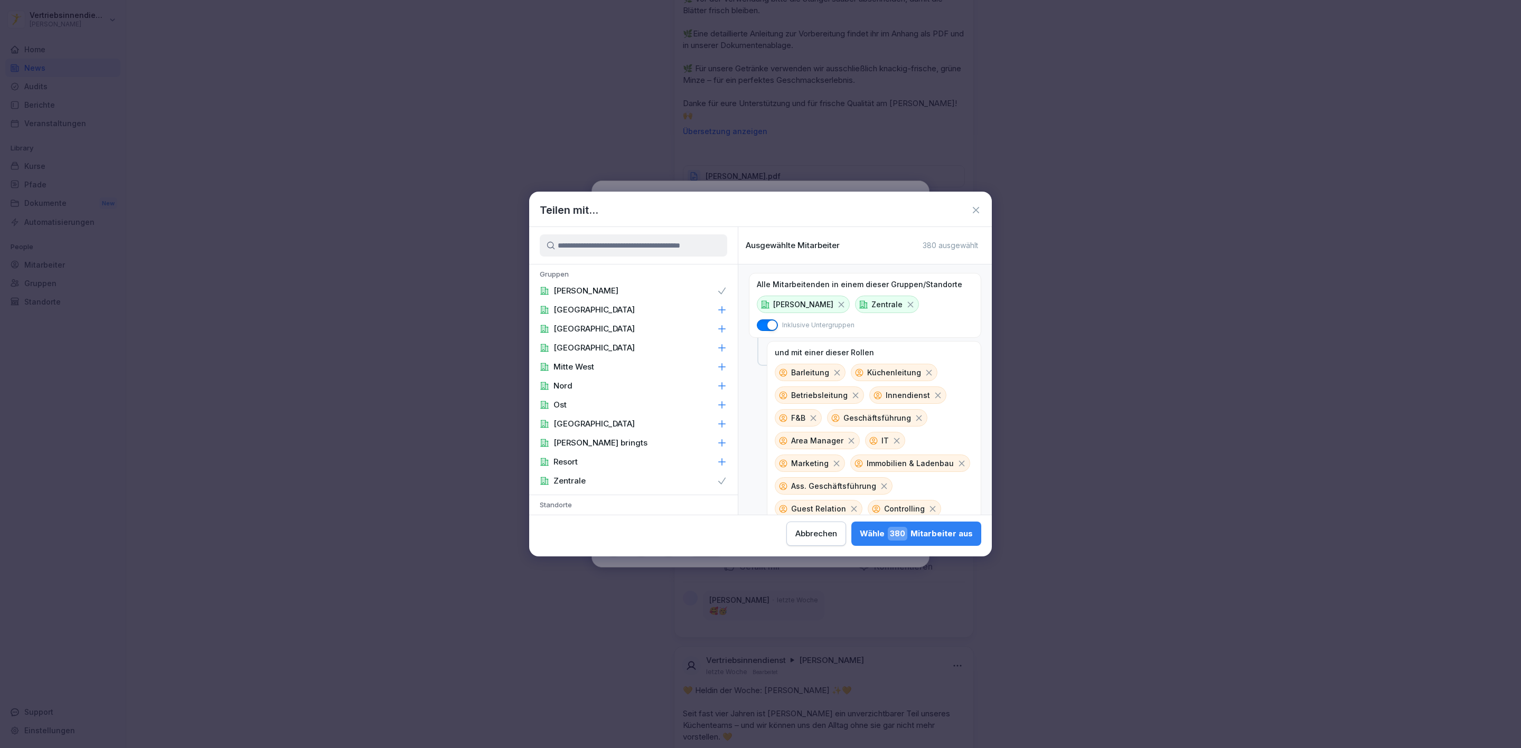
click at [980, 208] on icon at bounding box center [976, 210] width 11 height 11
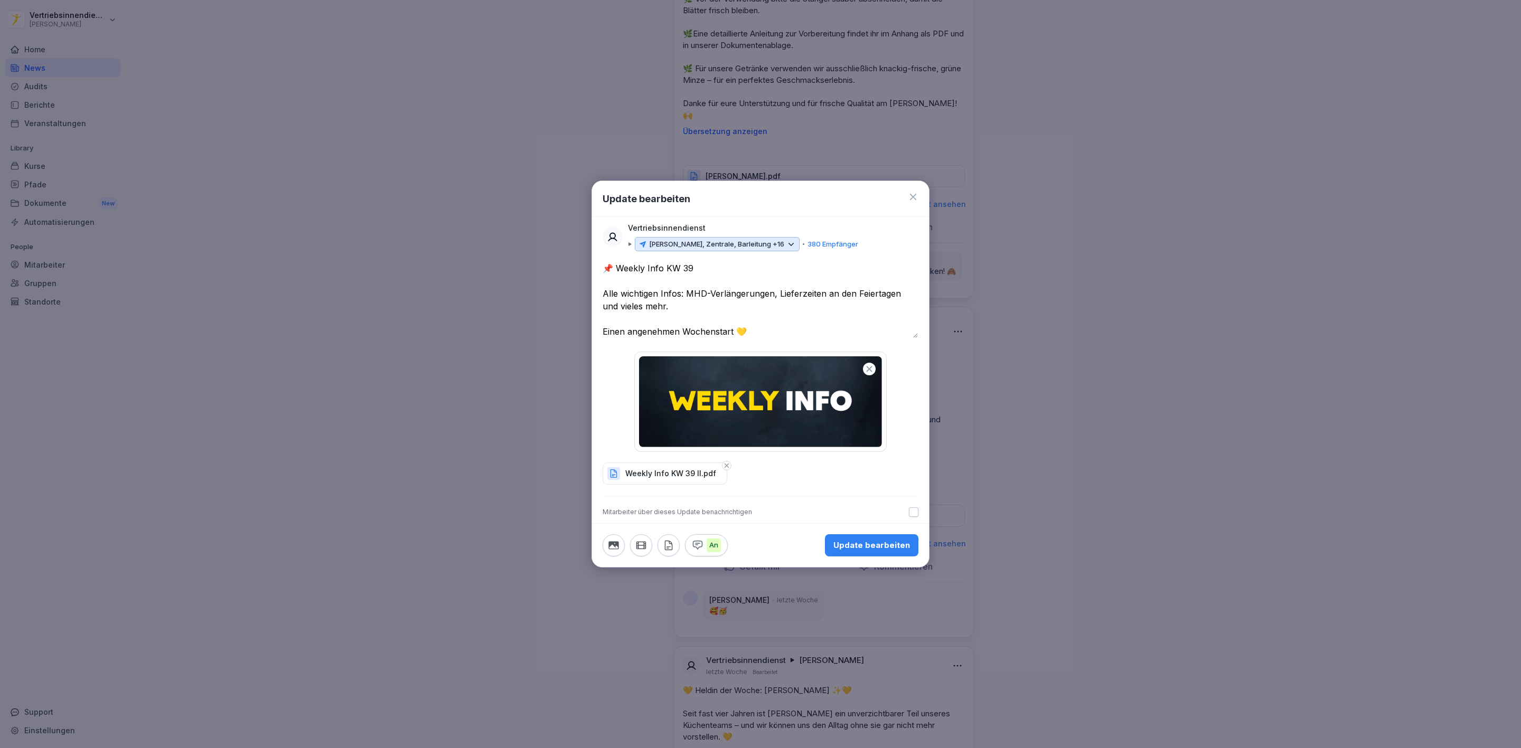
click at [916, 196] on icon at bounding box center [913, 197] width 11 height 11
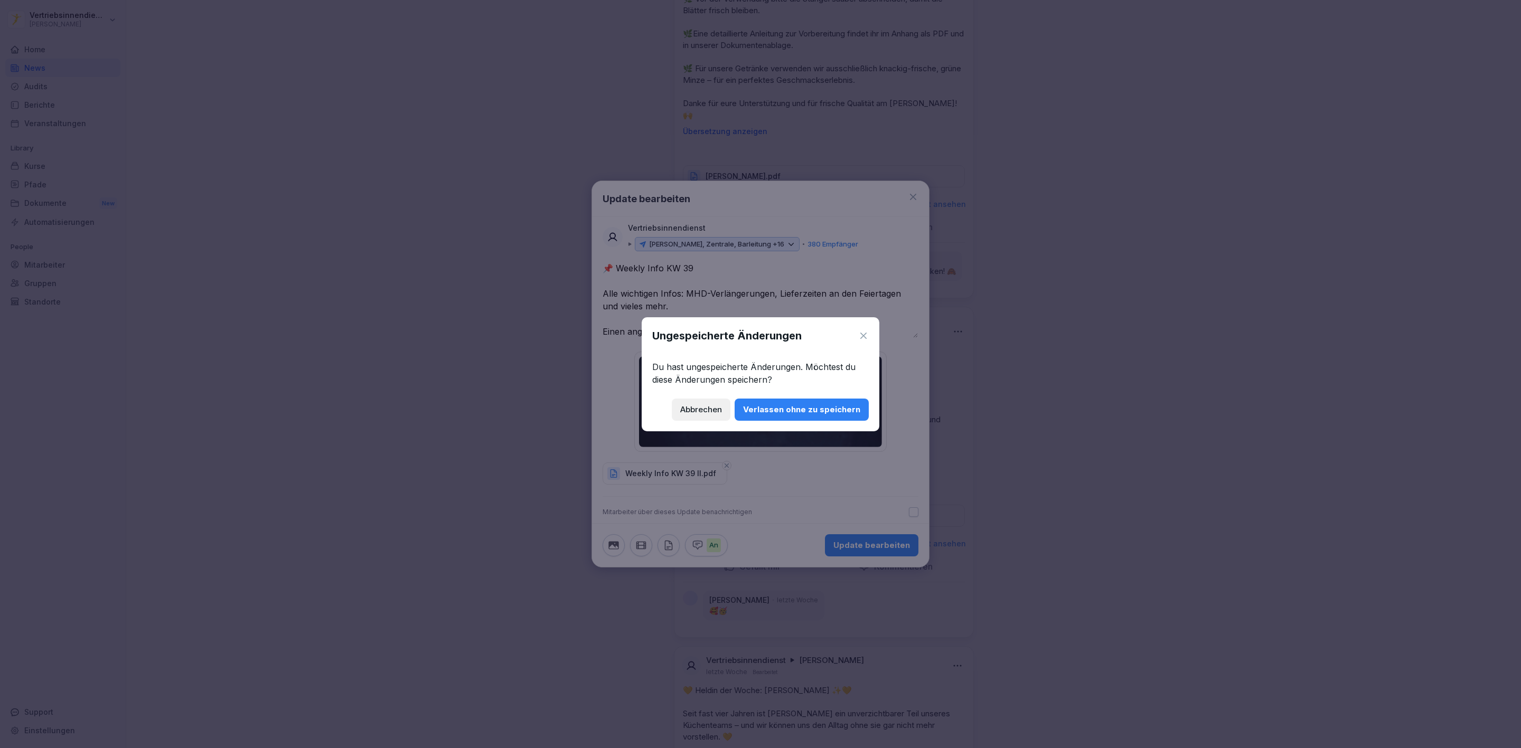
click at [789, 414] on div "Verlassen ohne zu speichern" at bounding box center [801, 410] width 117 height 12
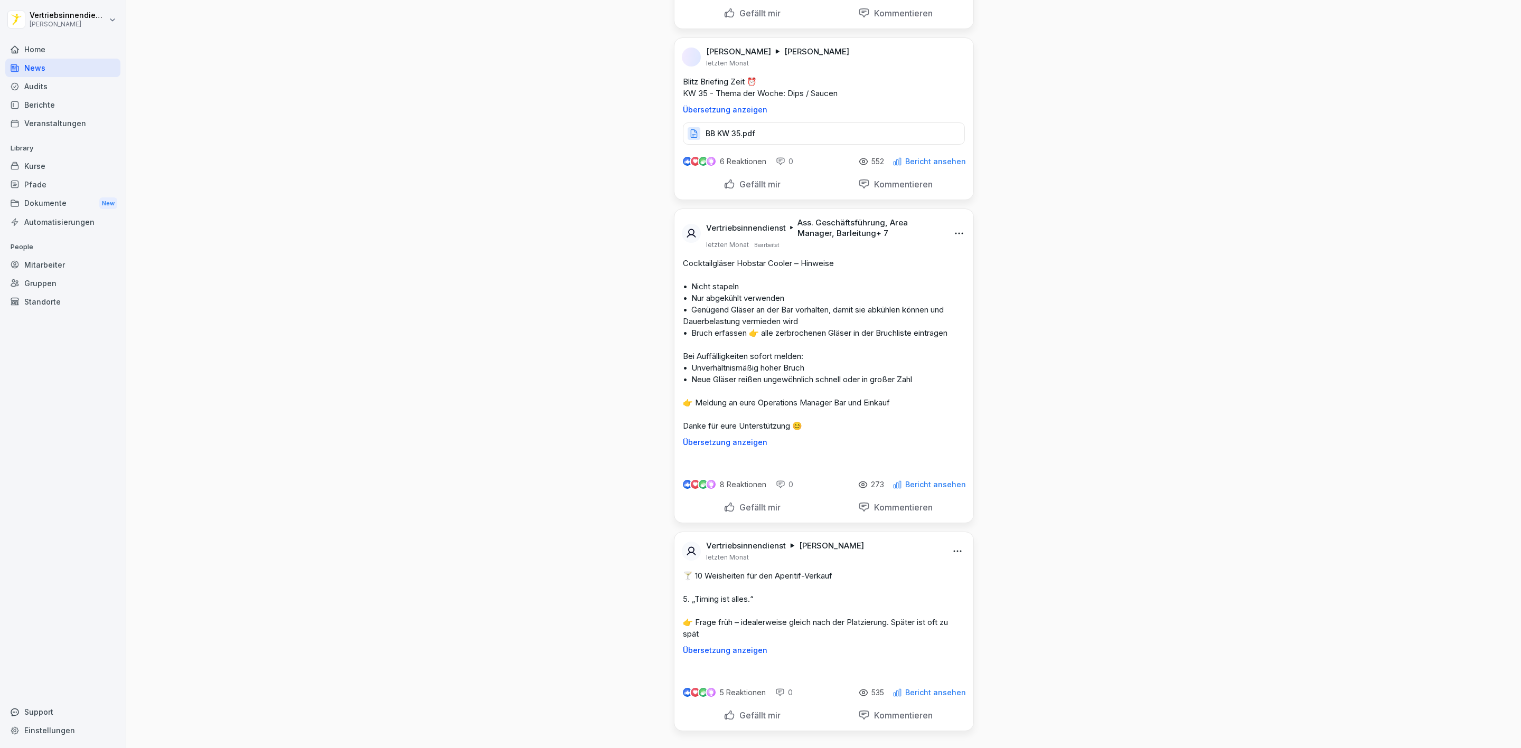
scroll to position [23503, 0]
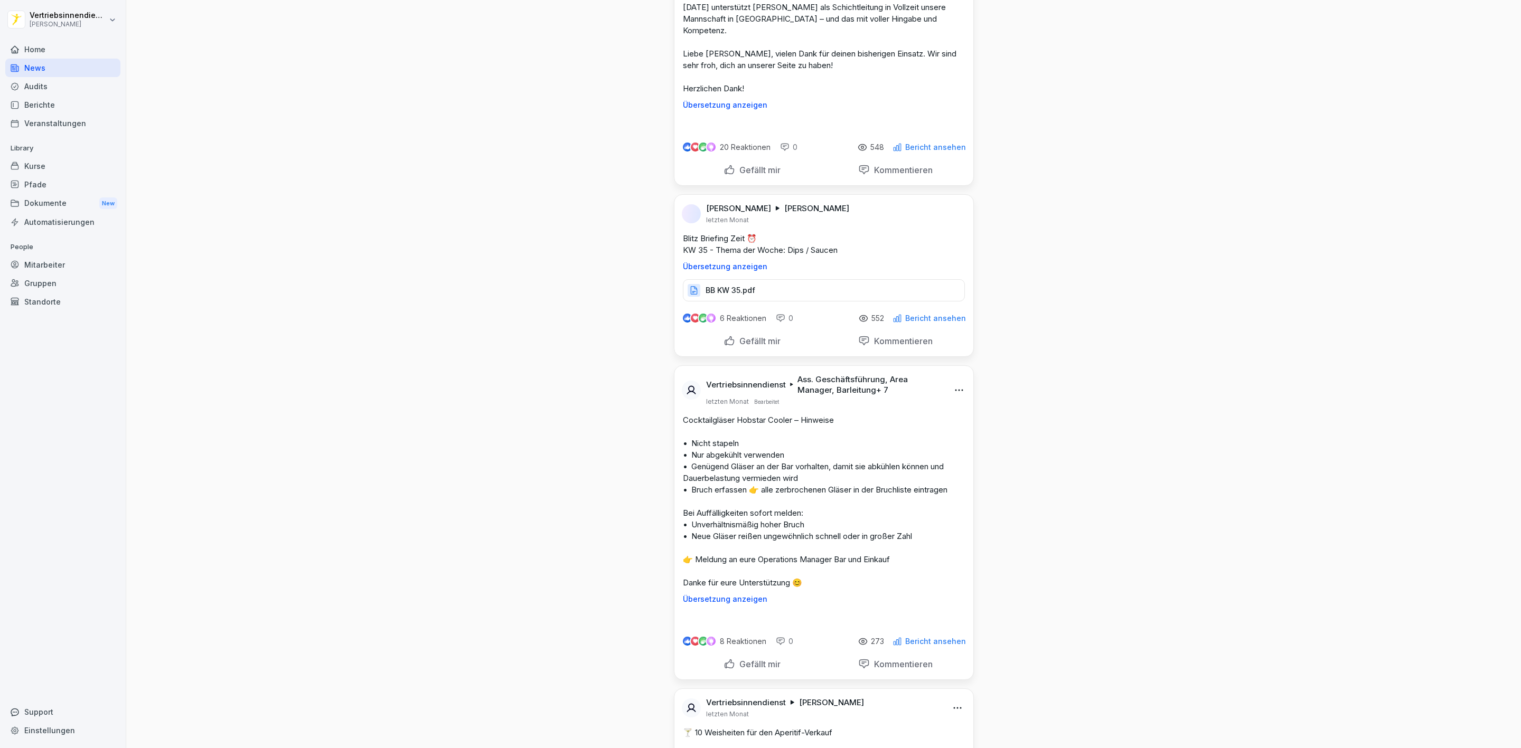
click at [45, 264] on div "Mitarbeiter" at bounding box center [62, 265] width 115 height 18
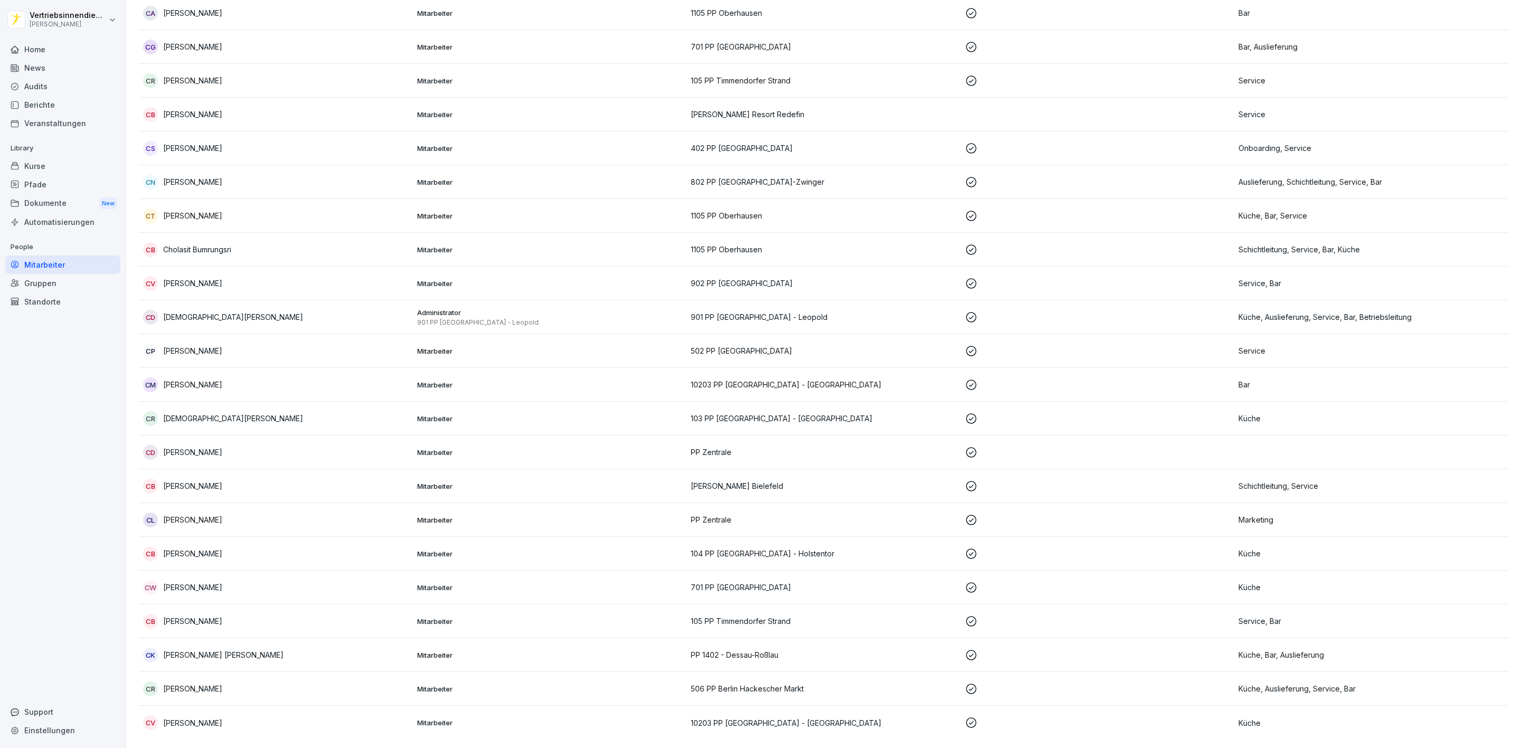
scroll to position [10, 0]
